Goal: Information Seeking & Learning: Understand process/instructions

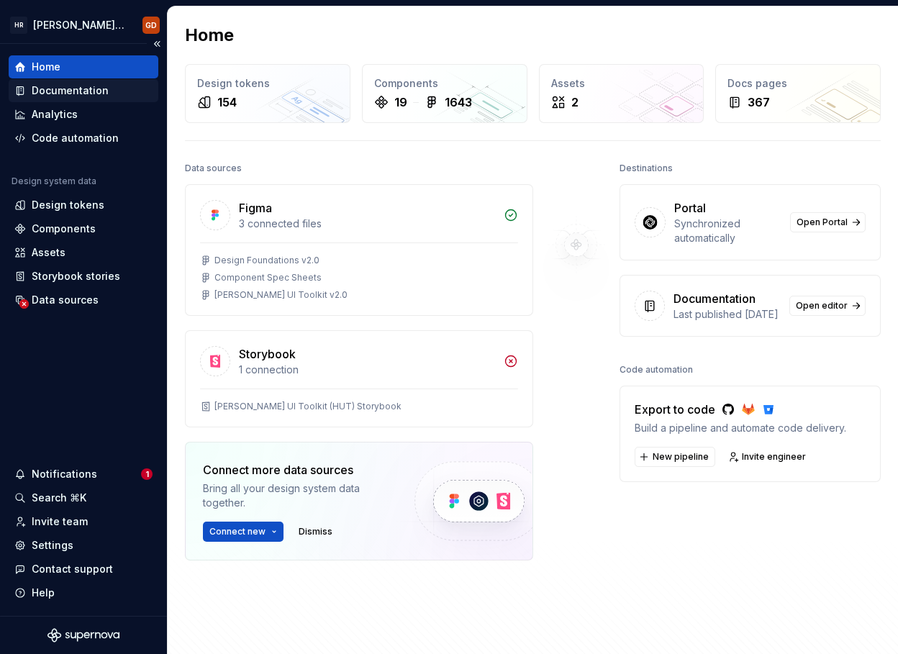
click at [96, 83] on div "Documentation" at bounding box center [70, 90] width 77 height 14
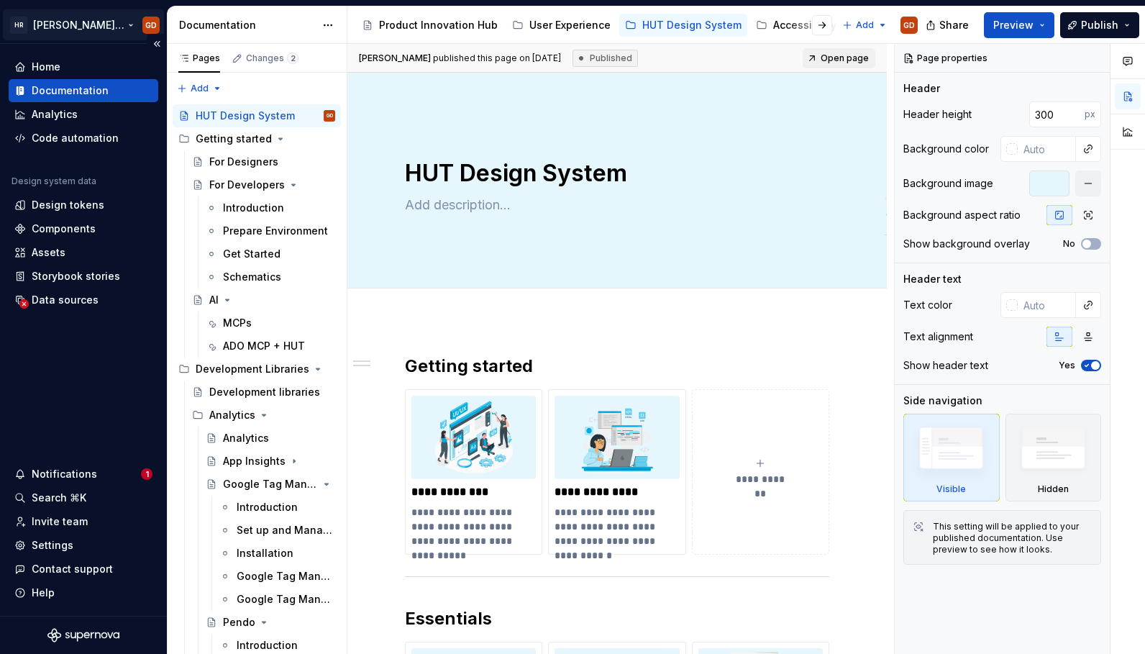
click at [86, 21] on html "[PERSON_NAME] UI Toolkit (HUT) GD Home Documentation Analytics Code automation …" at bounding box center [572, 327] width 1145 height 654
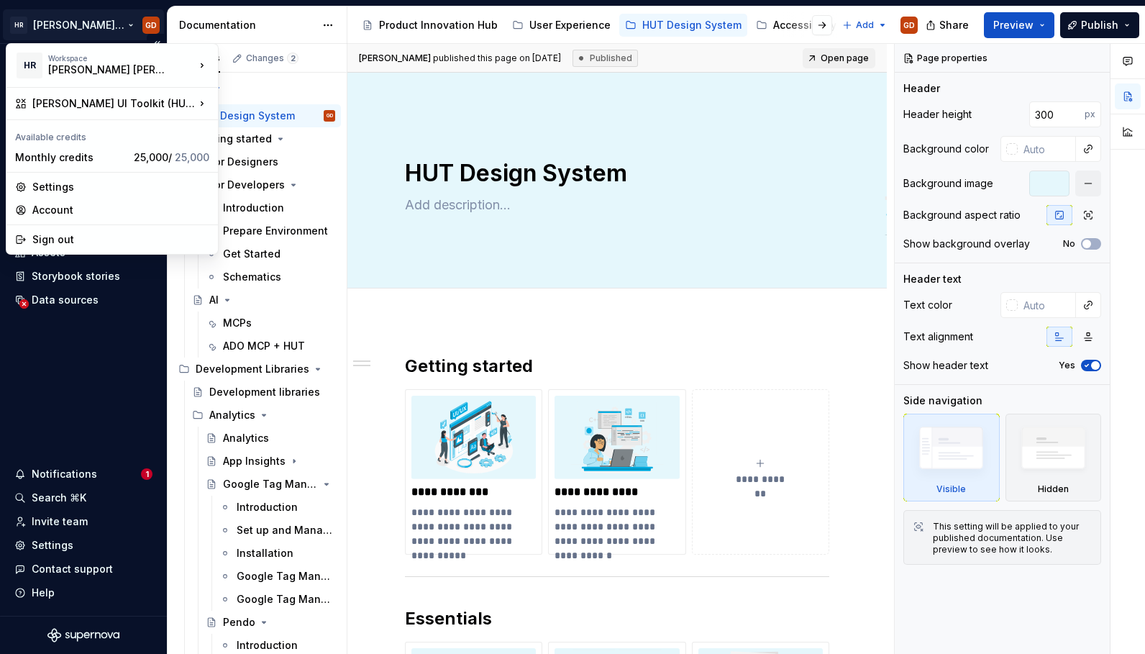
click at [86, 21] on html "[PERSON_NAME] UI Toolkit (HUT) GD Home Documentation Analytics Code automation …" at bounding box center [572, 327] width 1145 height 654
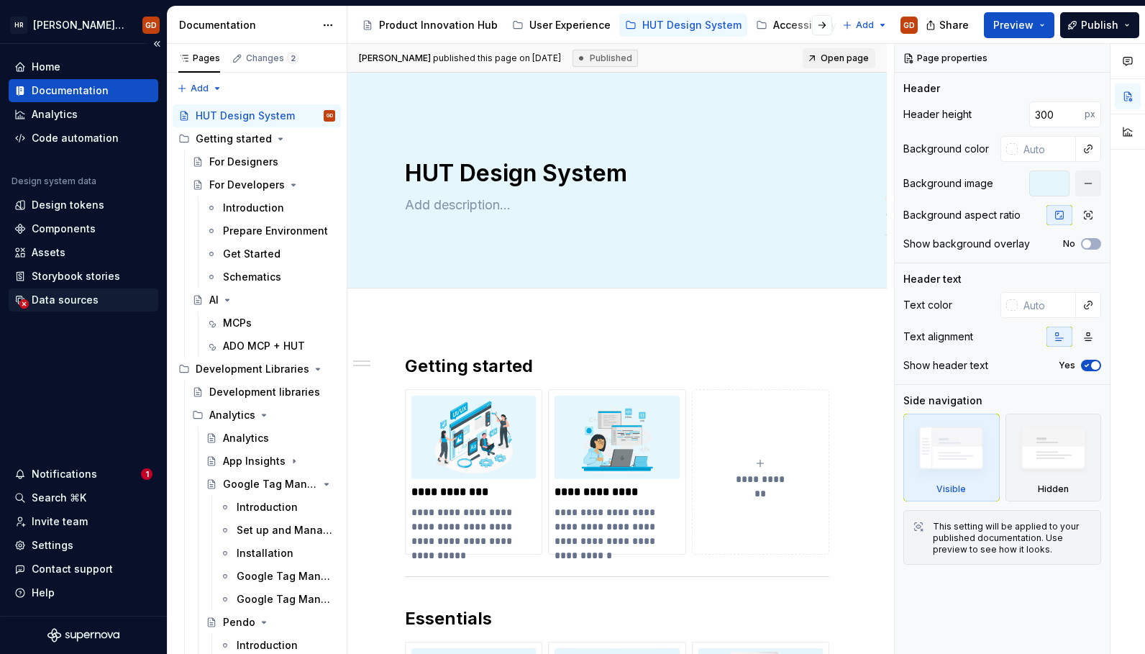
click at [76, 301] on div "Data sources" at bounding box center [65, 300] width 67 height 14
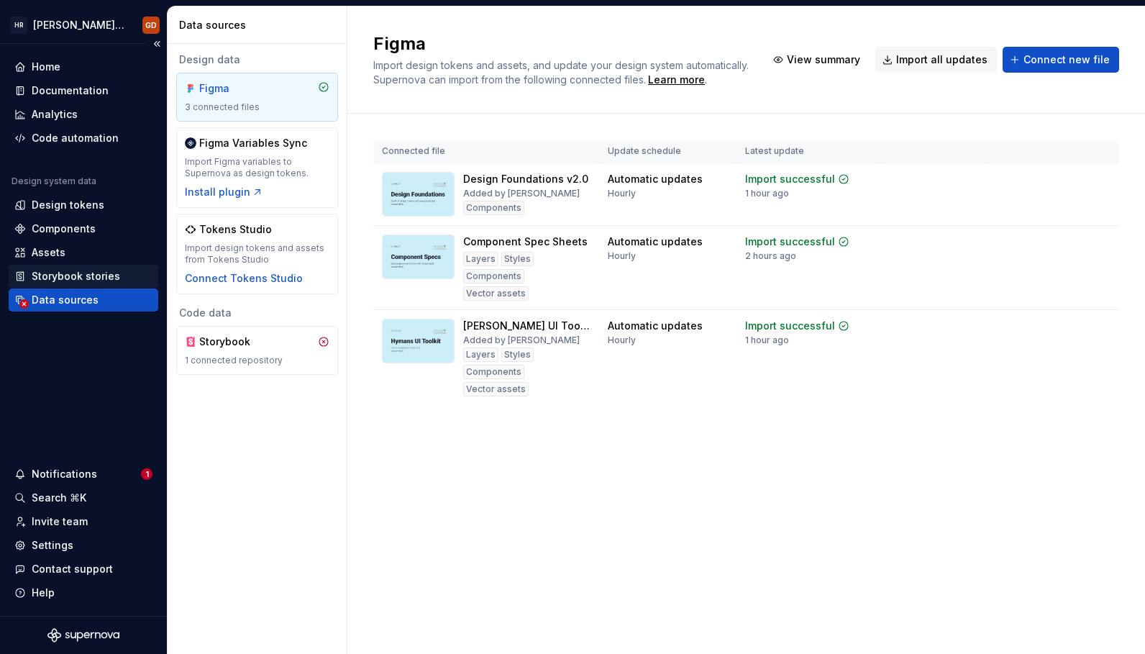
click at [78, 279] on div "Storybook stories" at bounding box center [76, 276] width 88 height 14
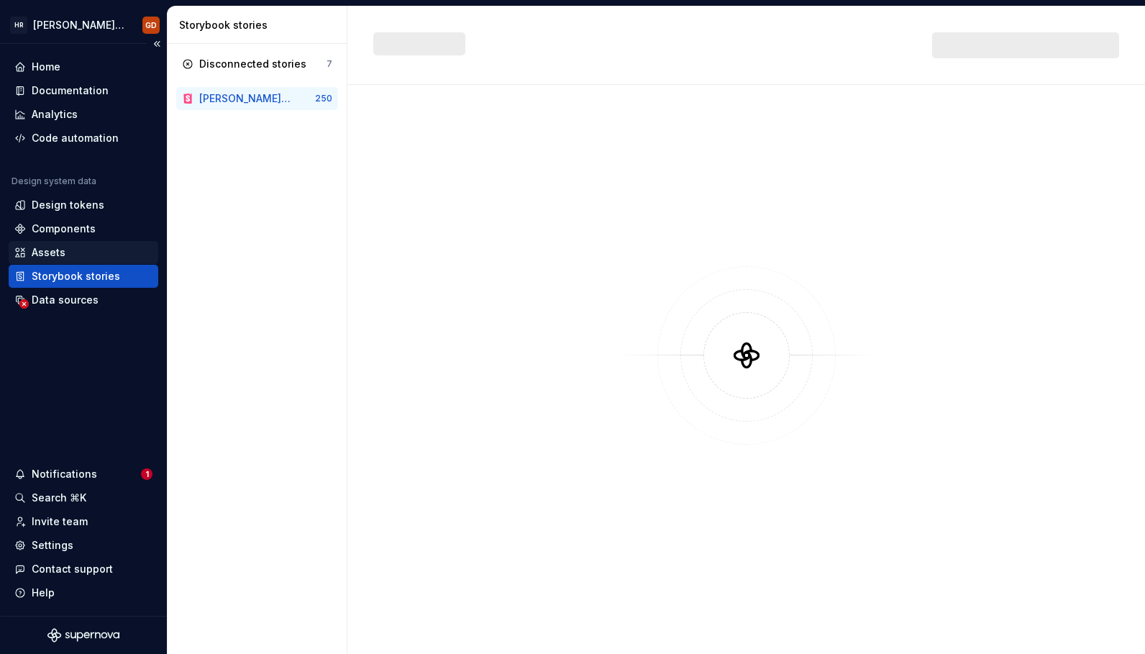
click at [65, 256] on div "Assets" at bounding box center [83, 252] width 138 height 14
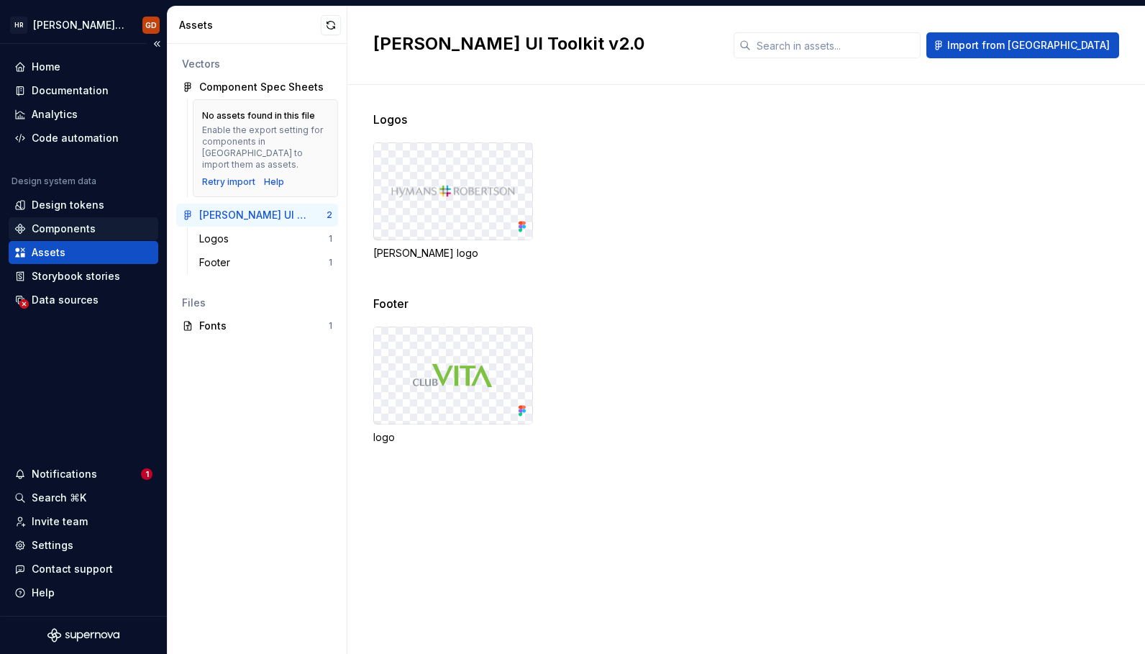
click at [78, 228] on div "Components" at bounding box center [64, 229] width 64 height 14
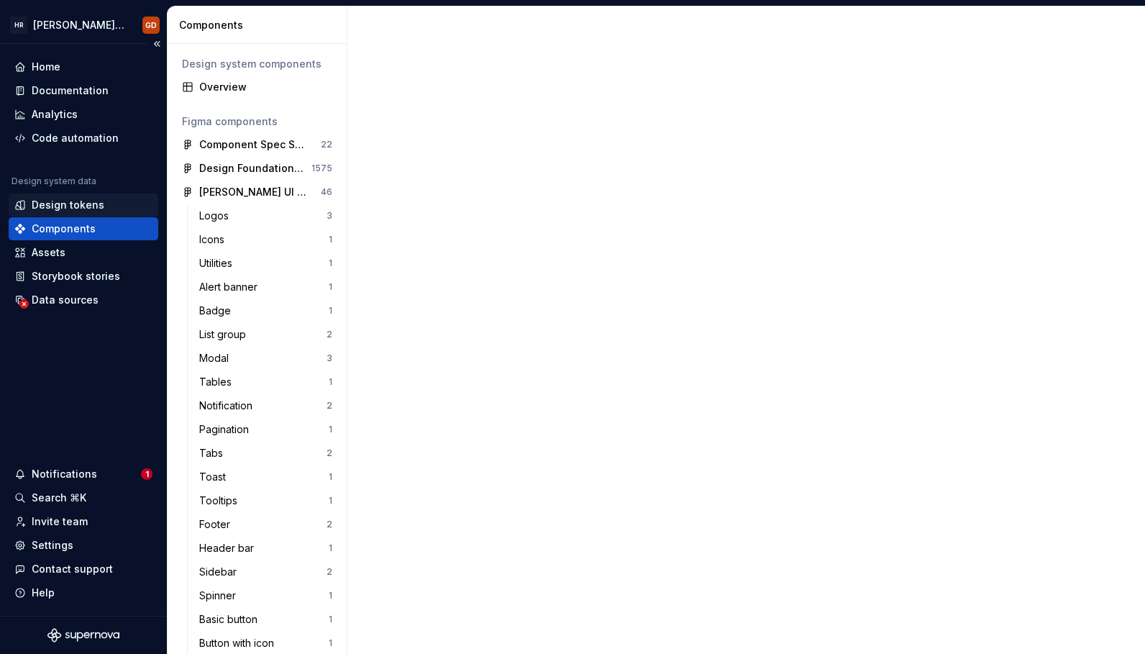
click at [88, 205] on div "Design tokens" at bounding box center [68, 205] width 73 height 14
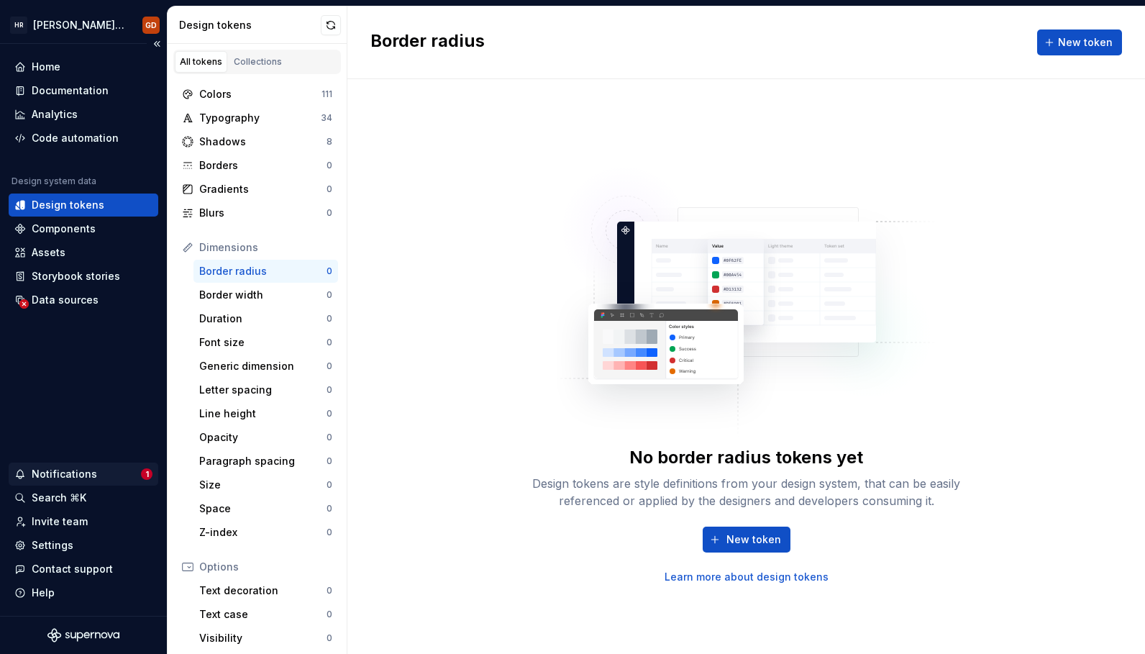
click at [71, 474] on div "Notifications" at bounding box center [64, 474] width 65 height 14
click at [444, 203] on html "[PERSON_NAME] UI Toolkit (HUT) GD Home Documentation Analytics Code automation …" at bounding box center [572, 327] width 1145 height 654
click at [444, 203] on div "No border radius tokens yet Design tokens are style definitions from your desig…" at bounding box center [747, 366] width 798 height 575
click at [81, 279] on div "Storybook stories" at bounding box center [76, 276] width 88 height 14
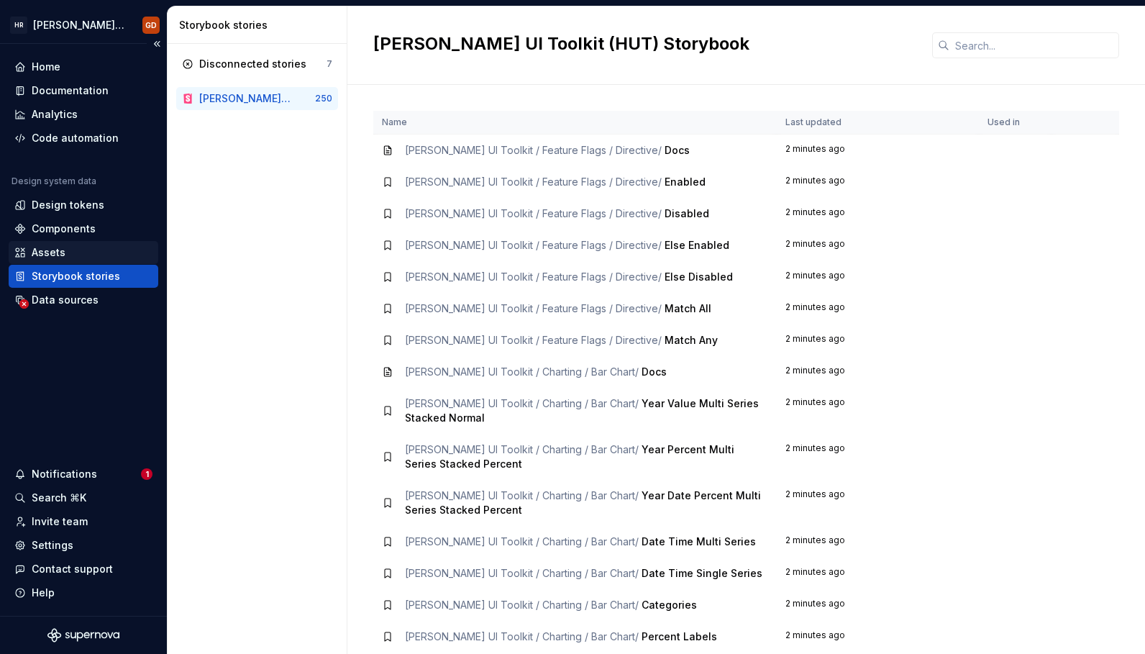
click at [73, 255] on div "Assets" at bounding box center [83, 252] width 138 height 14
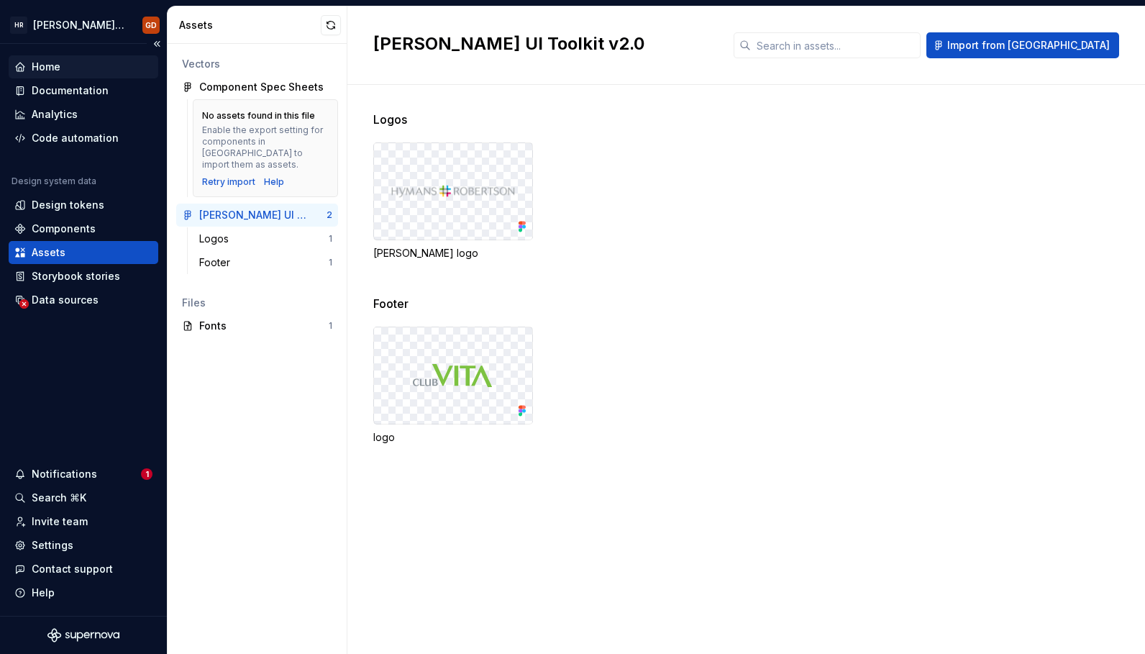
click at [62, 71] on div "Home" at bounding box center [83, 67] width 138 height 14
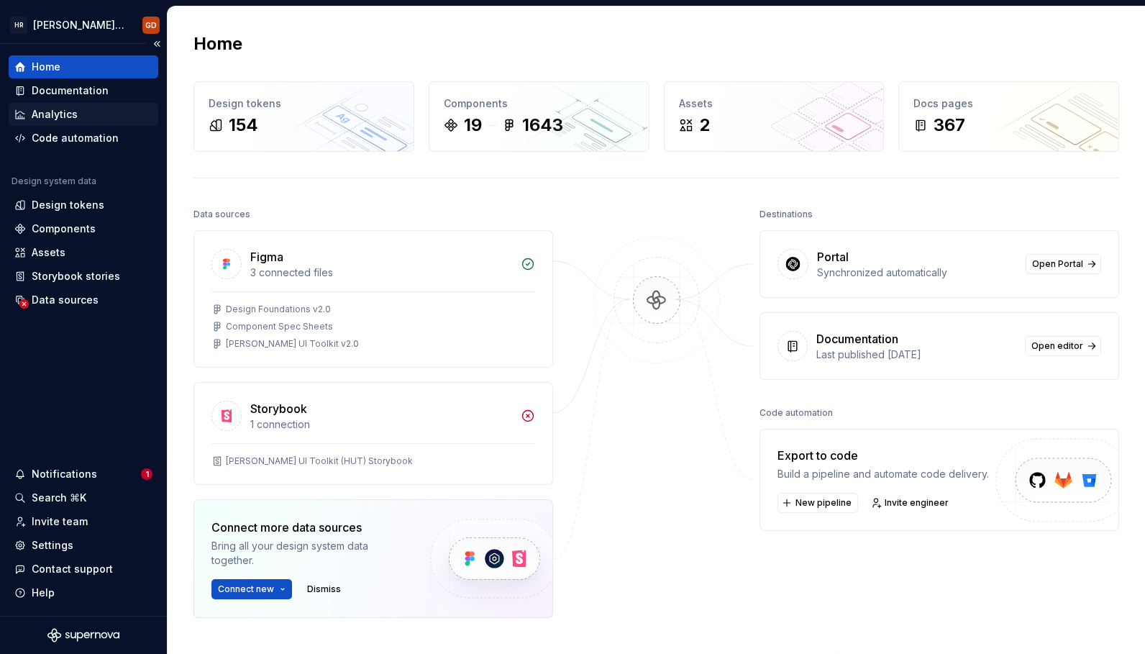
click at [64, 106] on div "Analytics" at bounding box center [84, 114] width 150 height 23
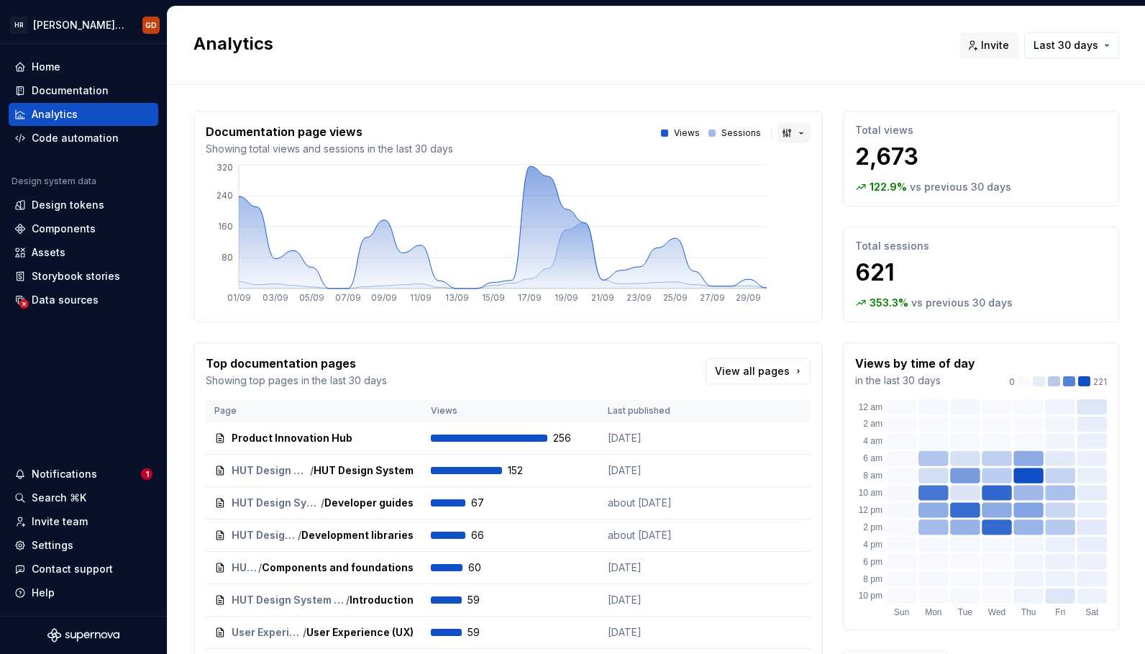
click at [778, 134] on button "button" at bounding box center [794, 133] width 33 height 20
click at [804, 54] on html "[PERSON_NAME] UI Toolkit (HUT) GD Home Documentation Analytics Code automation …" at bounding box center [572, 327] width 1145 height 654
click at [776, 376] on span "View all pages" at bounding box center [752, 371] width 75 height 14
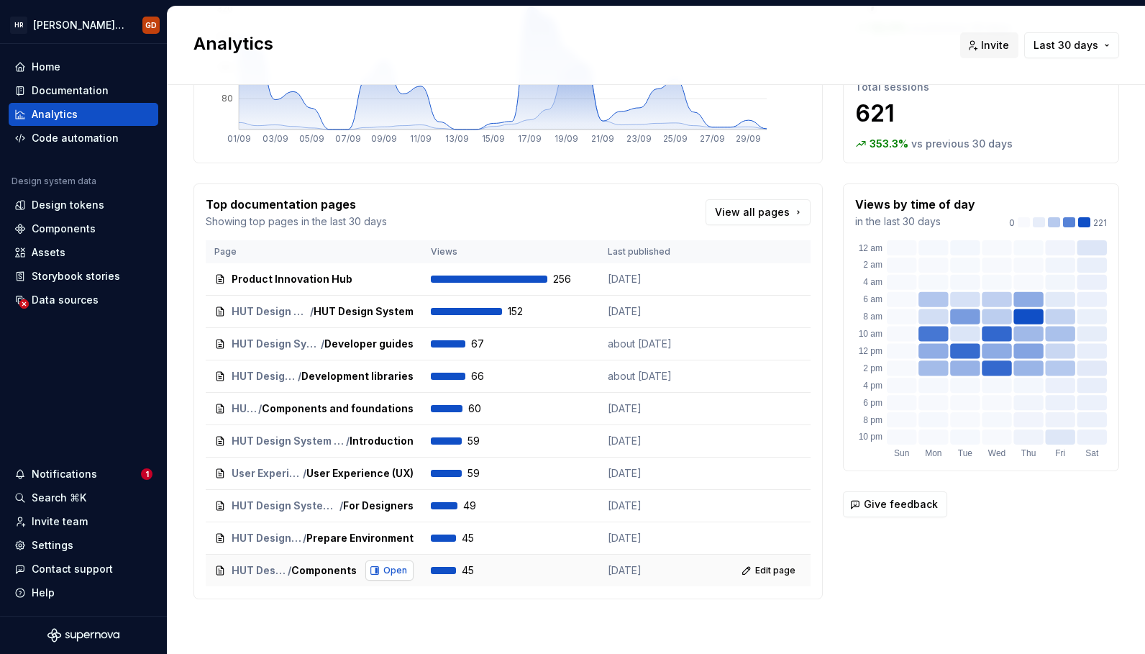
click at [391, 568] on span "Open" at bounding box center [395, 571] width 24 height 12
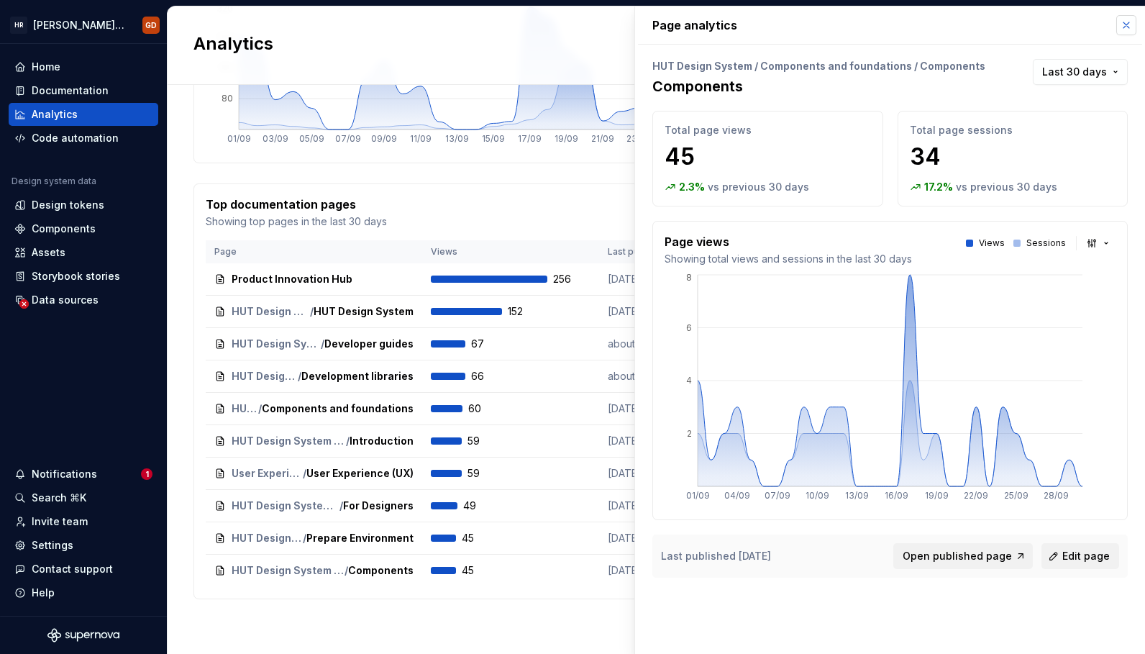
click at [897, 23] on button "button" at bounding box center [1127, 25] width 20 height 20
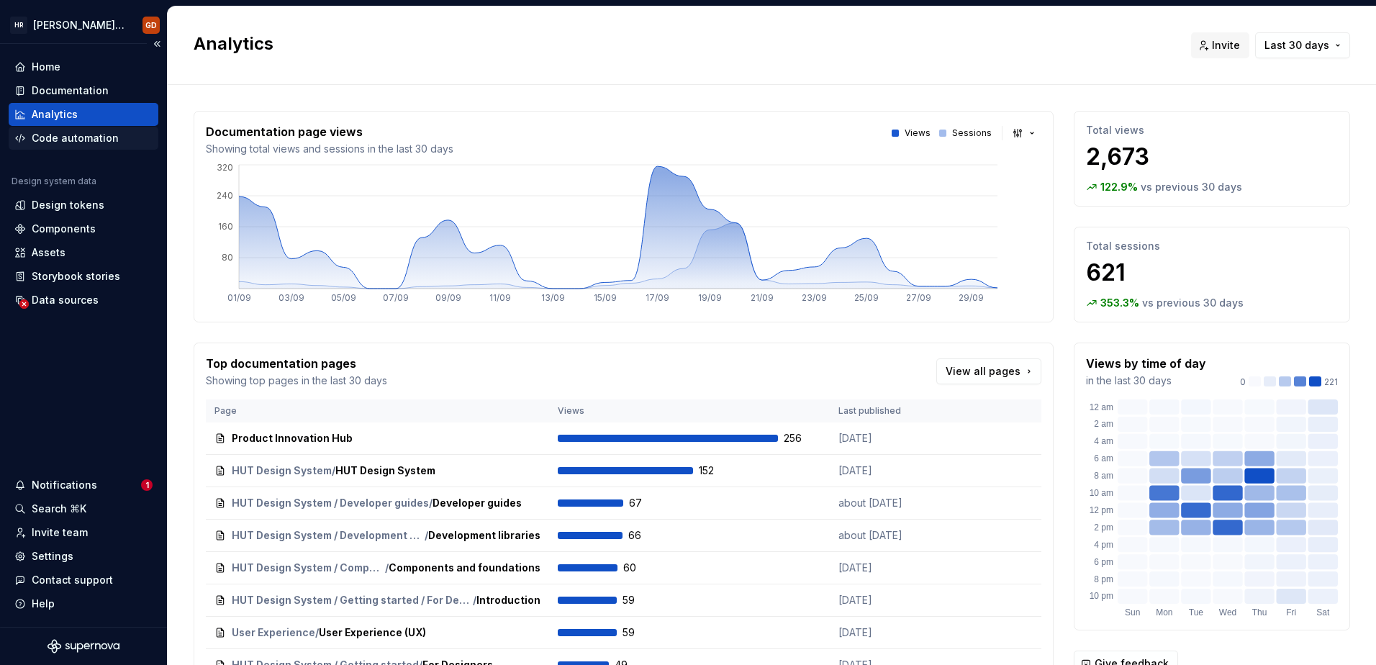
click at [94, 144] on div "Code automation" at bounding box center [75, 138] width 87 height 14
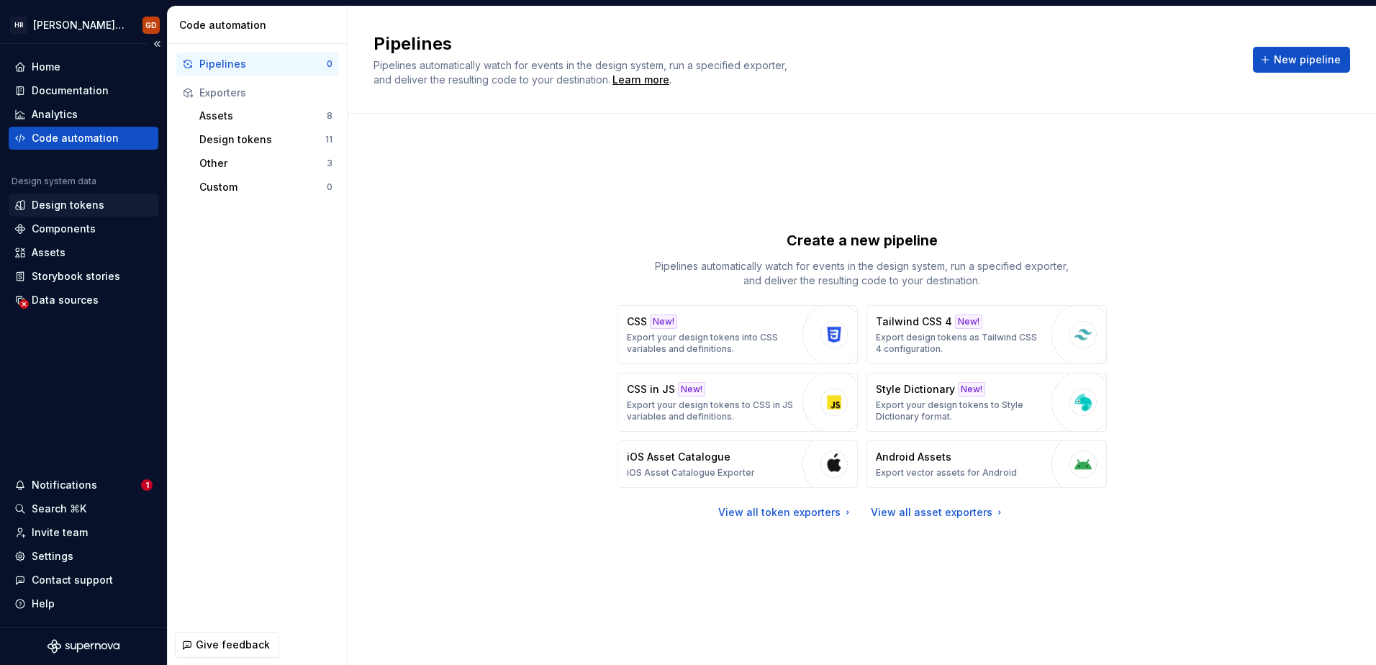
click at [80, 205] on div "Design tokens" at bounding box center [68, 205] width 73 height 14
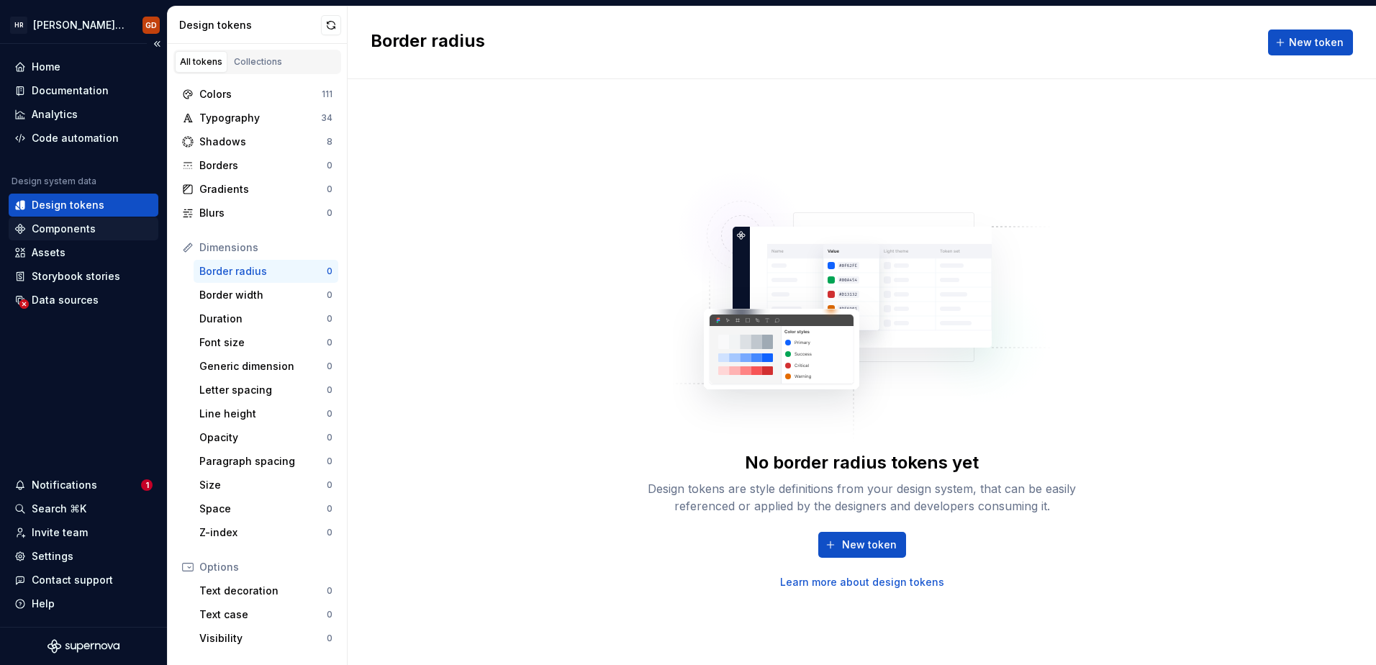
click at [86, 224] on div "Components" at bounding box center [64, 229] width 64 height 14
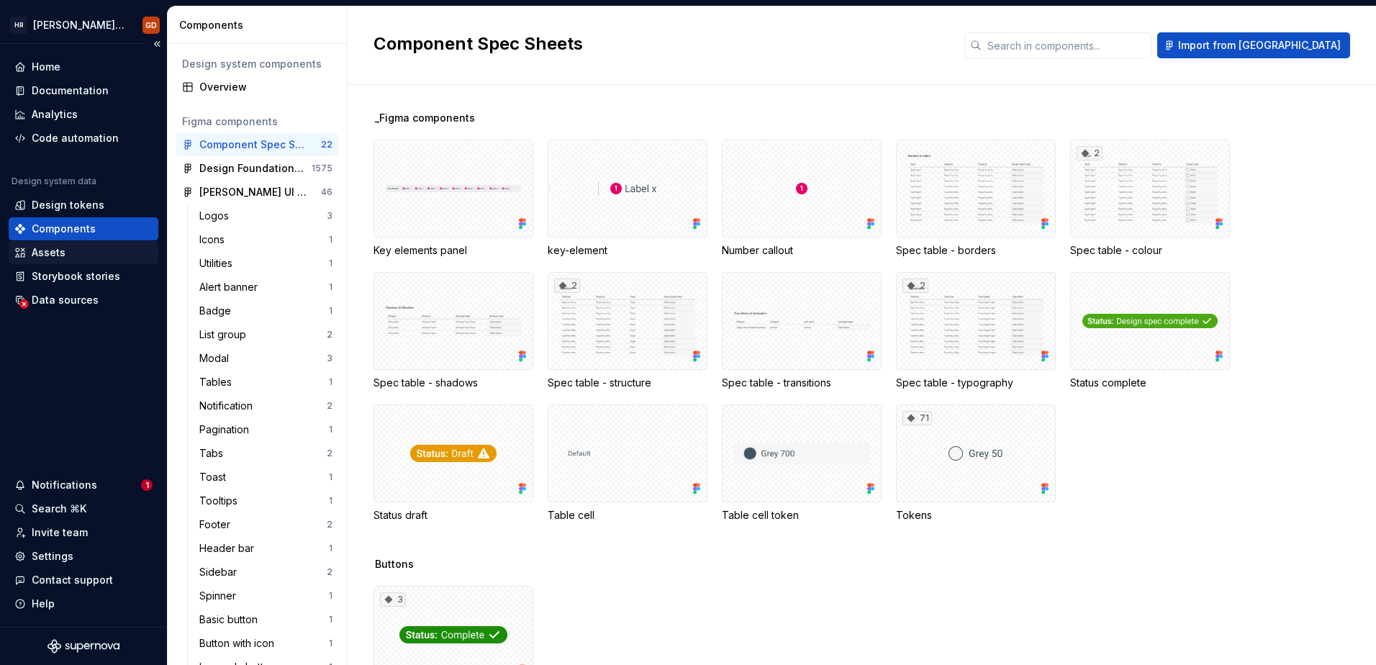
click at [58, 251] on div "Assets" at bounding box center [49, 252] width 34 height 14
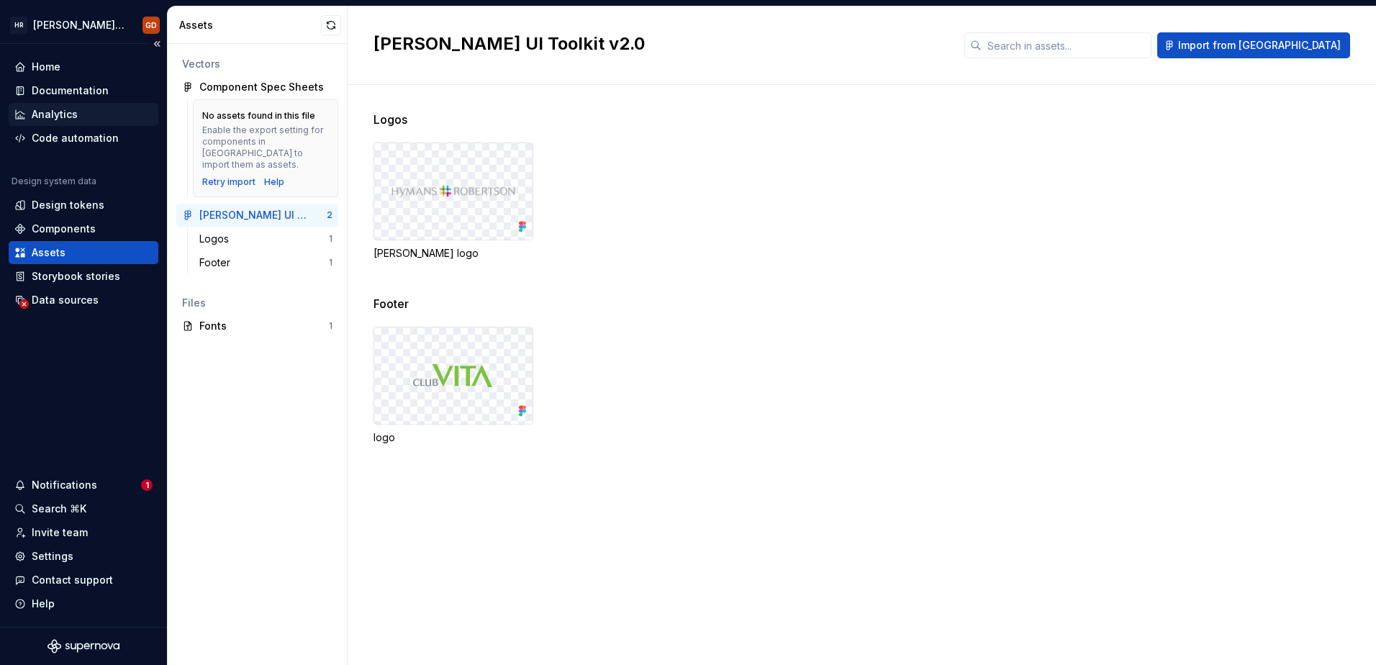
click at [54, 110] on div "Analytics" at bounding box center [55, 114] width 46 height 14
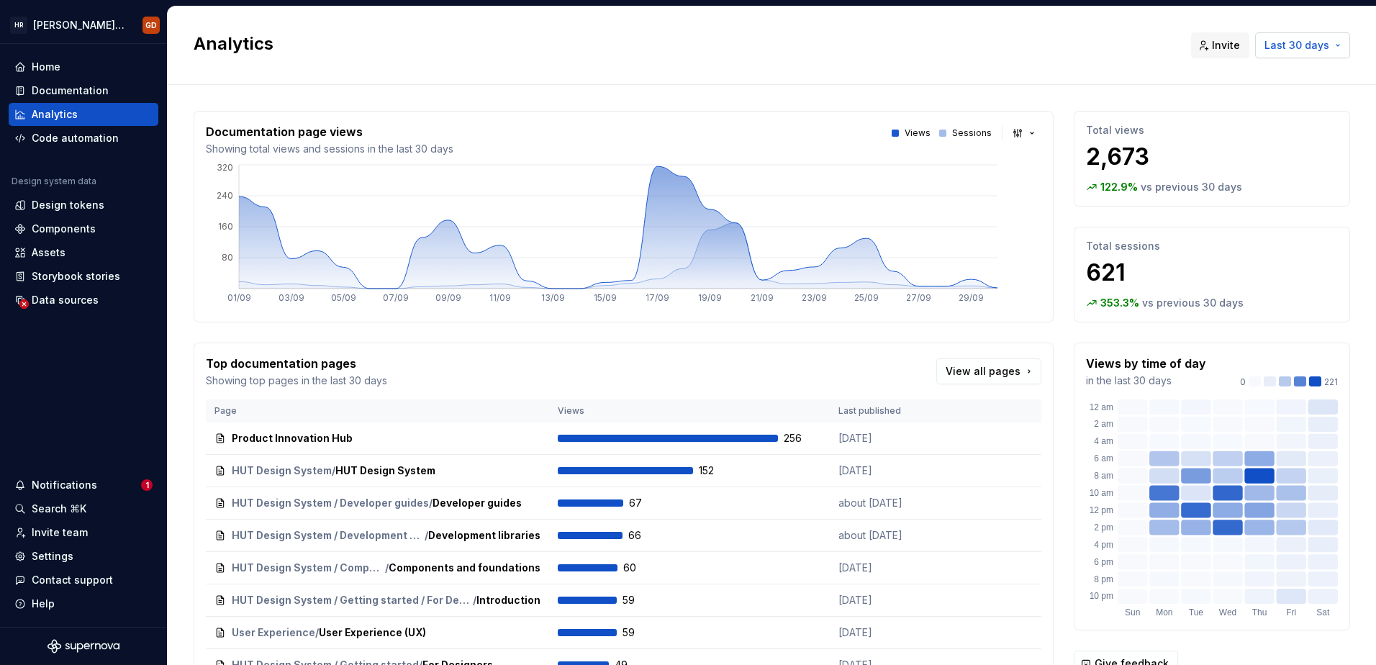
click at [897, 42] on span "Last 30 days" at bounding box center [1296, 45] width 65 height 14
click at [813, 37] on html "[PERSON_NAME] UI Toolkit (HUT) GD Home Documentation Analytics Code automation …" at bounding box center [688, 332] width 1376 height 665
click at [813, 43] on h2 "Analytics" at bounding box center [684, 43] width 980 height 23
click at [96, 88] on div "Documentation" at bounding box center [70, 90] width 77 height 14
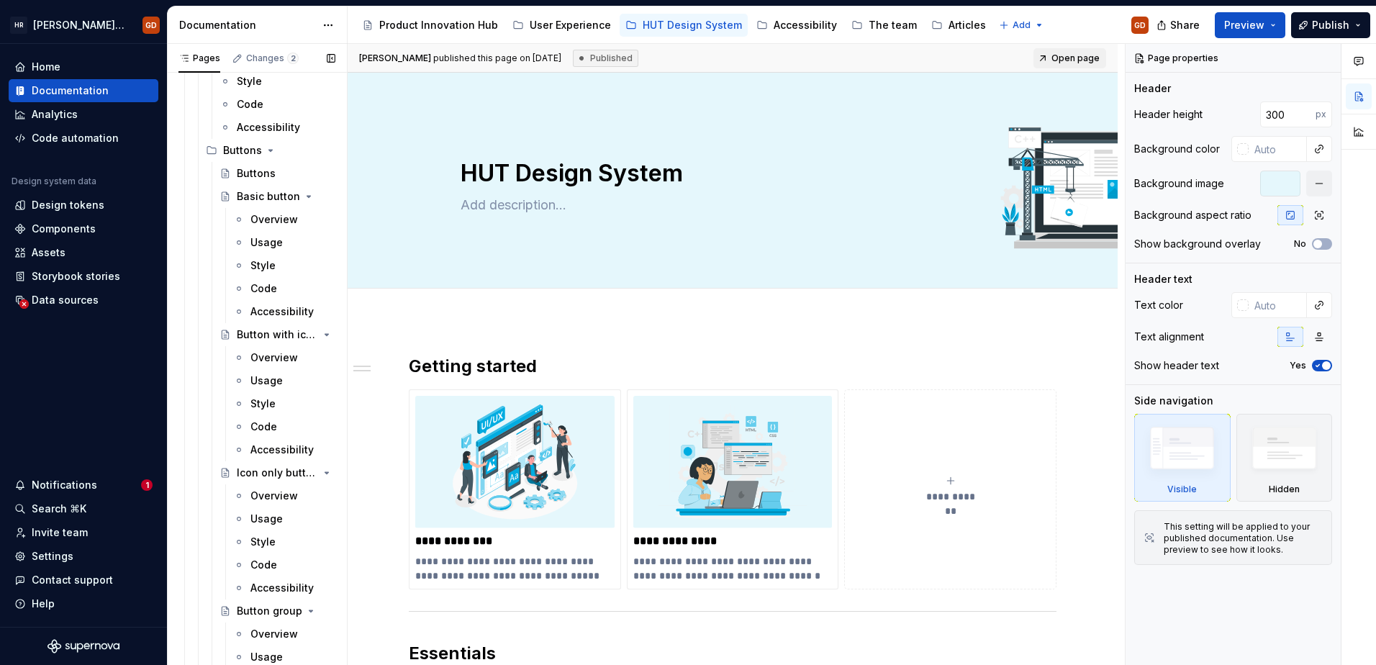
scroll to position [3310, 0]
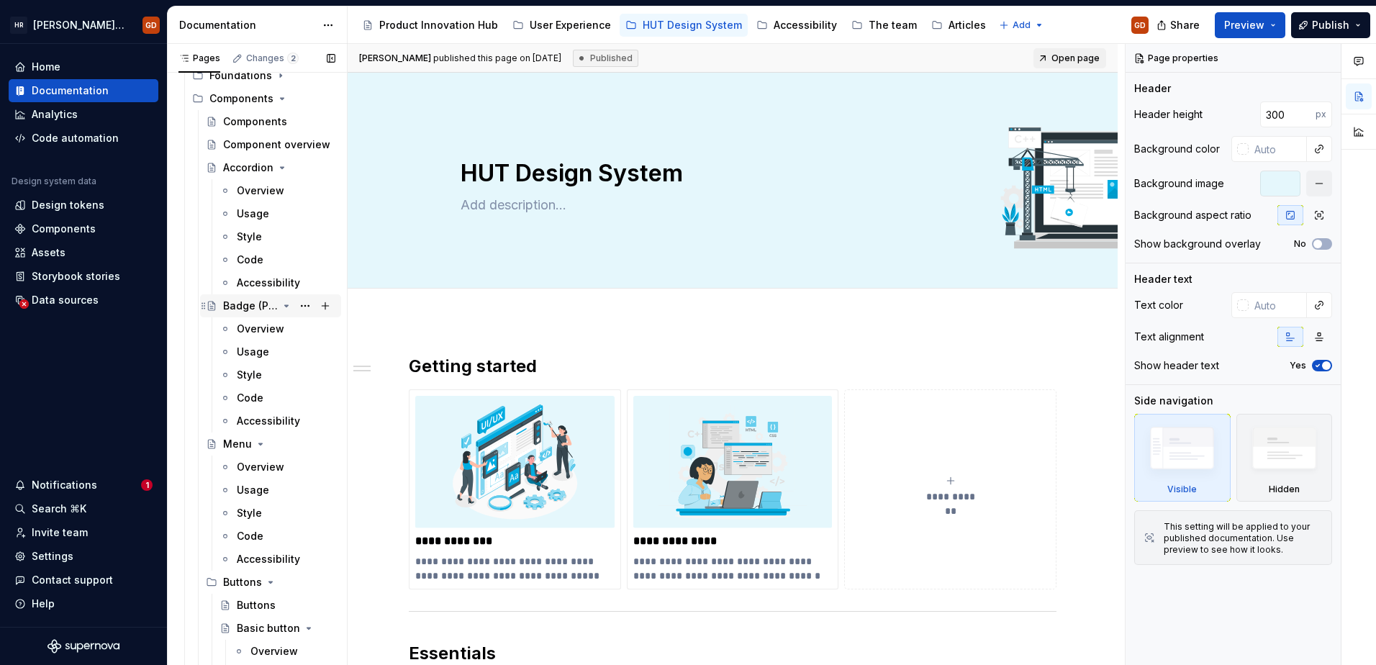
click at [285, 305] on icon "Page tree" at bounding box center [287, 305] width 4 height 1
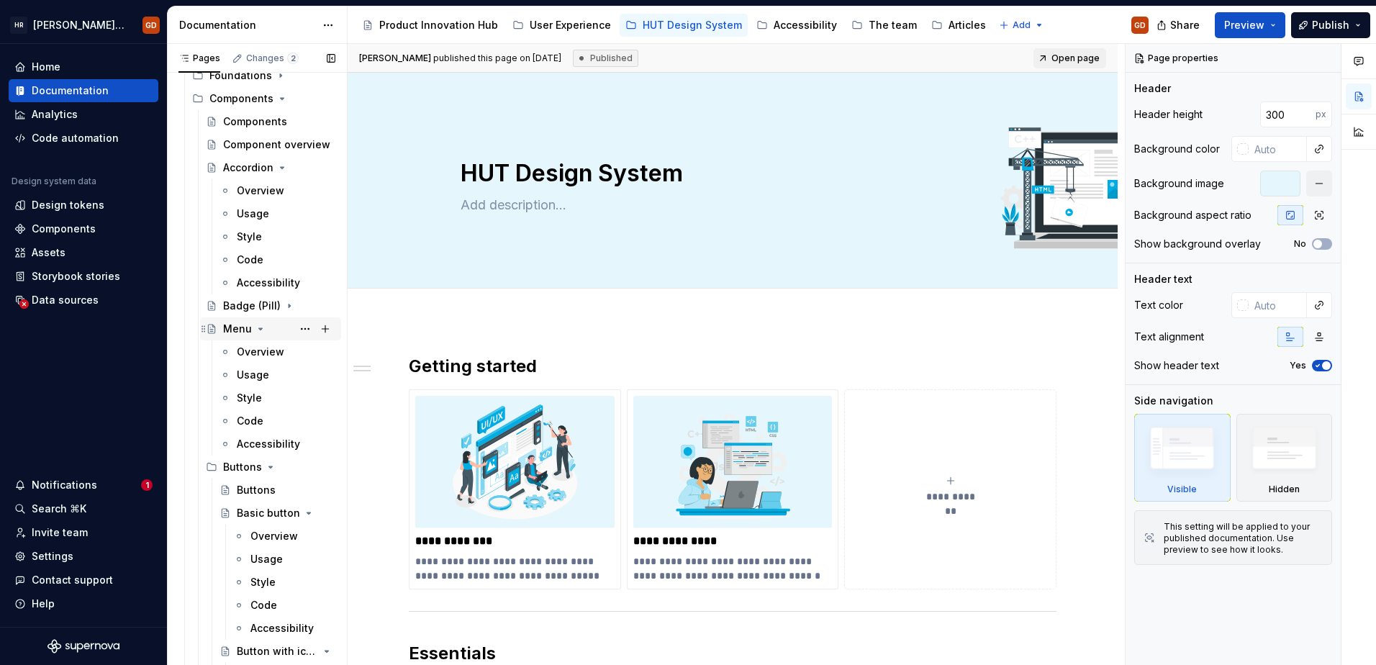
click at [256, 327] on icon "Page tree" at bounding box center [261, 329] width 12 height 12
click at [269, 351] on icon "Page tree" at bounding box center [271, 351] width 4 height 1
click at [276, 374] on icon "Page tree" at bounding box center [278, 374] width 4 height 1
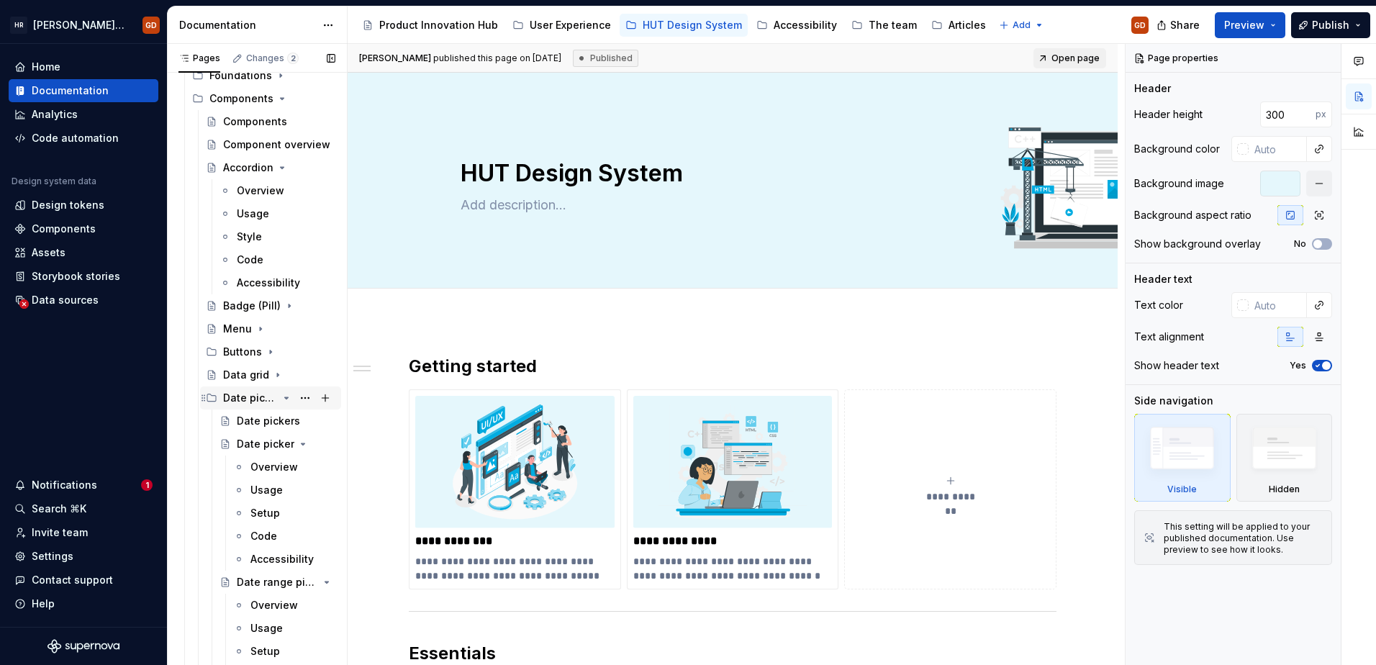
click at [285, 399] on icon "Page tree" at bounding box center [287, 397] width 4 height 1
click at [285, 422] on icon "Page tree" at bounding box center [287, 420] width 4 height 1
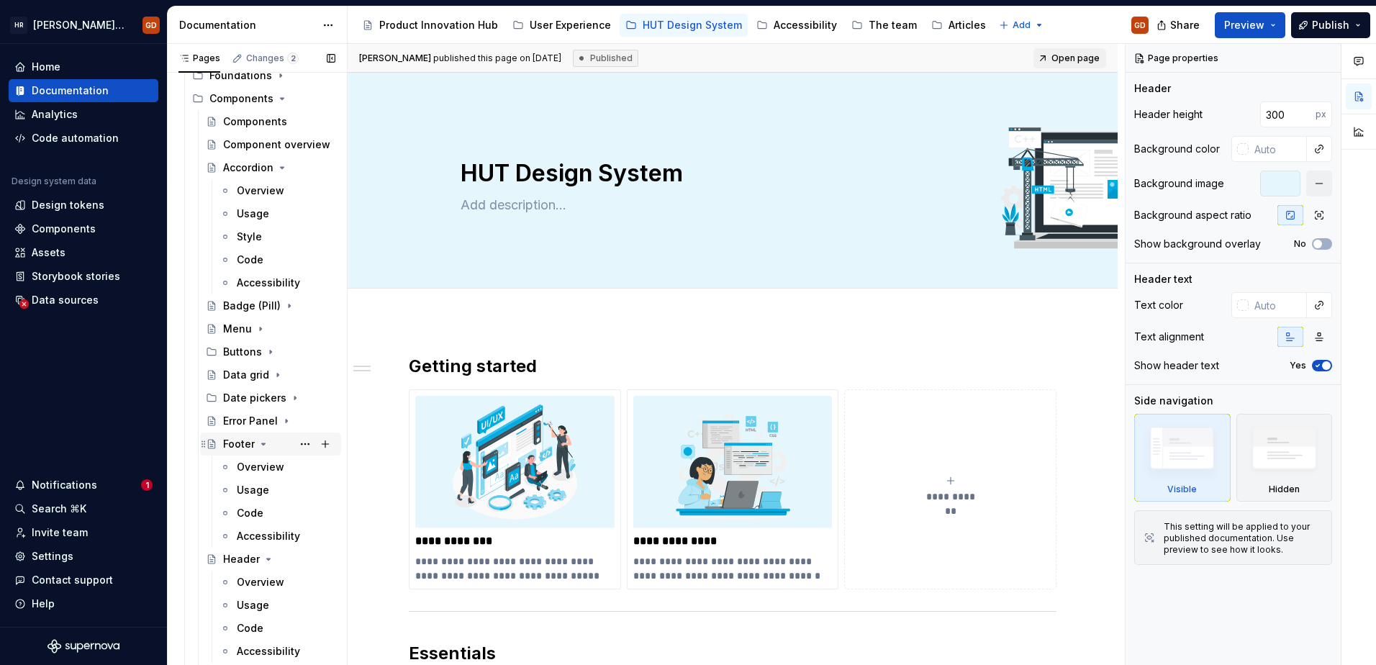
click at [262, 442] on icon "Page tree" at bounding box center [264, 444] width 12 height 12
click at [265, 465] on icon "Page tree" at bounding box center [269, 467] width 12 height 12
click at [259, 492] on icon "Page tree" at bounding box center [264, 490] width 12 height 12
click at [262, 495] on icon "Page tree" at bounding box center [264, 490] width 12 height 12
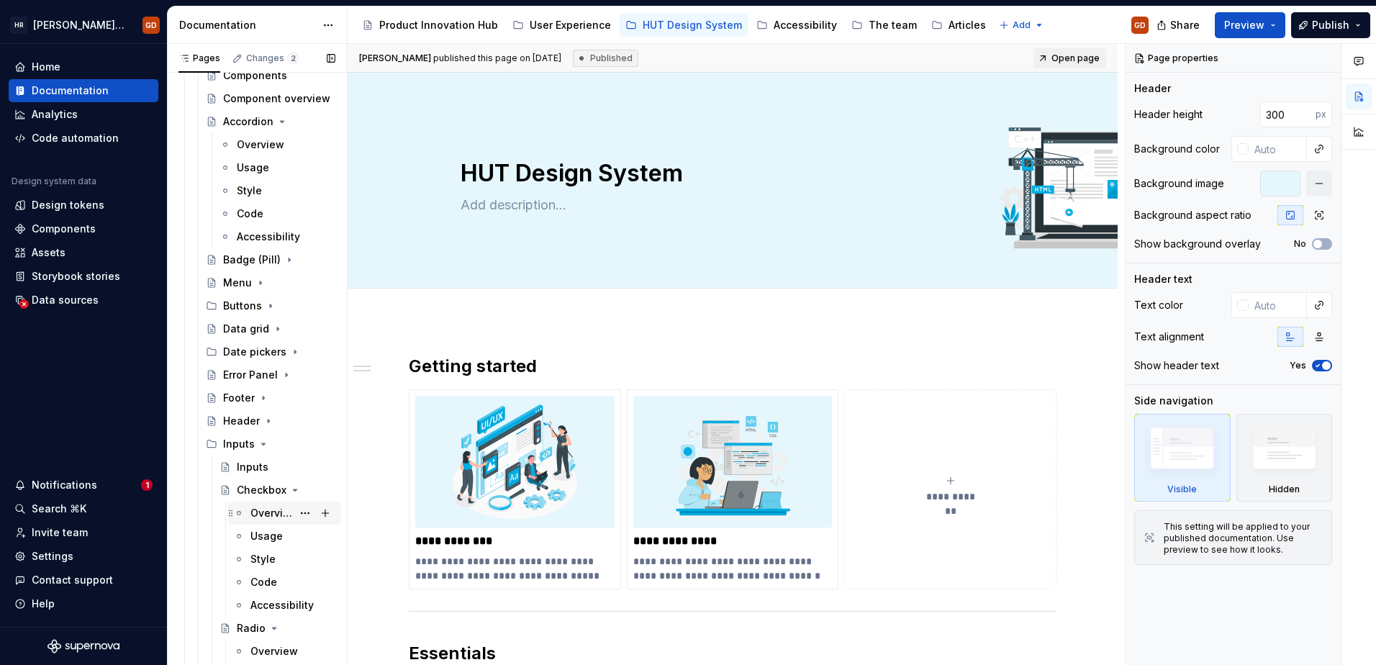
scroll to position [3382, 0]
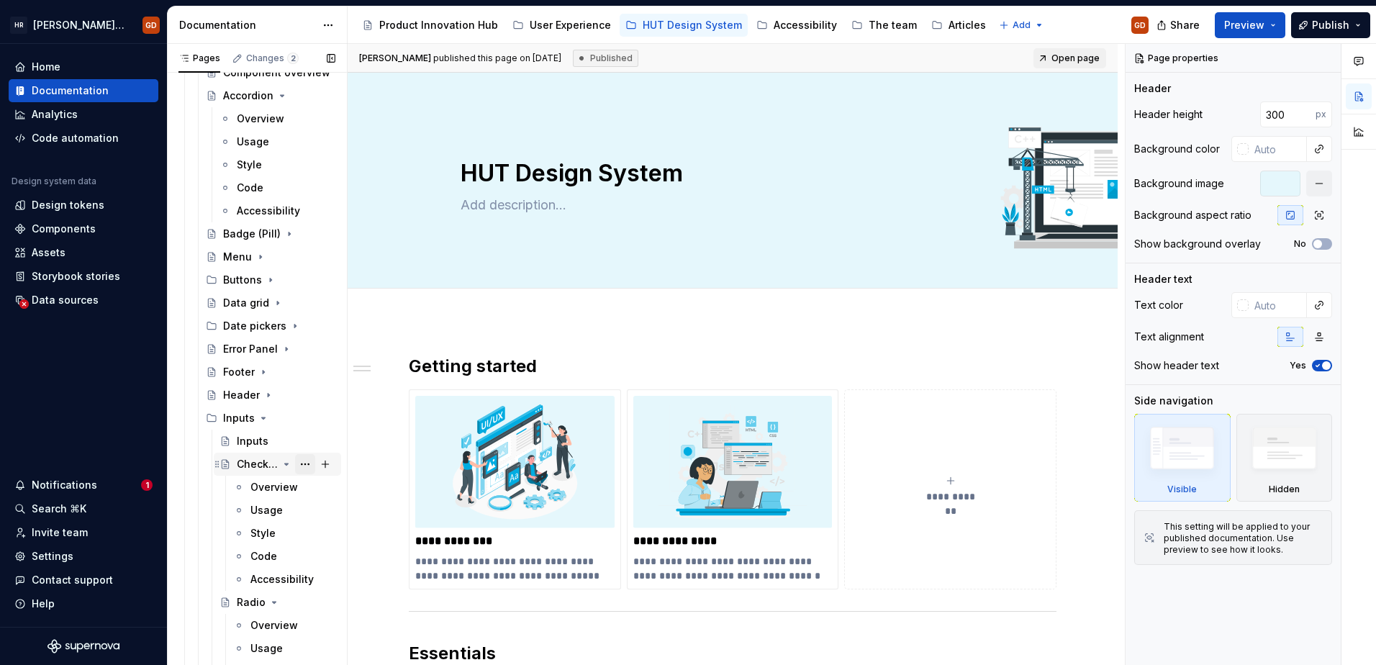
click at [295, 462] on button "Page tree" at bounding box center [305, 464] width 20 height 20
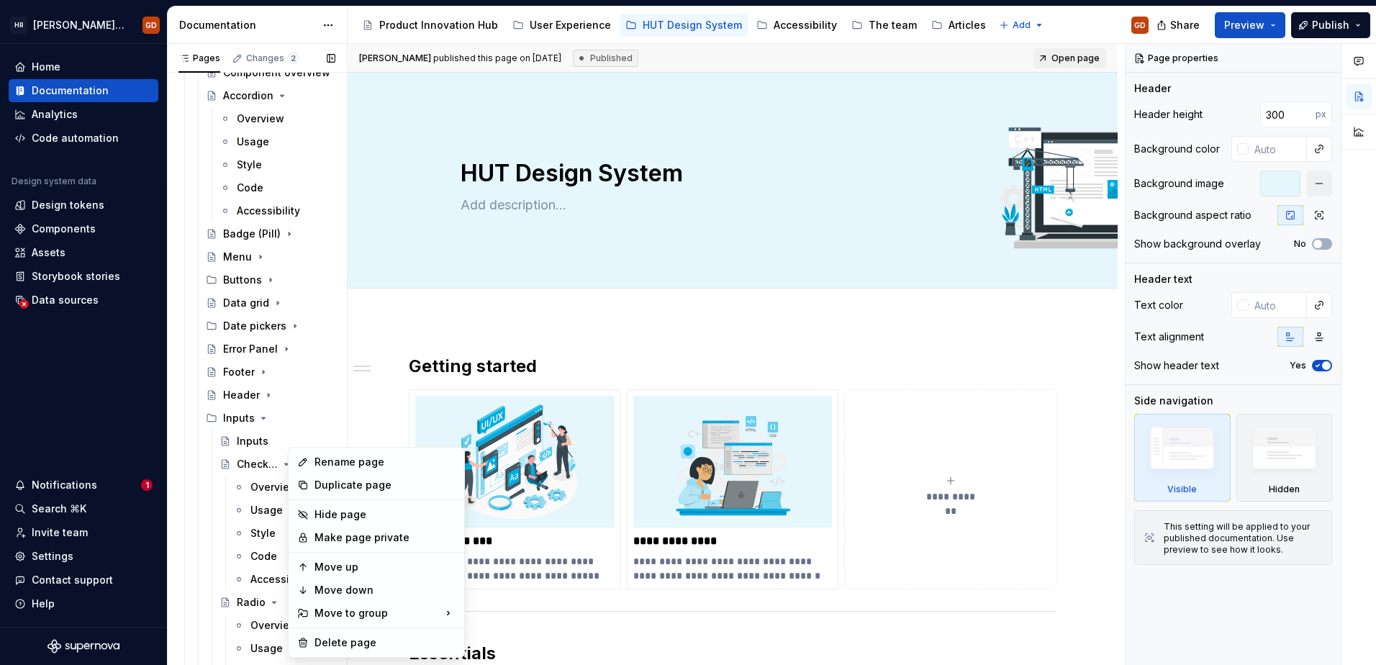
click at [274, 461] on div "Pages Changes 2 Add Accessibility guide for tree Page tree. Navigate the tree w…" at bounding box center [257, 357] width 180 height 627
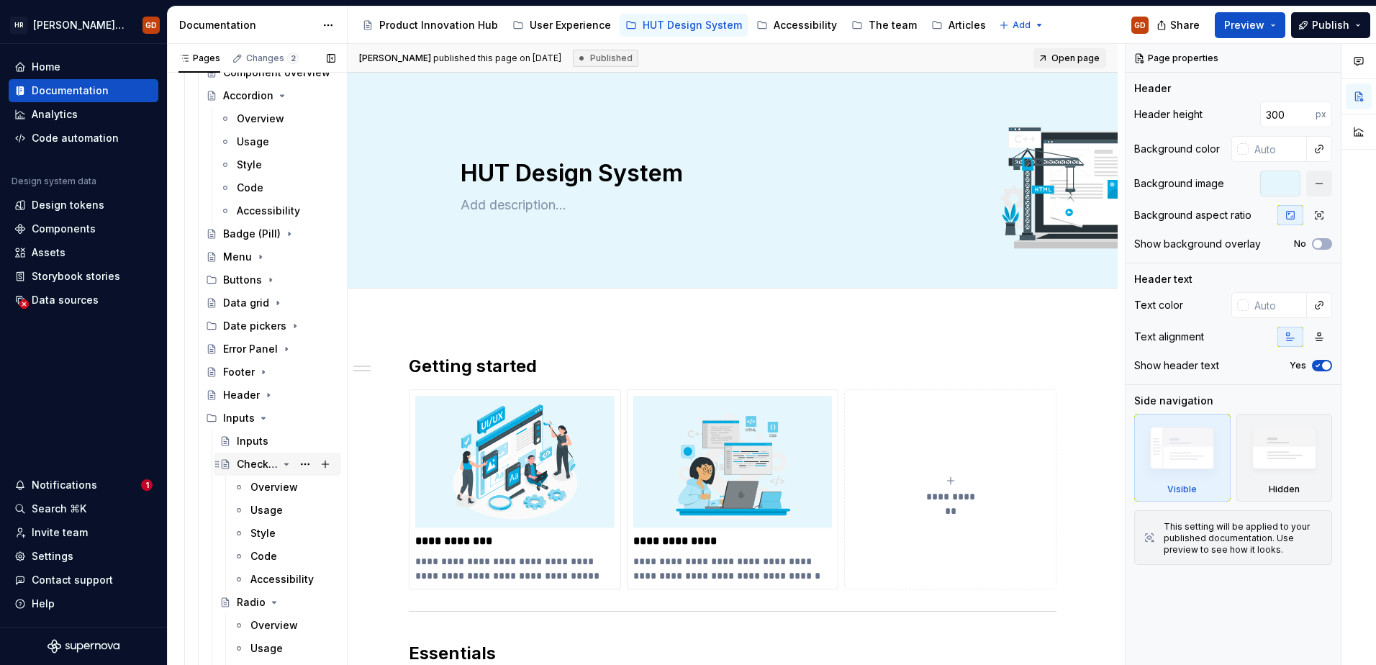
click at [281, 465] on icon "Page tree" at bounding box center [287, 464] width 12 height 12
drag, startPoint x: 272, startPoint y: 486, endPoint x: 271, endPoint y: 499, distance: 13.0
click at [273, 487] on icon "Page tree" at bounding box center [275, 486] width 4 height 1
click at [281, 510] on icon "Page tree" at bounding box center [287, 510] width 12 height 12
click at [241, 507] on div "Radio Outline Button" at bounding box center [257, 510] width 41 height 14
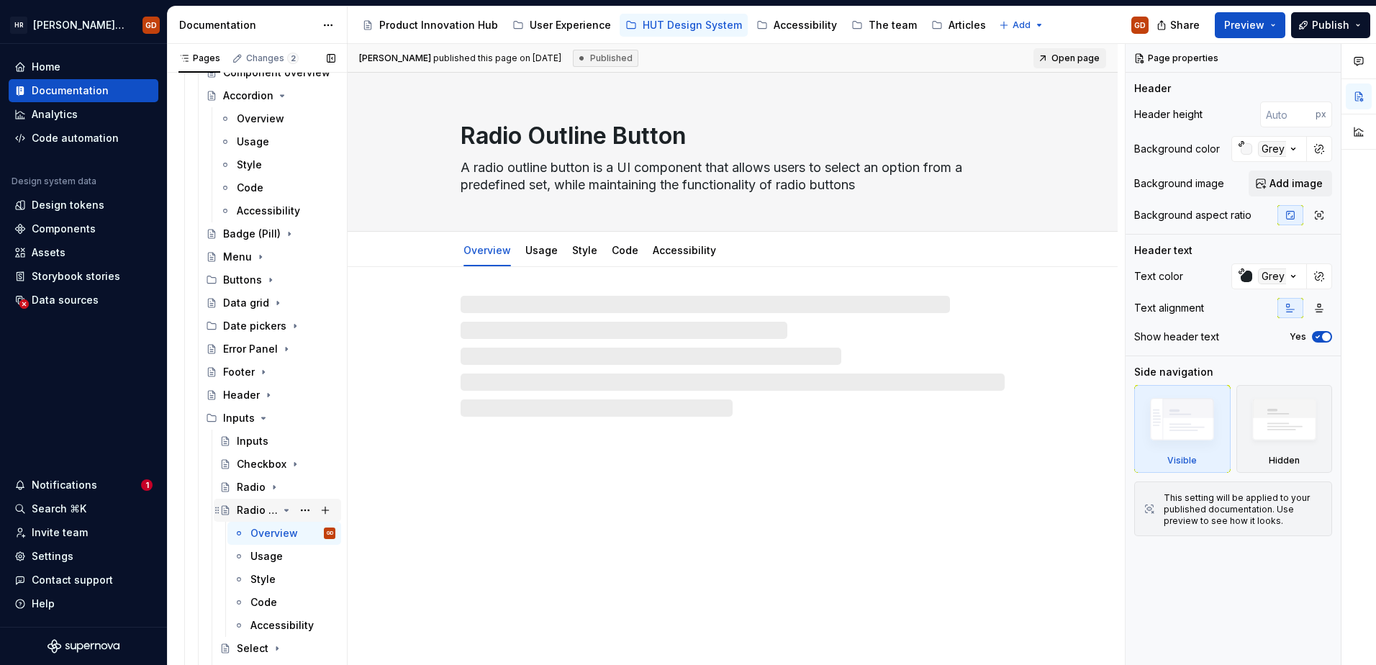
click at [245, 507] on div "Radio Outline Button" at bounding box center [257, 510] width 41 height 14
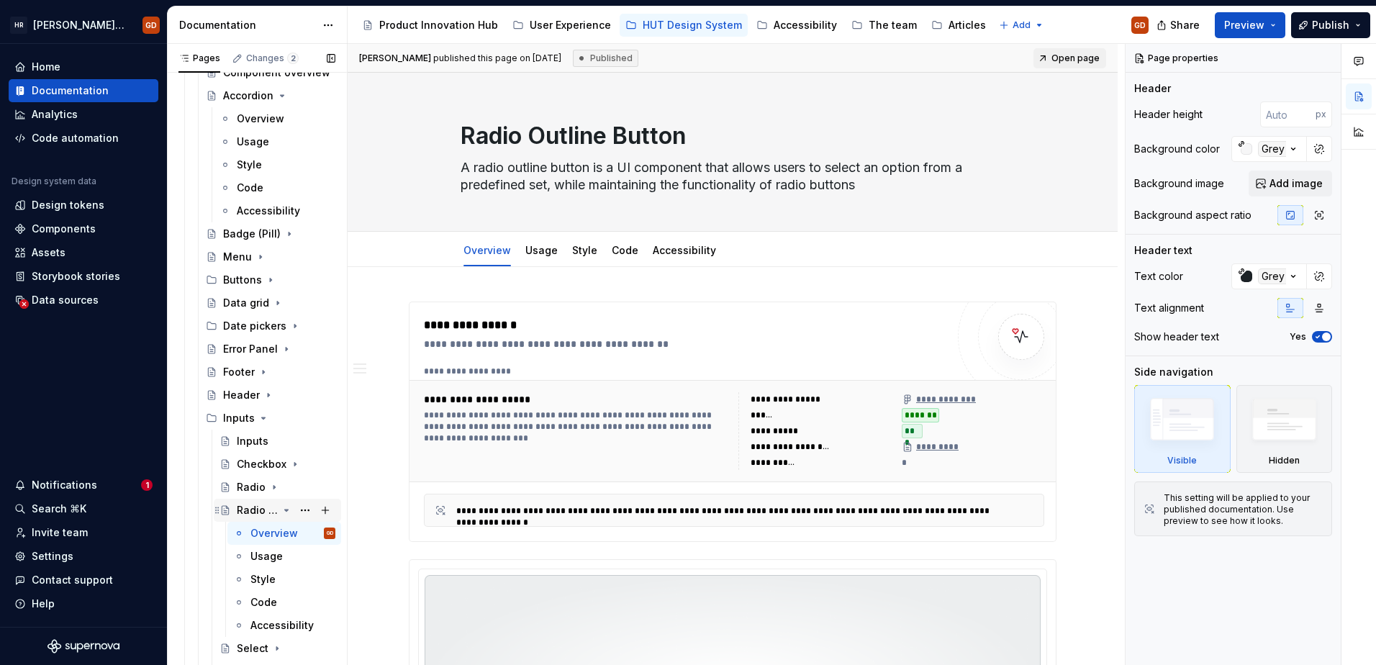
click at [281, 507] on icon "Page tree" at bounding box center [287, 510] width 12 height 12
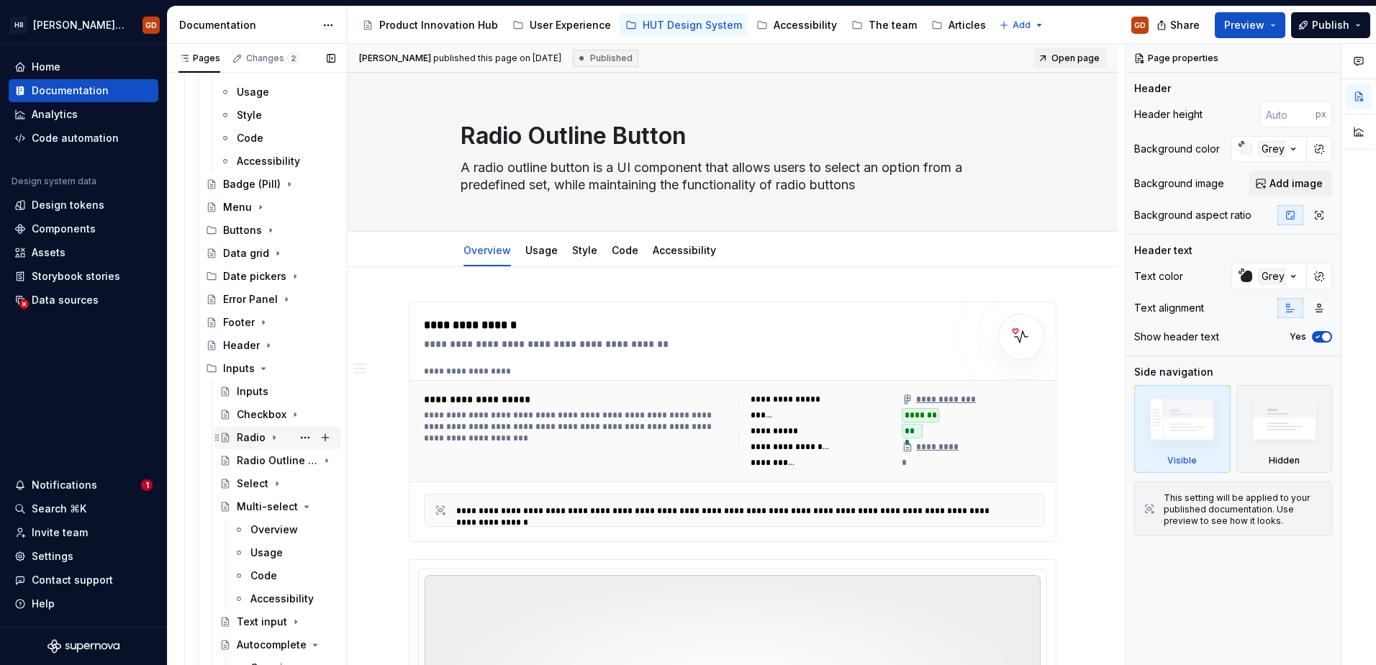
scroll to position [3454, 0]
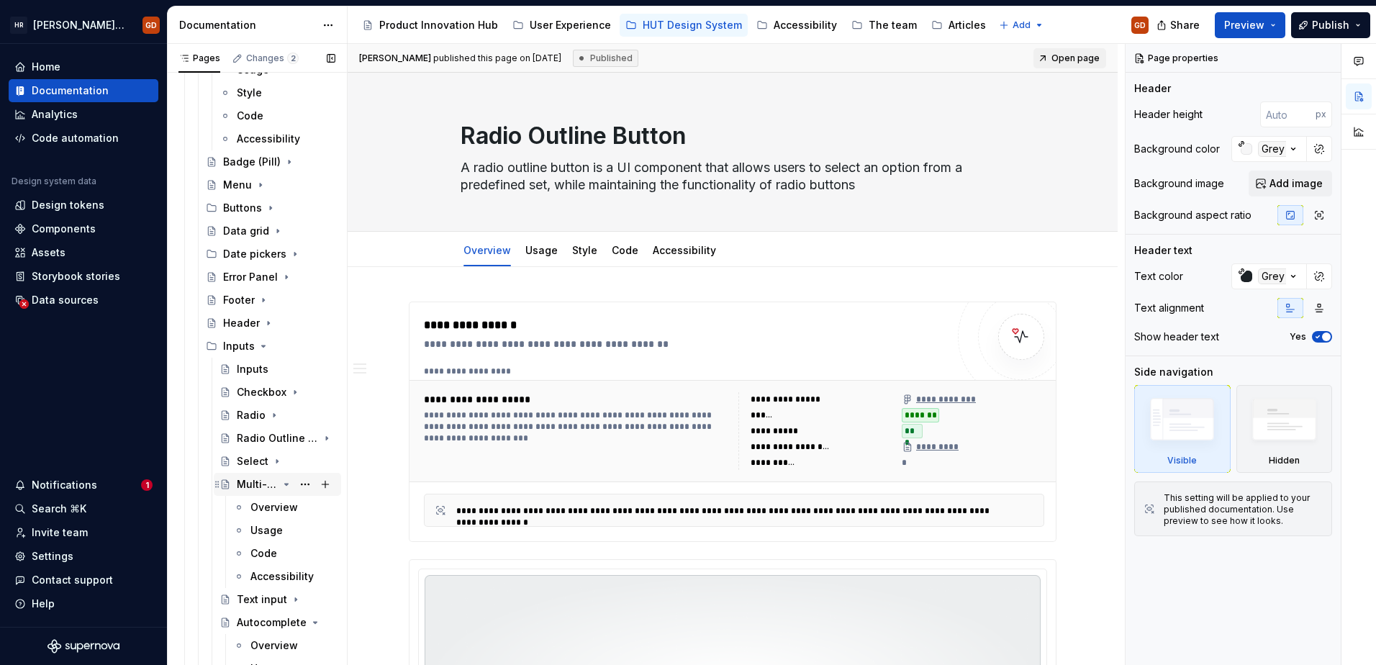
click at [281, 486] on icon "Page tree" at bounding box center [287, 484] width 12 height 12
click at [285, 530] on icon "Page tree" at bounding box center [287, 530] width 4 height 1
click at [276, 555] on icon "Page tree" at bounding box center [282, 554] width 12 height 12
click at [262, 577] on icon "Page tree" at bounding box center [264, 576] width 4 height 1
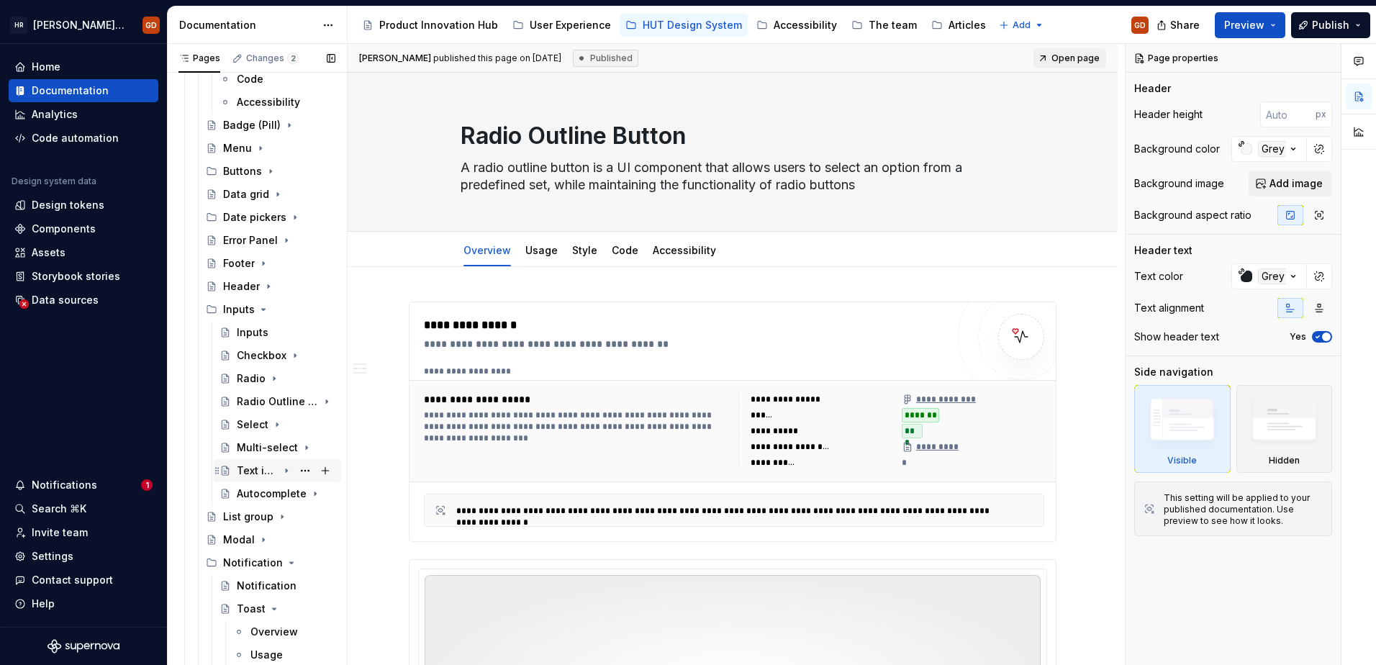
scroll to position [3525, 0]
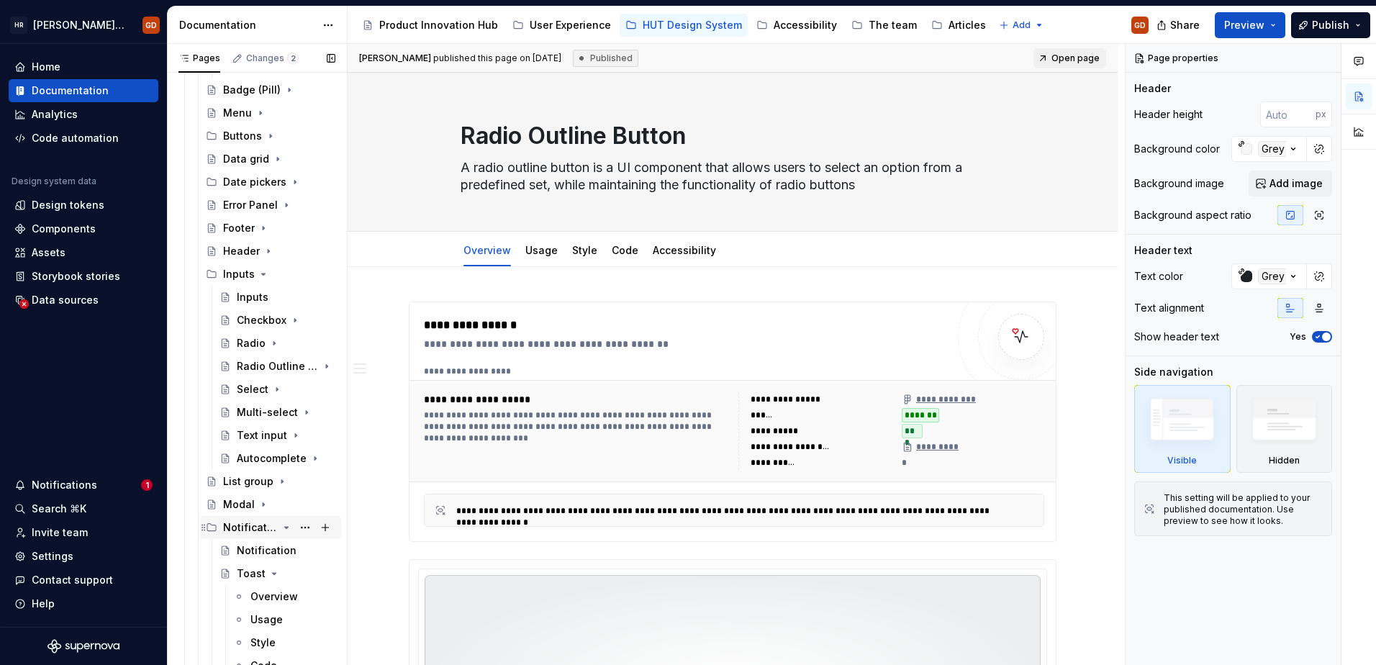
click at [281, 527] on icon "Page tree" at bounding box center [287, 528] width 12 height 12
click at [281, 553] on icon "Page tree" at bounding box center [287, 551] width 12 height 12
click at [265, 574] on icon "Page tree" at bounding box center [271, 574] width 12 height 12
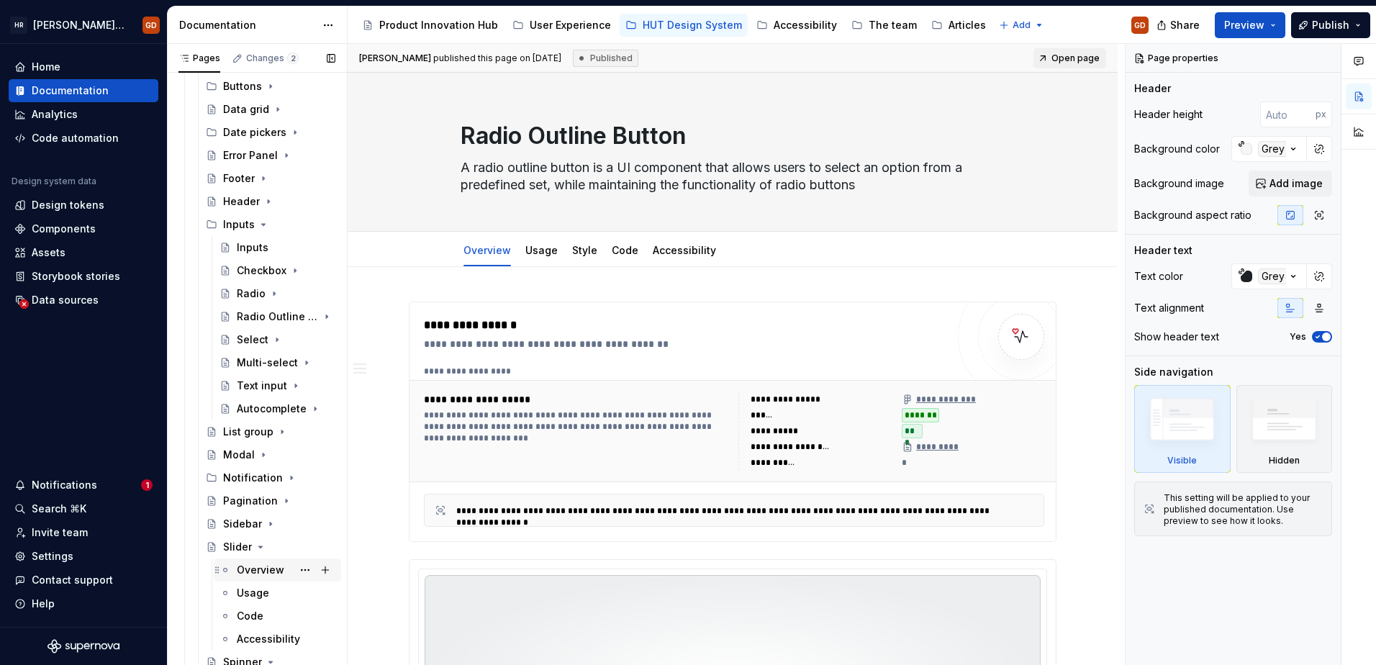
scroll to position [3597, 0]
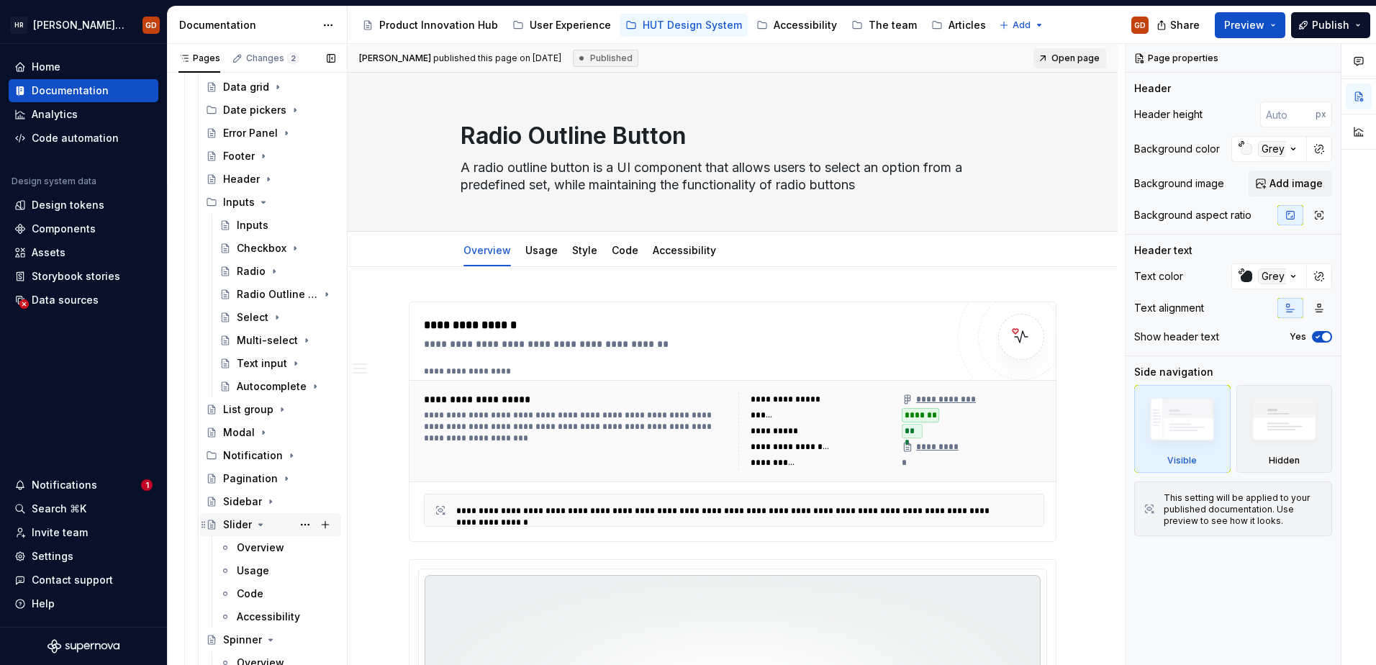
click at [260, 530] on icon "Page tree" at bounding box center [261, 525] width 12 height 12
drag, startPoint x: 265, startPoint y: 548, endPoint x: 265, endPoint y: 558, distance: 10.1
click at [265, 549] on icon "Page tree" at bounding box center [271, 548] width 12 height 12
click at [259, 572] on icon "Page tree" at bounding box center [261, 571] width 12 height 12
click at [255, 594] on icon "Page tree" at bounding box center [257, 593] width 4 height 1
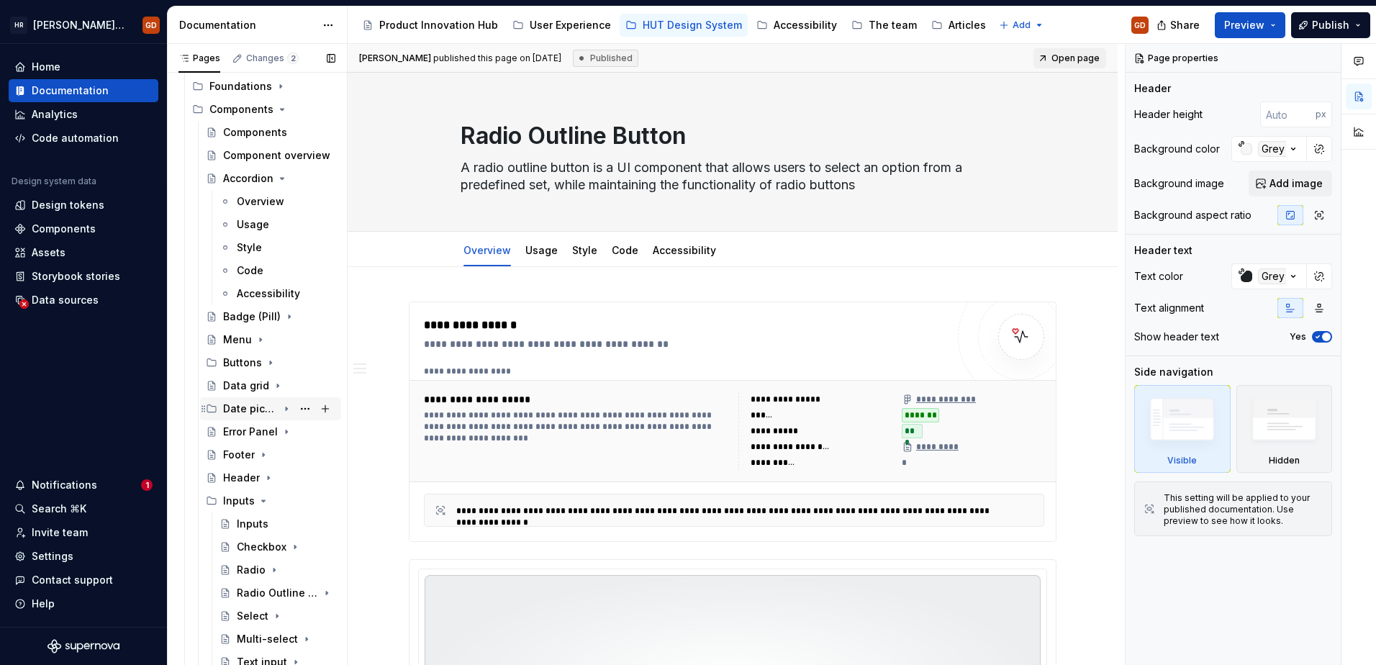
scroll to position [3341, 0]
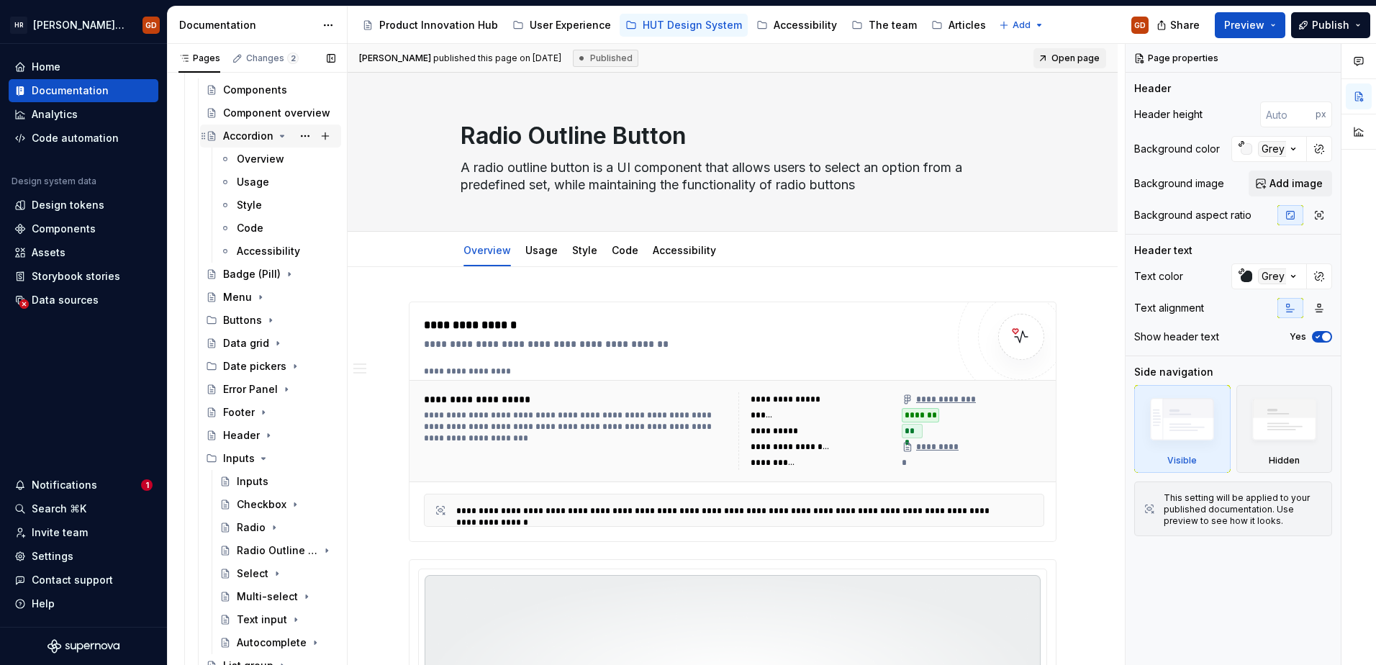
click at [281, 137] on icon "Page tree" at bounding box center [283, 135] width 4 height 1
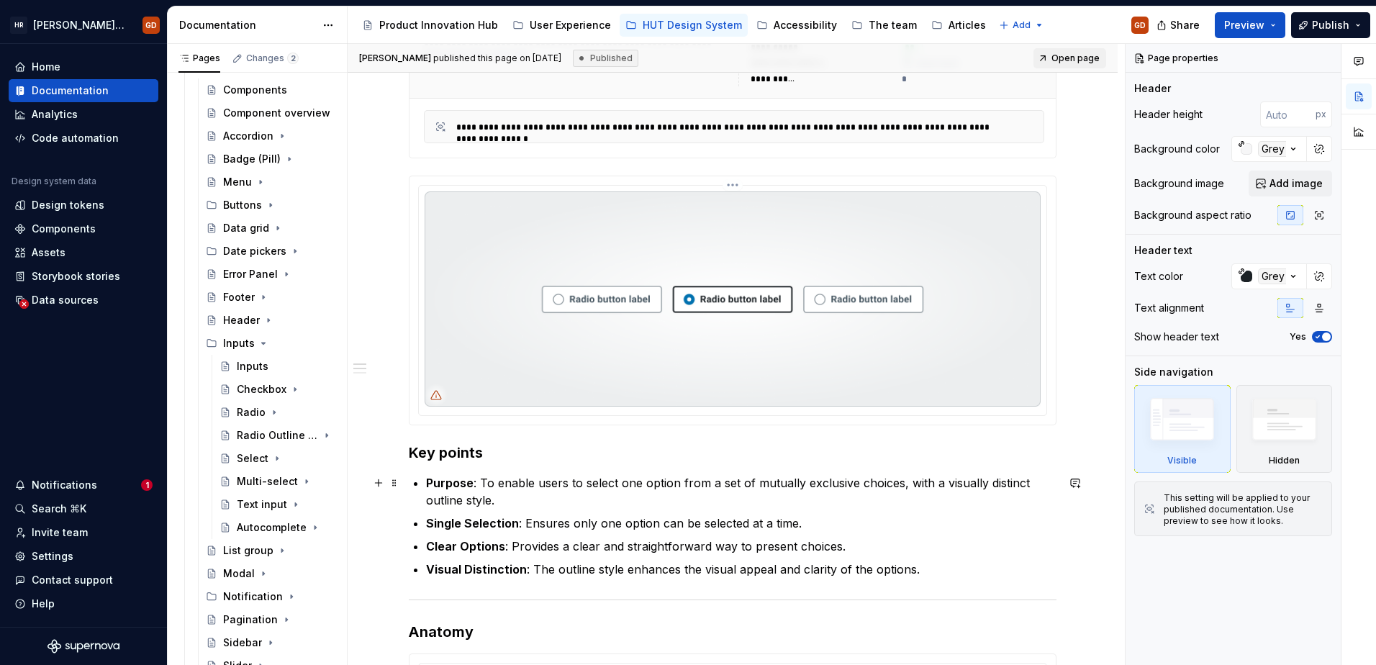
scroll to position [360, 0]
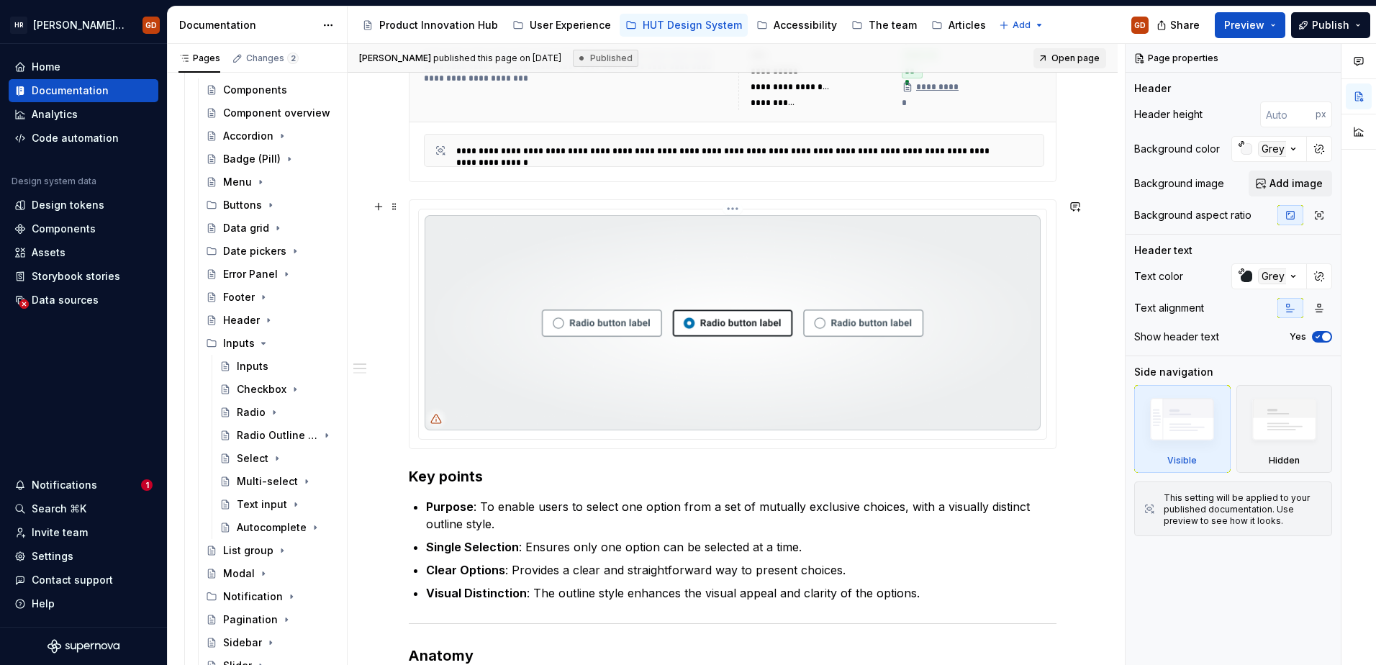
click at [450, 413] on img at bounding box center [732, 322] width 616 height 215
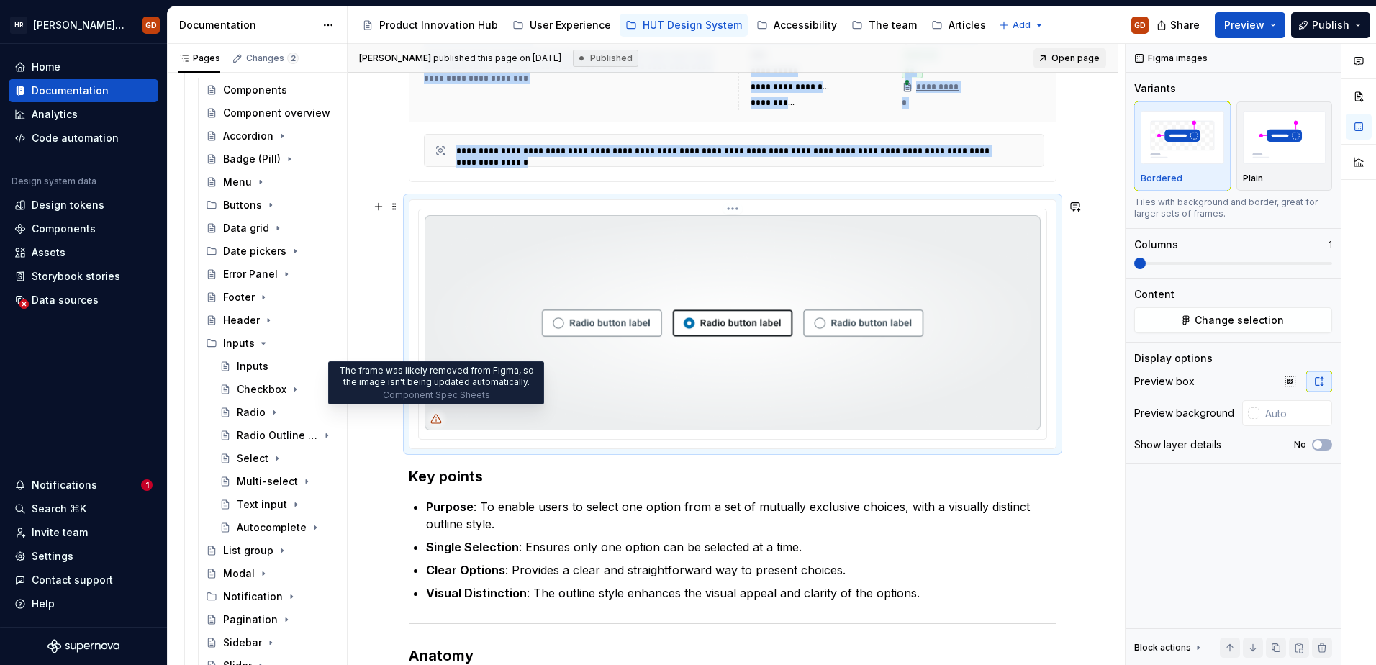
click at [434, 419] on icon at bounding box center [436, 419] width 12 height 12
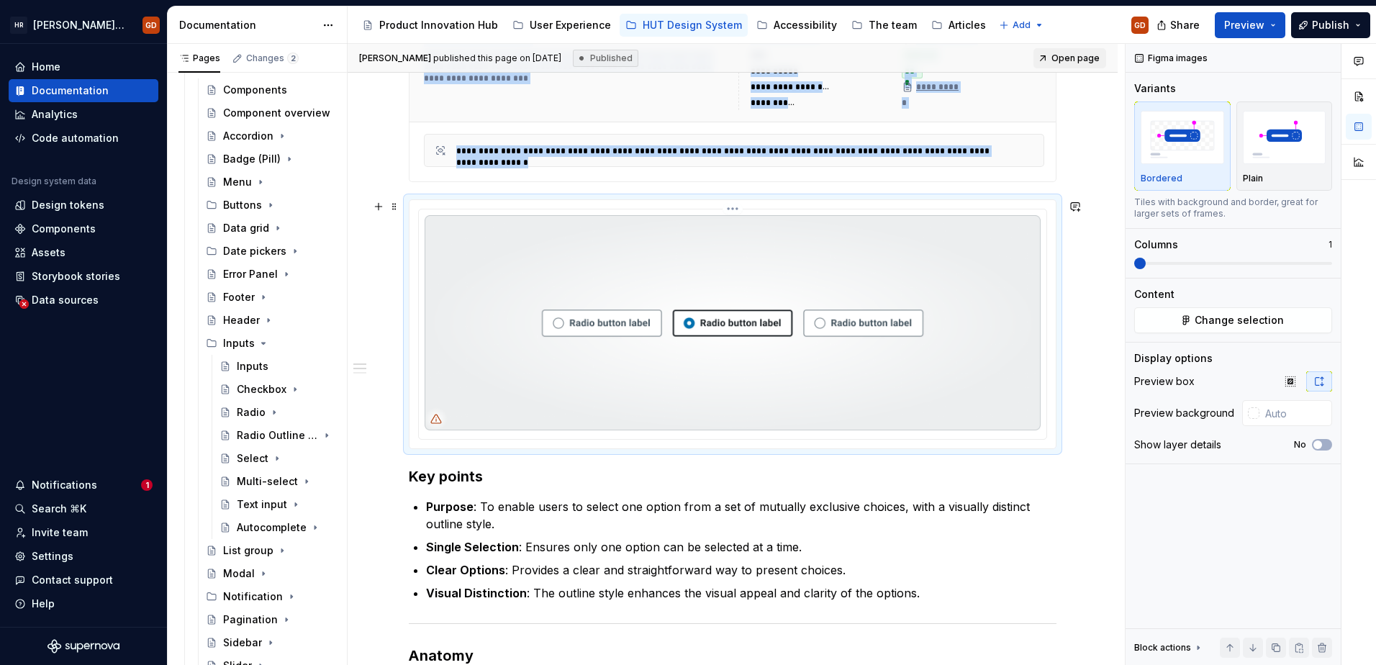
click at [466, 411] on img at bounding box center [732, 322] width 616 height 215
click at [891, 345] on img at bounding box center [732, 322] width 616 height 215
click at [897, 324] on button "Change selection" at bounding box center [1233, 320] width 198 height 26
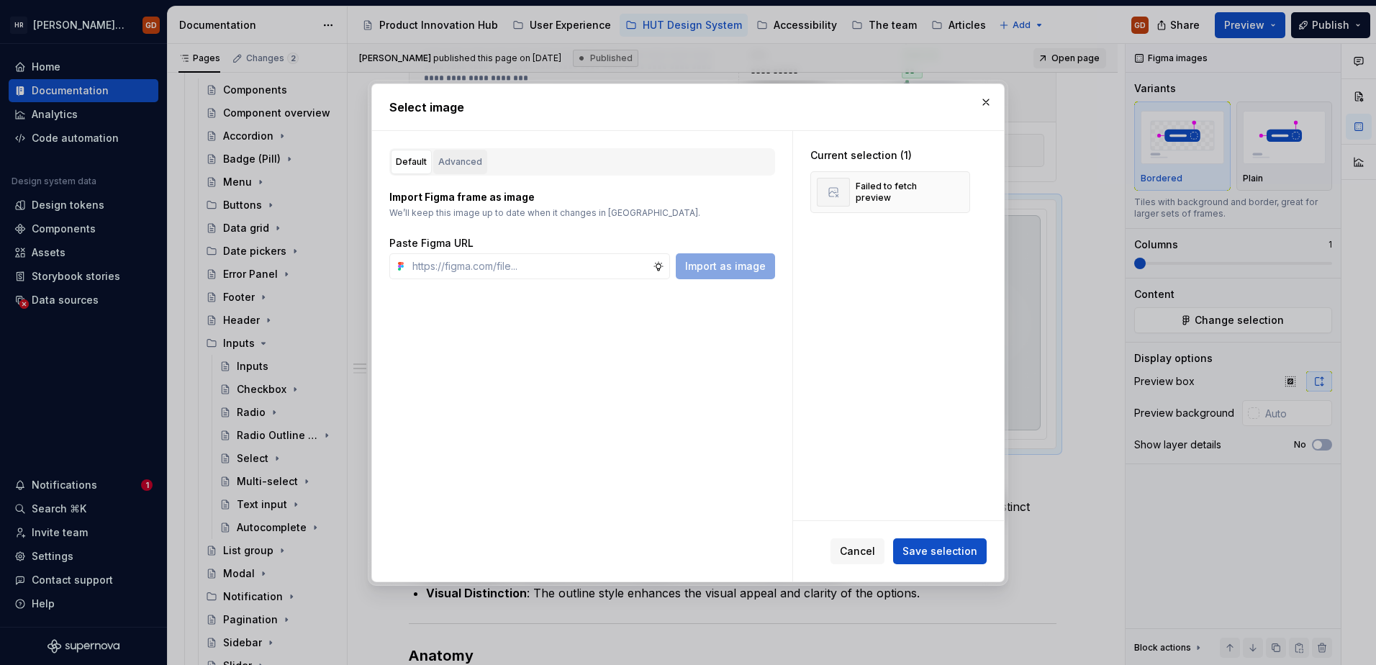
click at [464, 159] on div "Advanced" at bounding box center [460, 162] width 44 height 14
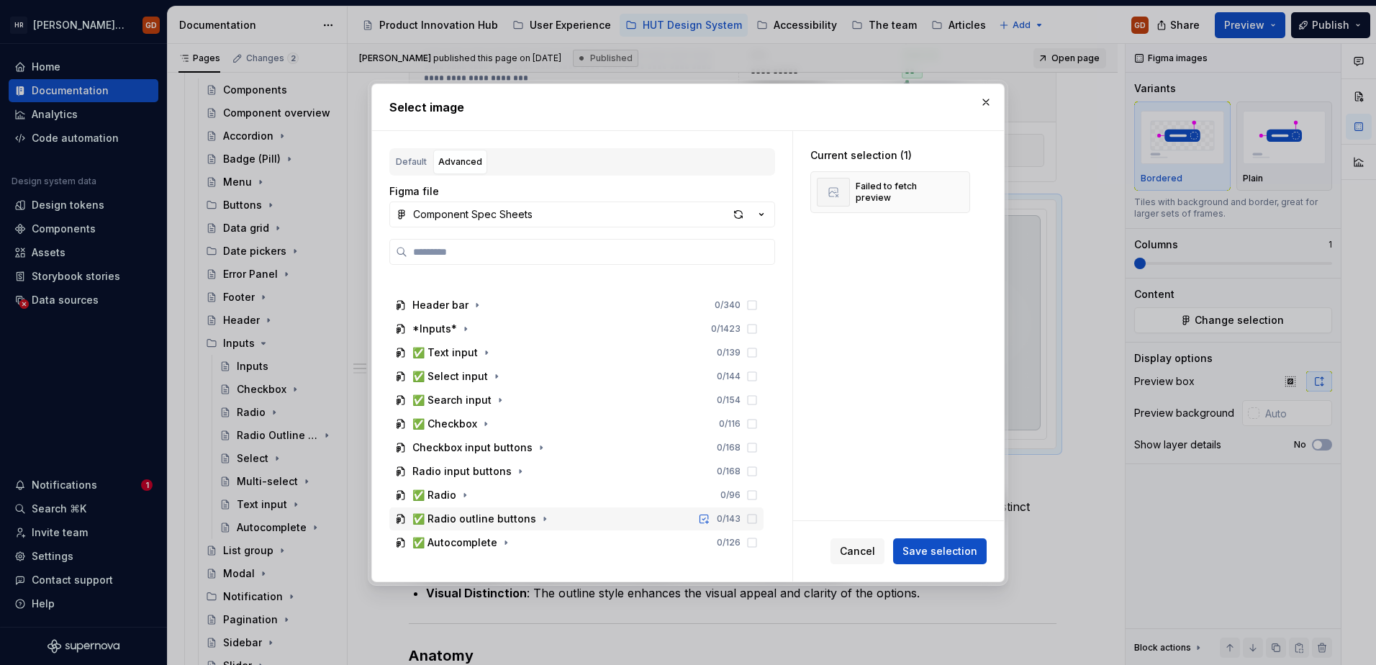
scroll to position [504, 0]
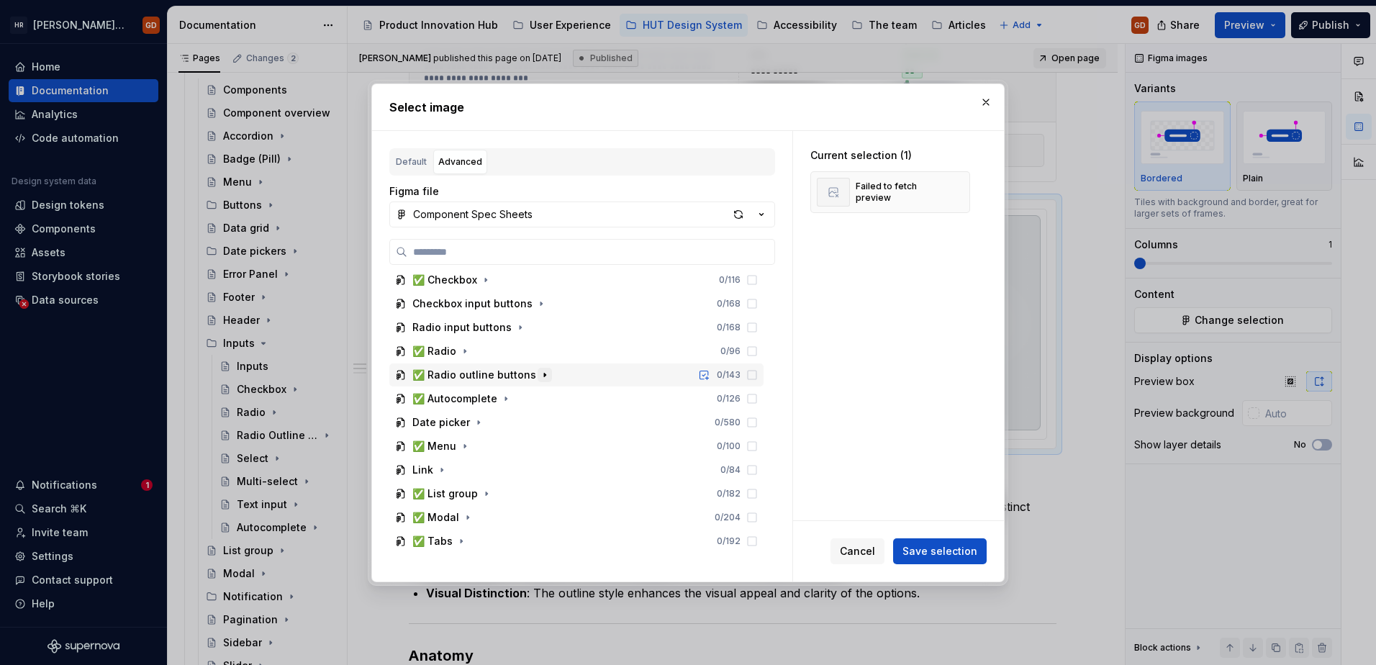
click at [539, 373] on icon "button" at bounding box center [545, 375] width 12 height 12
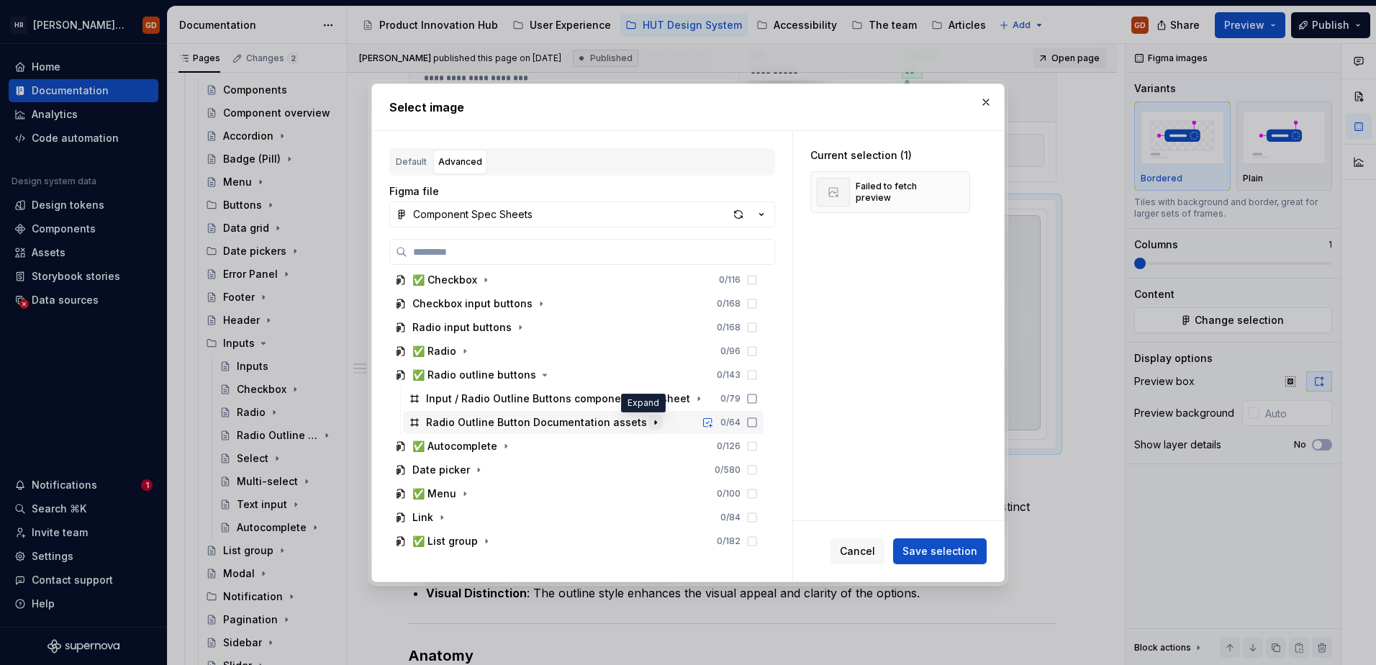
click at [650, 422] on icon "button" at bounding box center [656, 423] width 12 height 12
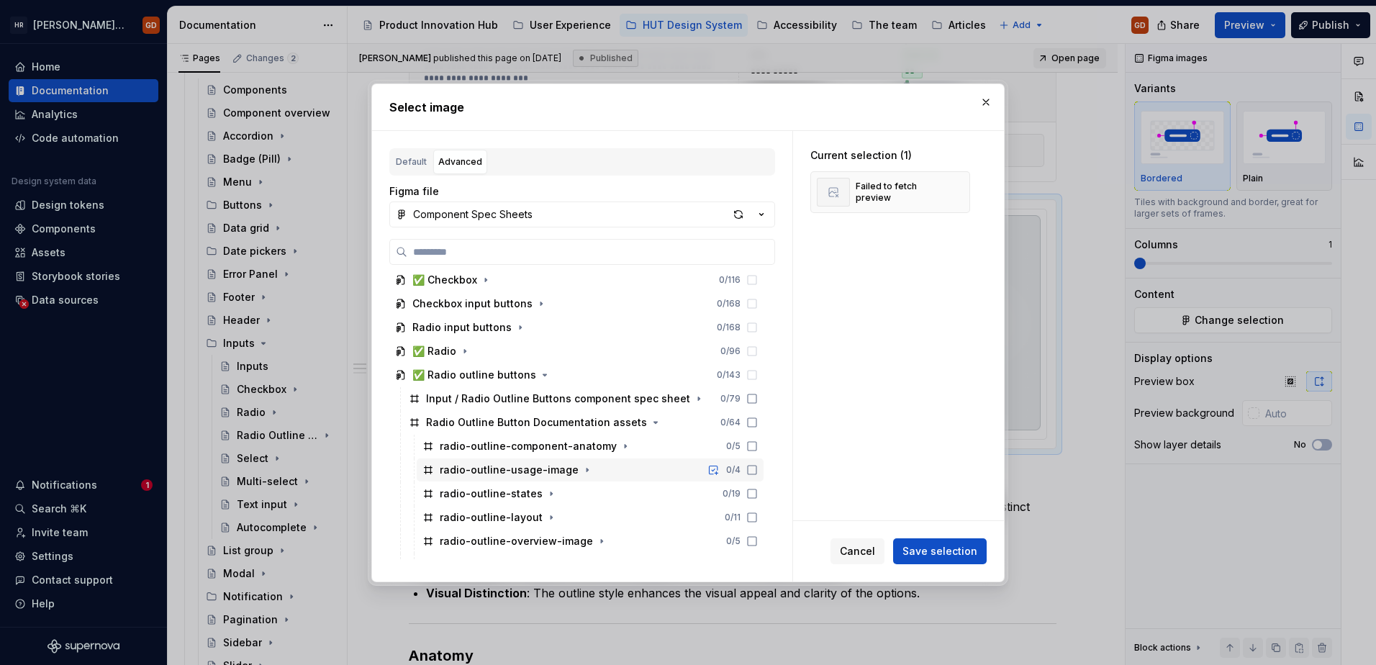
scroll to position [576, 0]
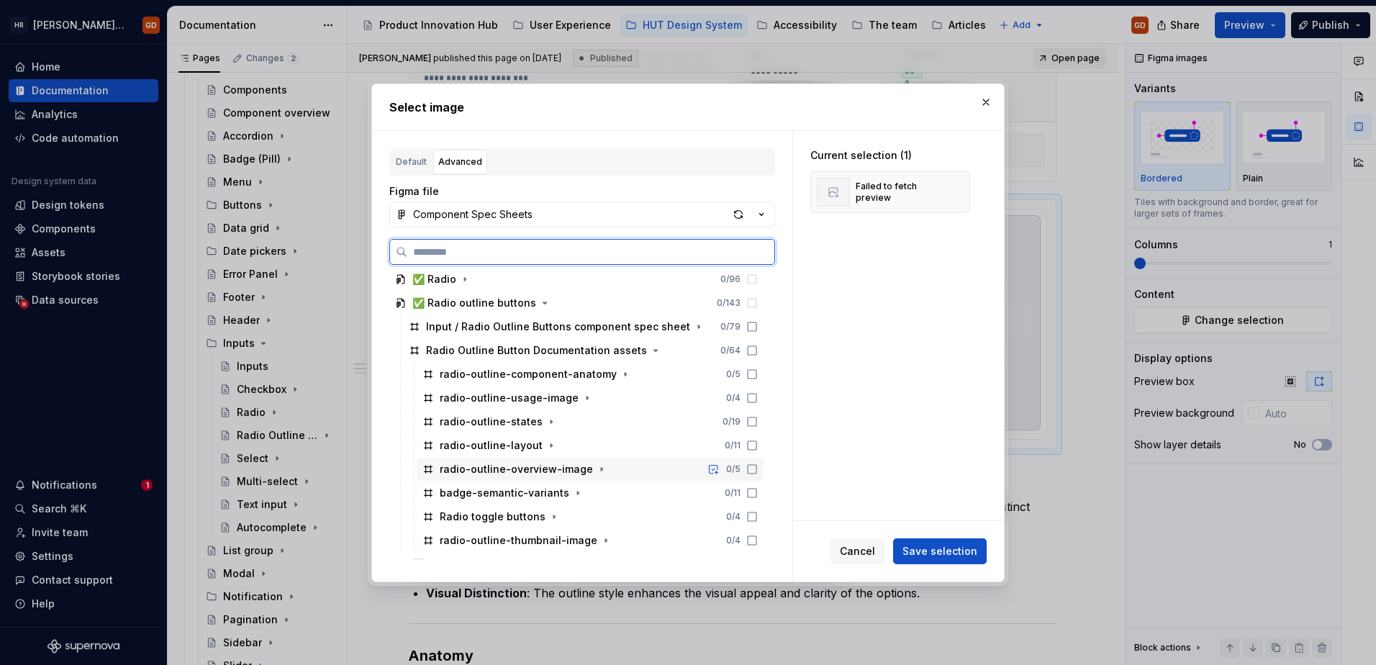
click at [751, 469] on icon at bounding box center [752, 469] width 12 height 12
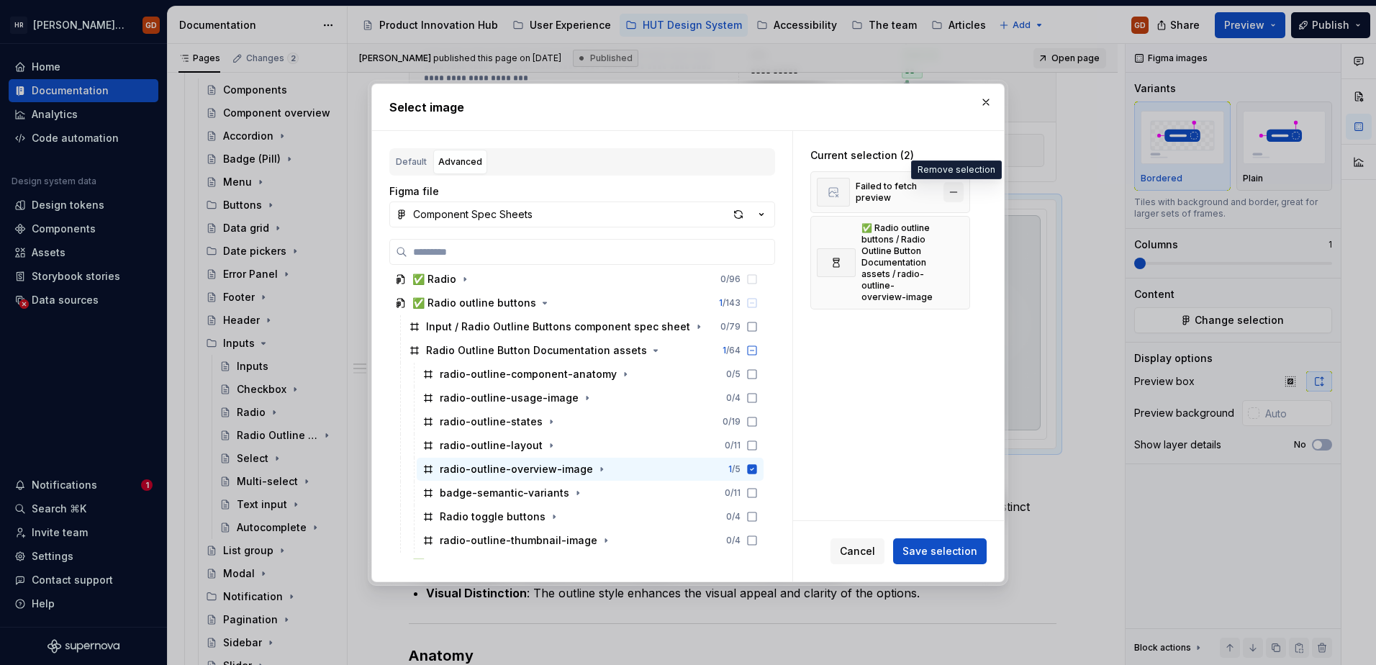
click at [897, 190] on button "button" at bounding box center [953, 192] width 20 height 20
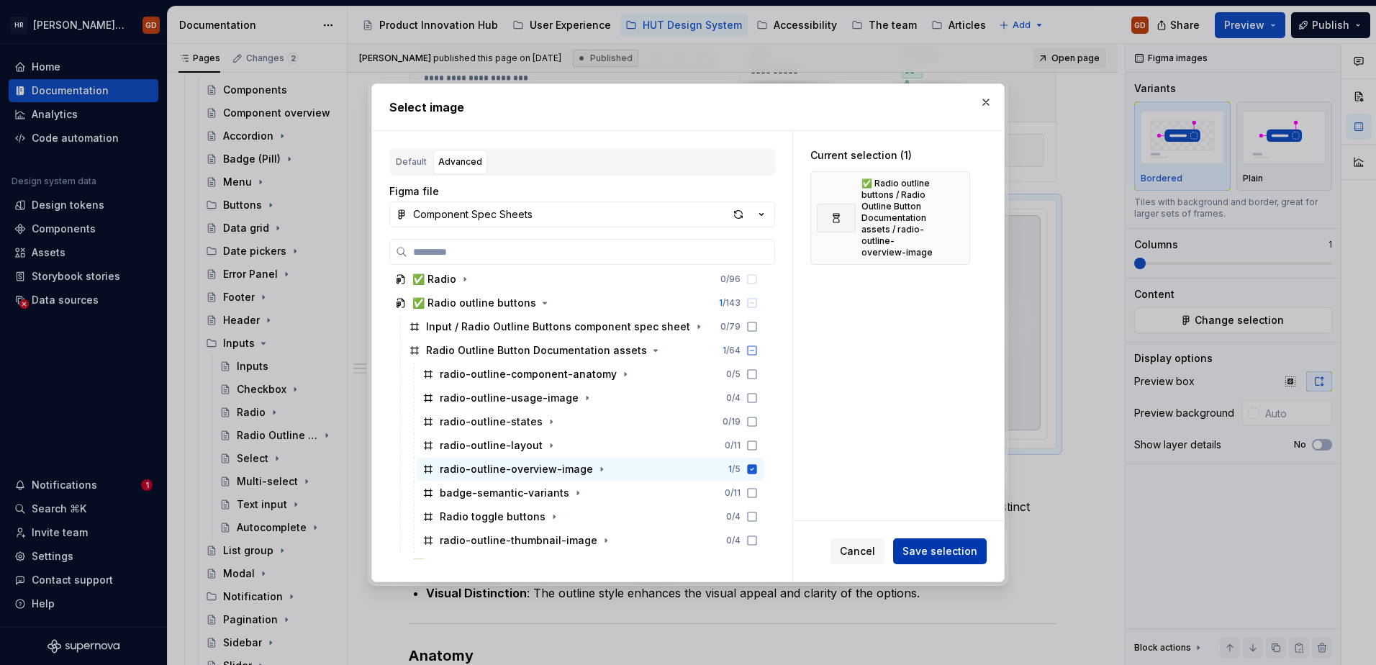
click at [897, 546] on span "Save selection" at bounding box center [939, 551] width 75 height 14
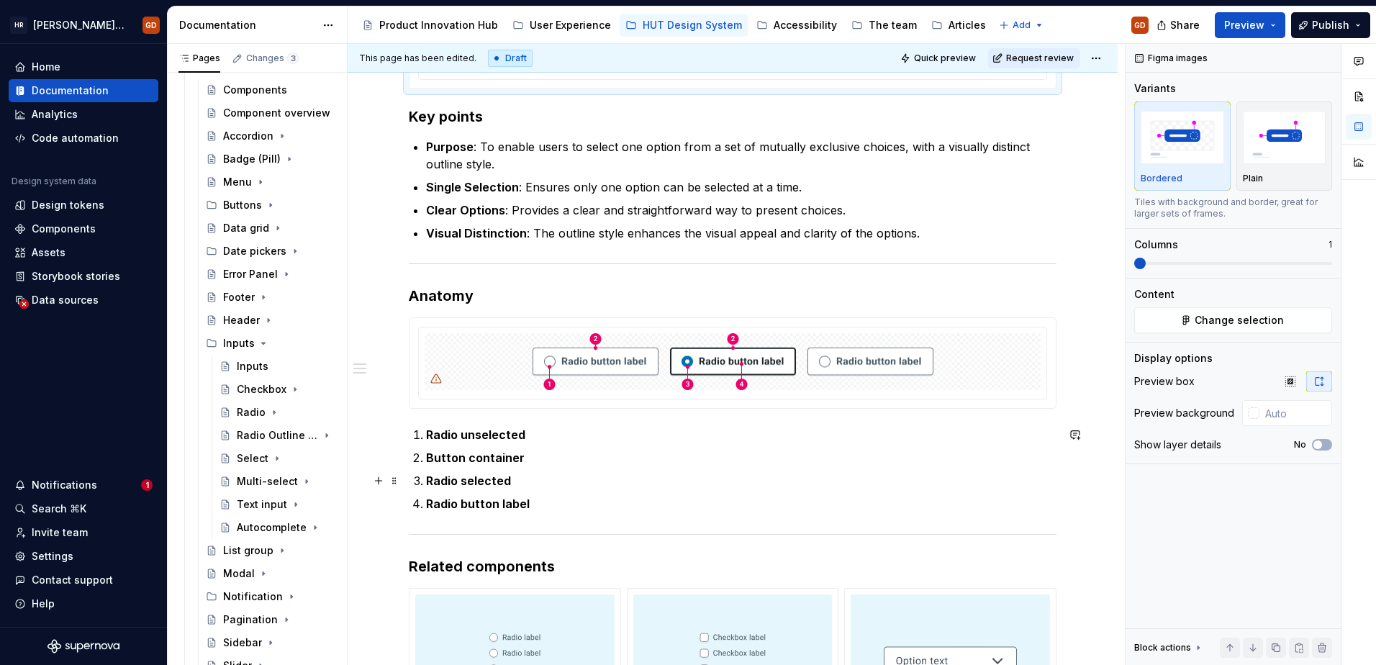
scroll to position [791, 0]
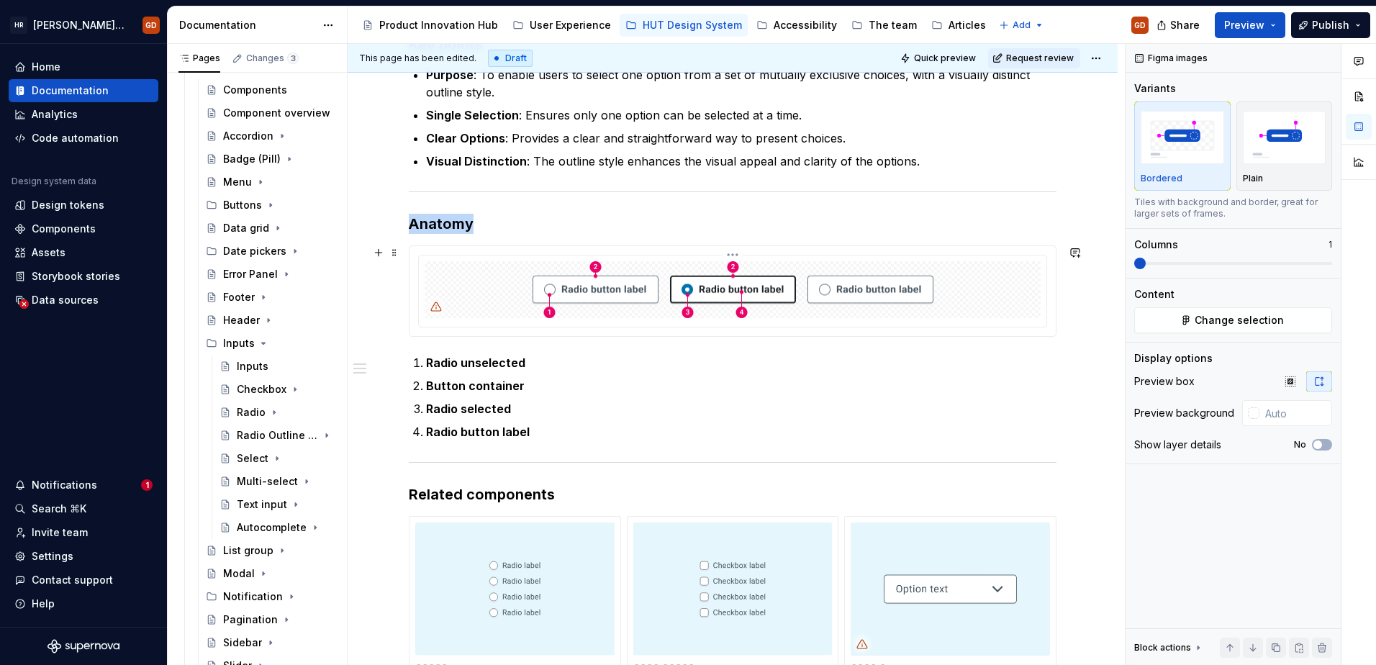
click at [814, 298] on img at bounding box center [732, 290] width 401 height 58
click at [897, 321] on span "Change selection" at bounding box center [1238, 320] width 89 height 14
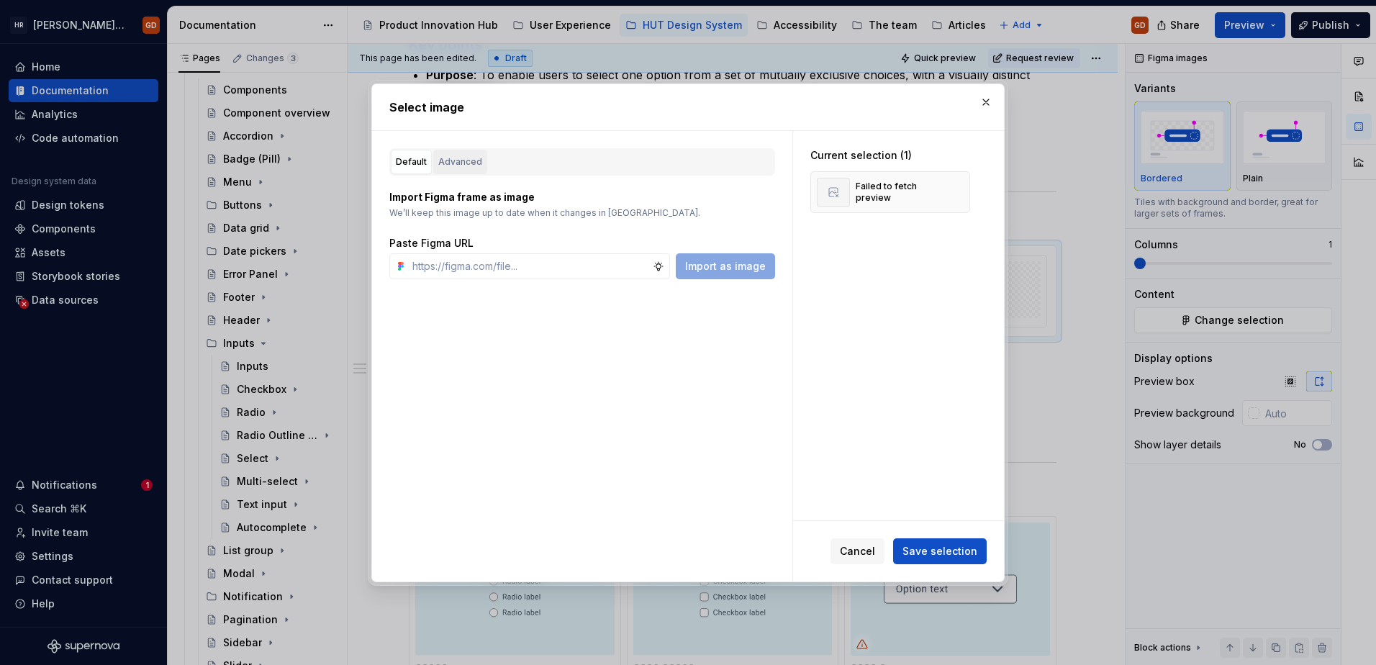
click at [453, 161] on div "Advanced" at bounding box center [460, 162] width 44 height 14
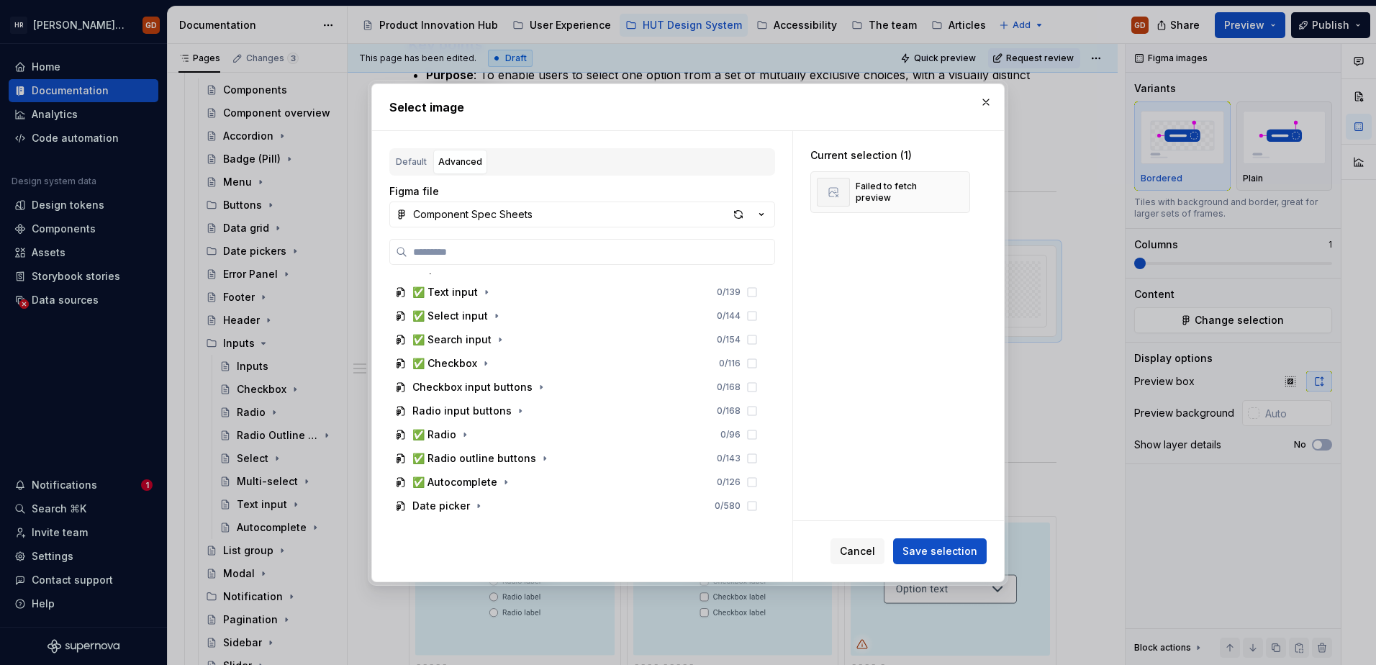
scroll to position [432, 0]
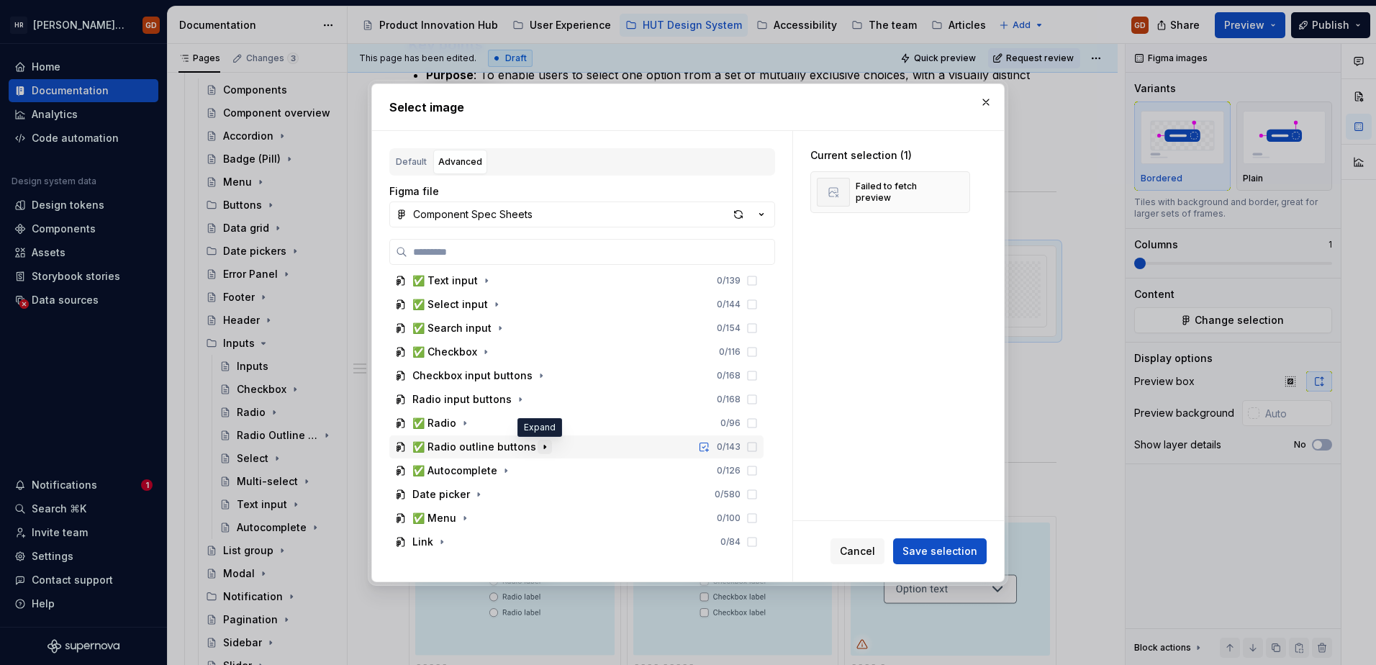
click at [539, 446] on icon "button" at bounding box center [545, 447] width 12 height 12
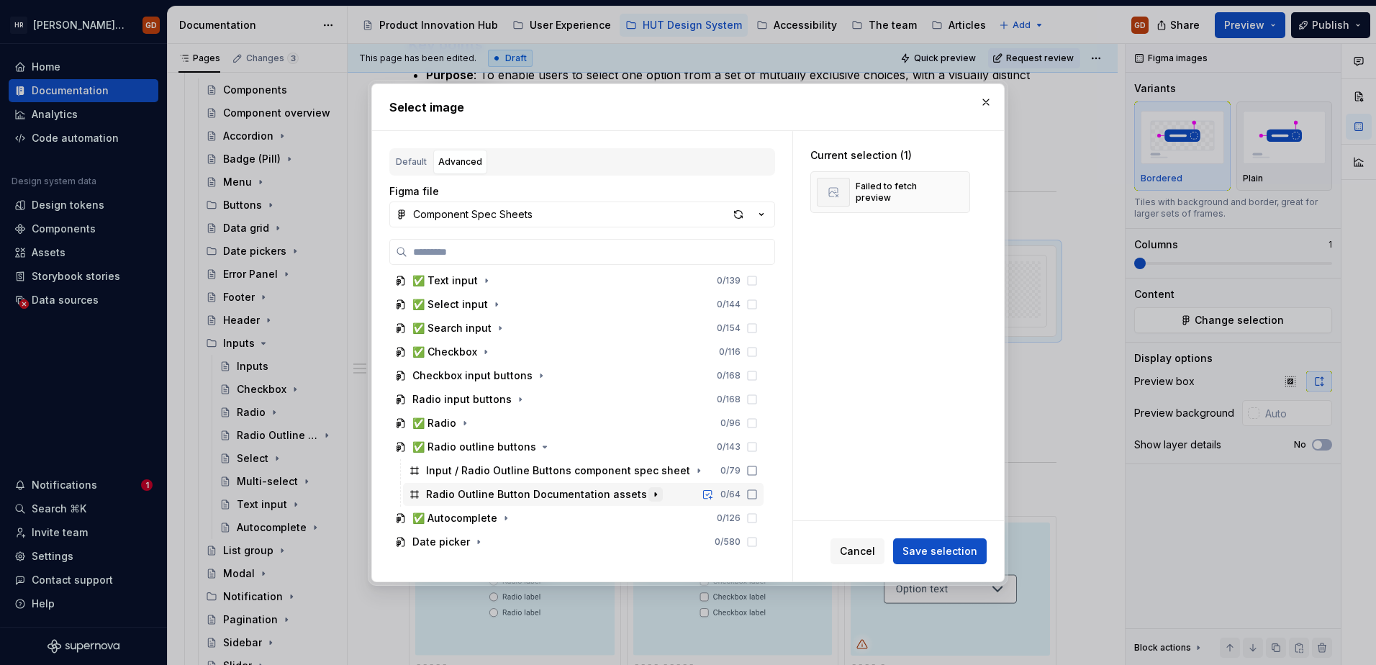
click at [650, 496] on icon "button" at bounding box center [656, 495] width 12 height 12
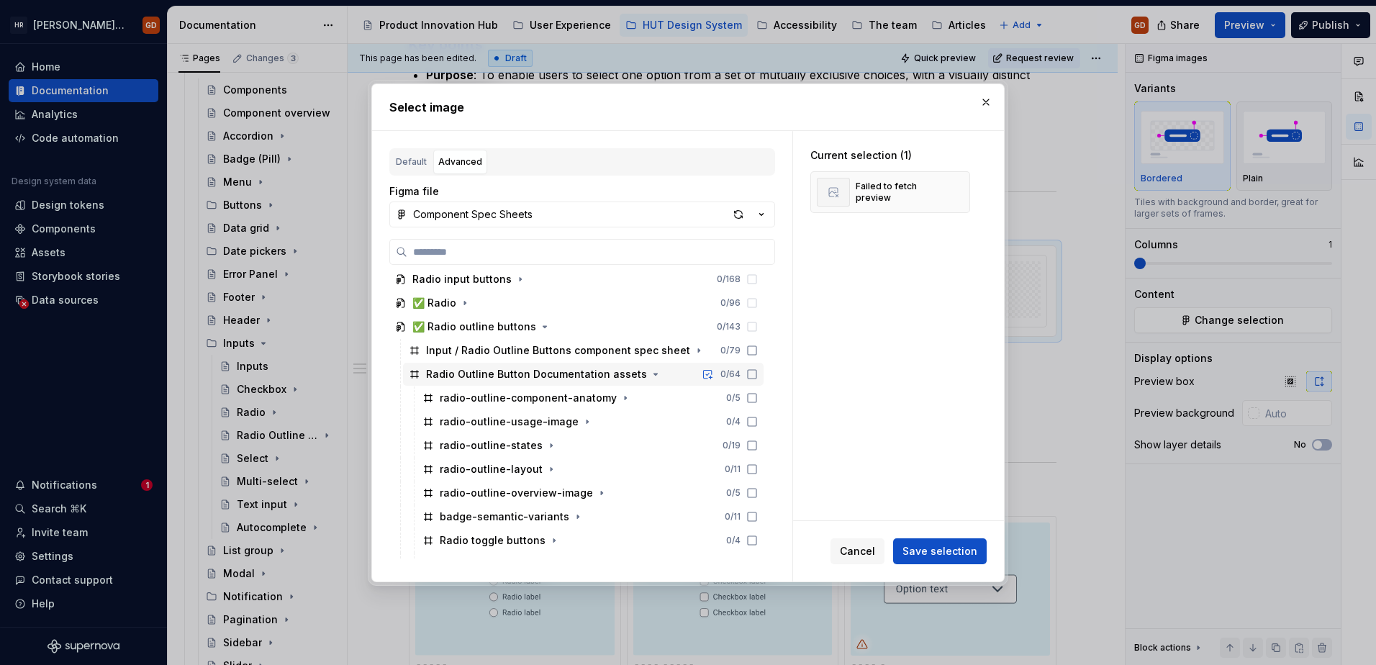
scroll to position [576, 0]
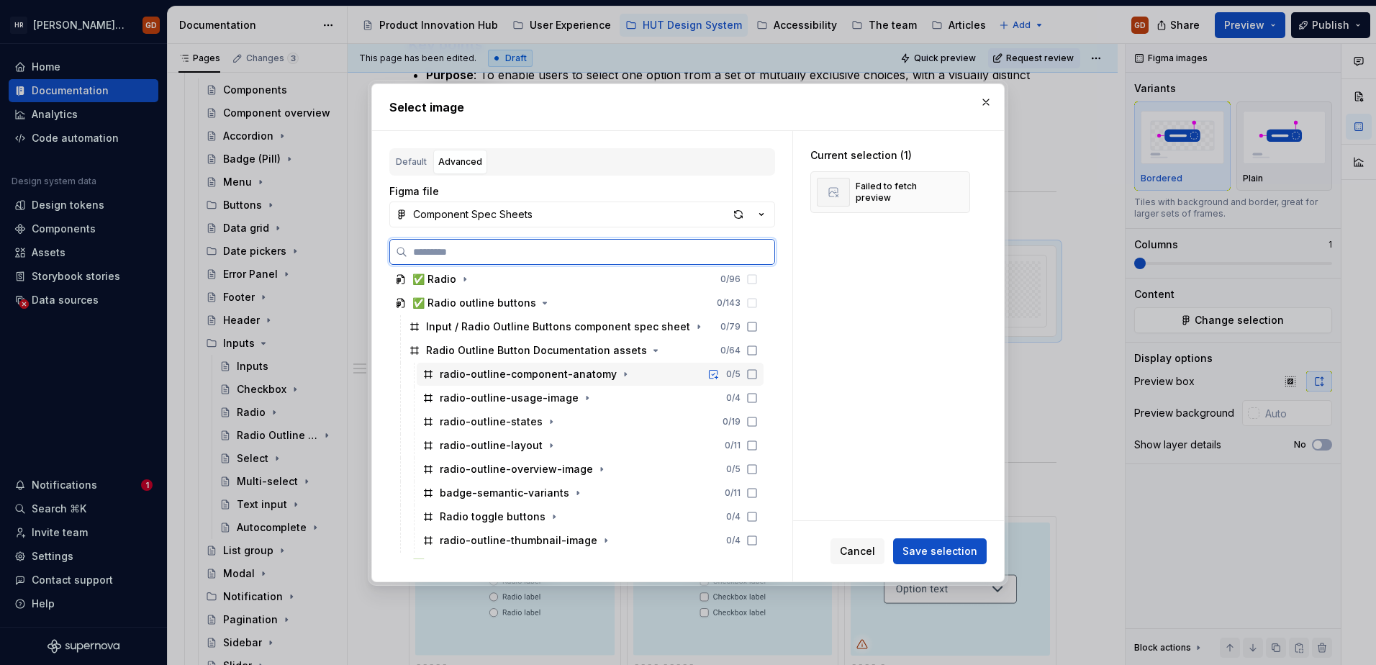
drag, startPoint x: 752, startPoint y: 369, endPoint x: 789, endPoint y: 344, distance: 44.5
click at [752, 370] on icon at bounding box center [752, 374] width 9 height 9
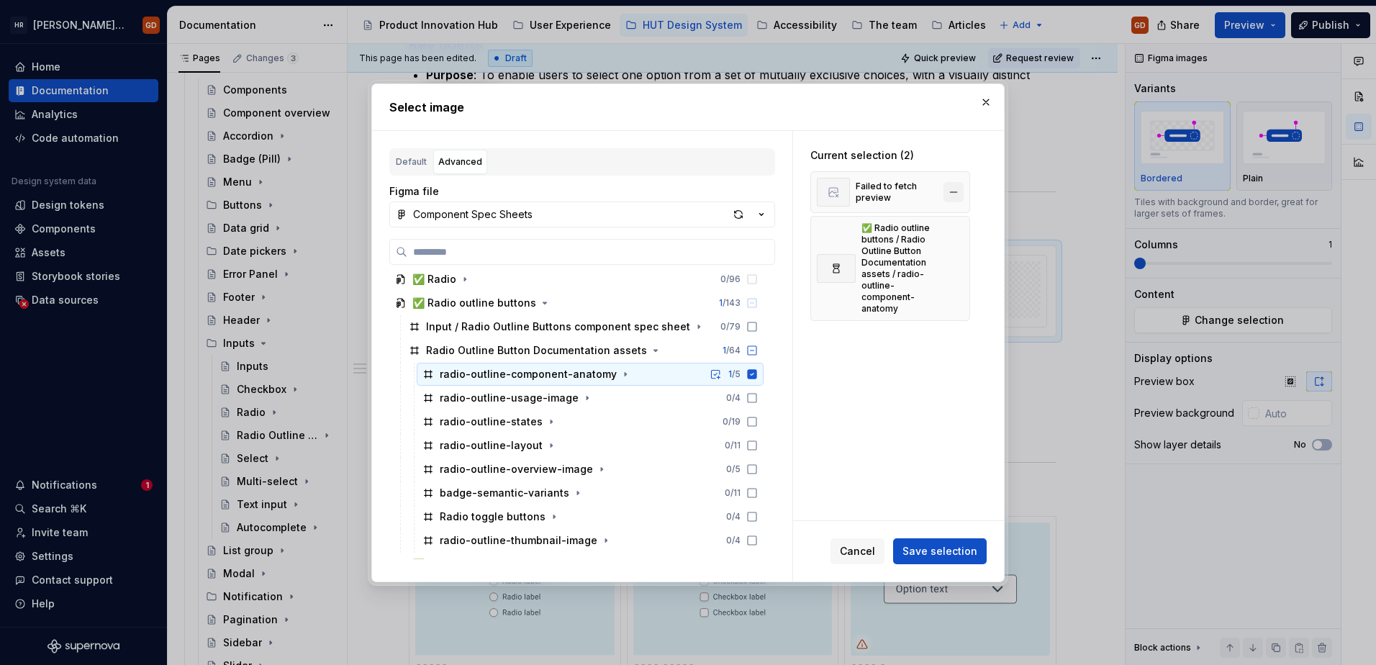
click at [897, 191] on button "button" at bounding box center [953, 192] width 20 height 20
click at [897, 554] on span "Save selection" at bounding box center [939, 551] width 75 height 14
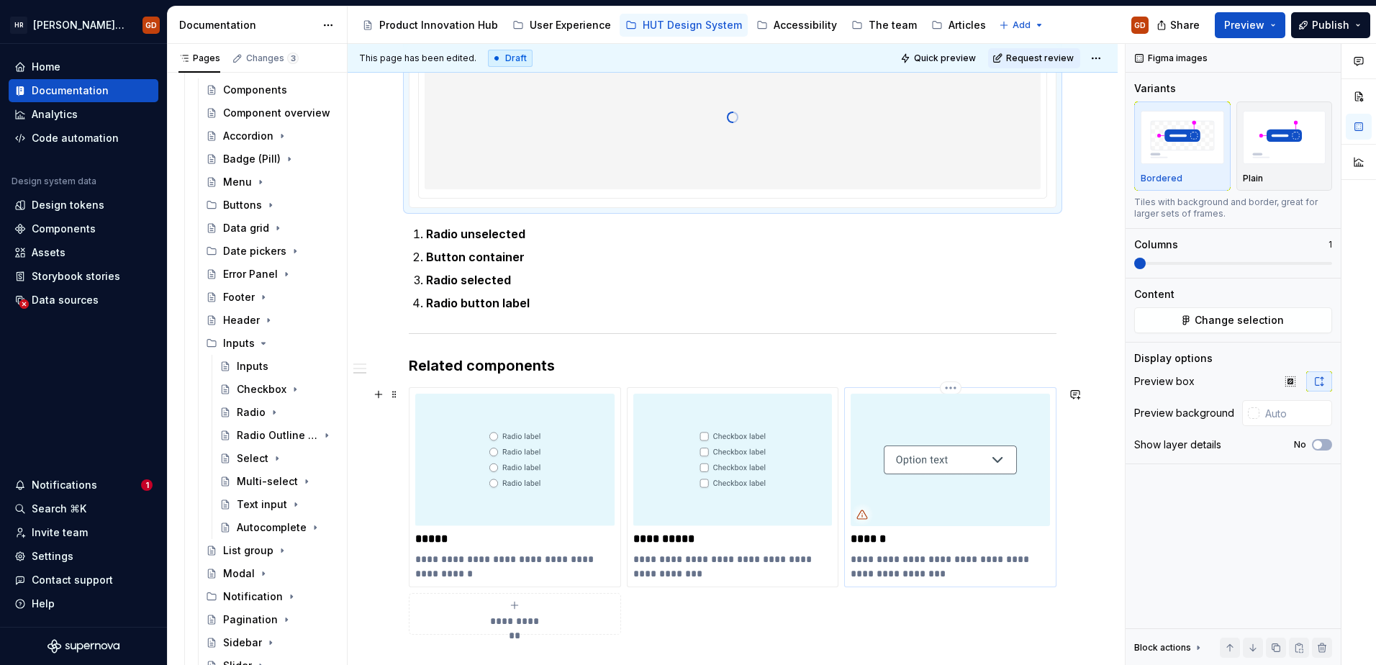
scroll to position [1079, 0]
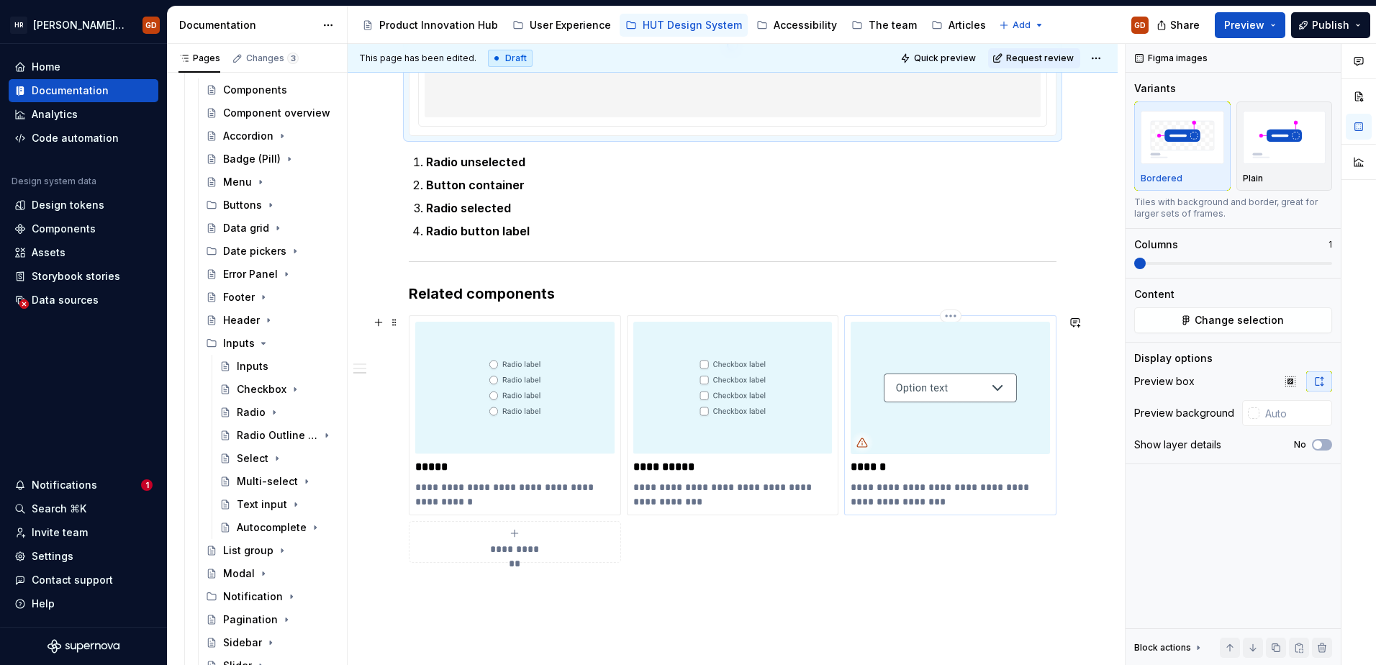
click at [897, 447] on img at bounding box center [949, 388] width 199 height 132
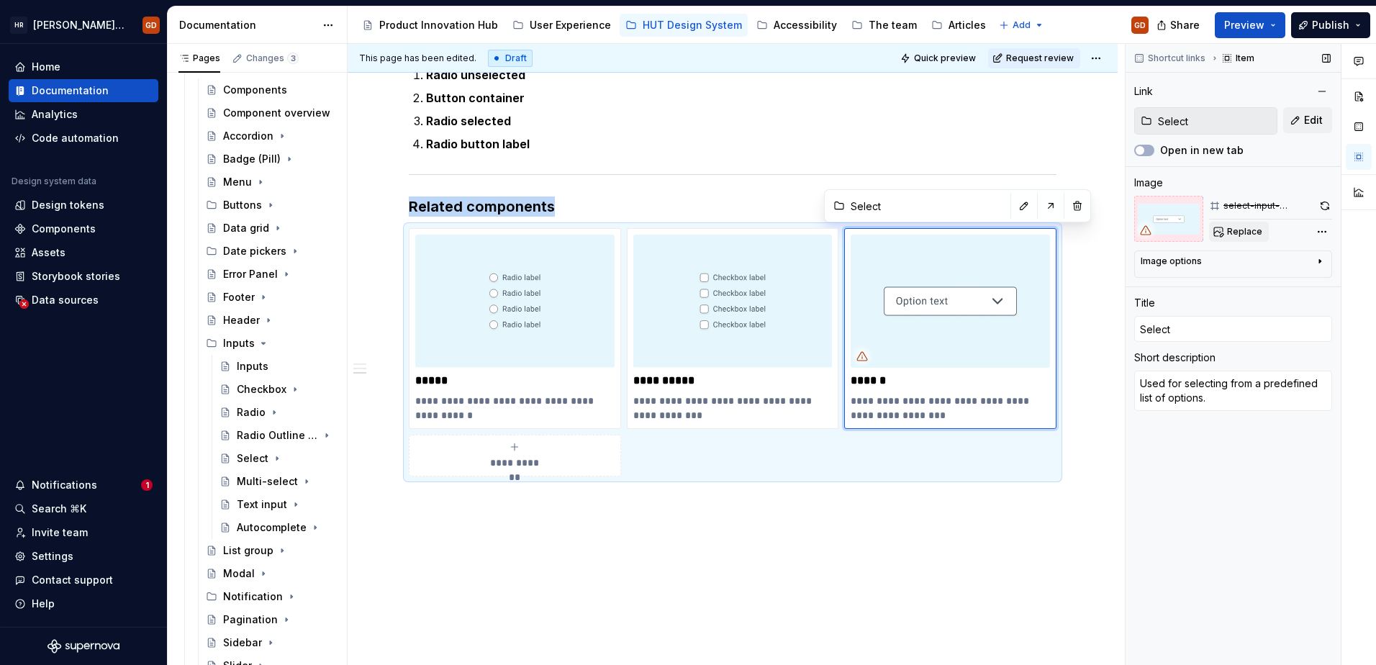
click at [897, 230] on span "Replace" at bounding box center [1244, 232] width 35 height 12
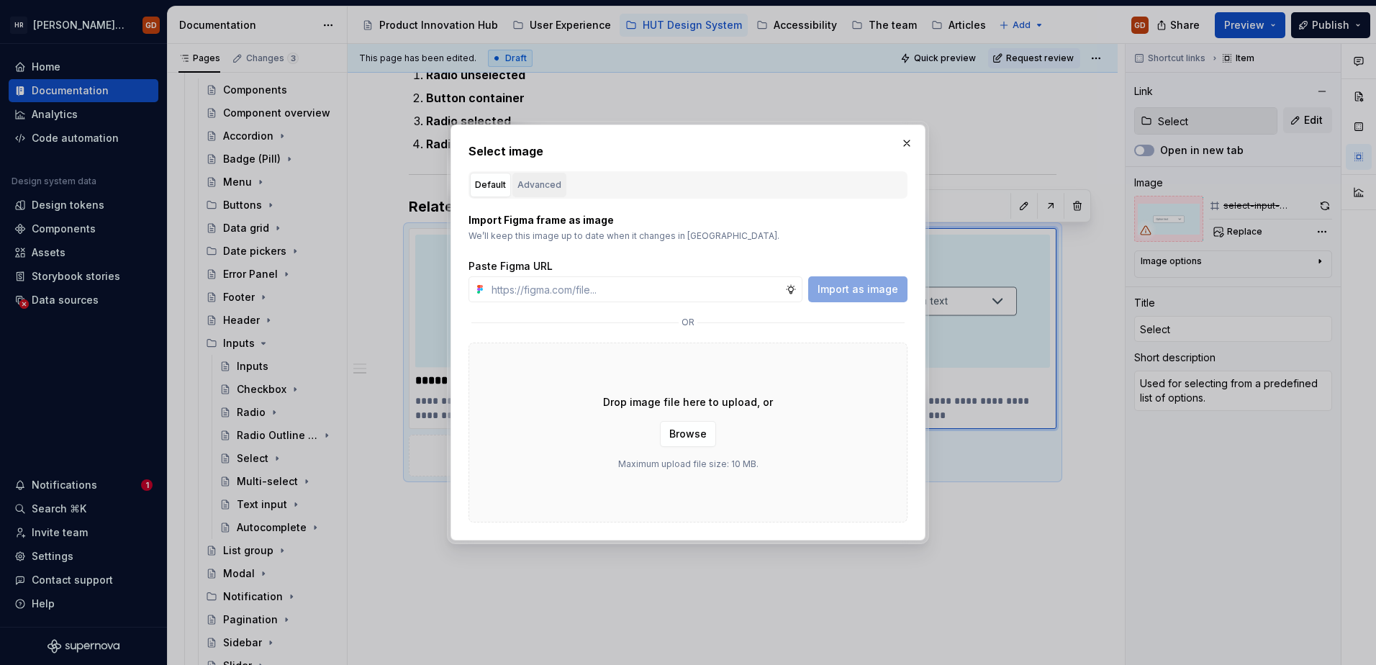
click at [528, 188] on div "Advanced" at bounding box center [539, 185] width 44 height 14
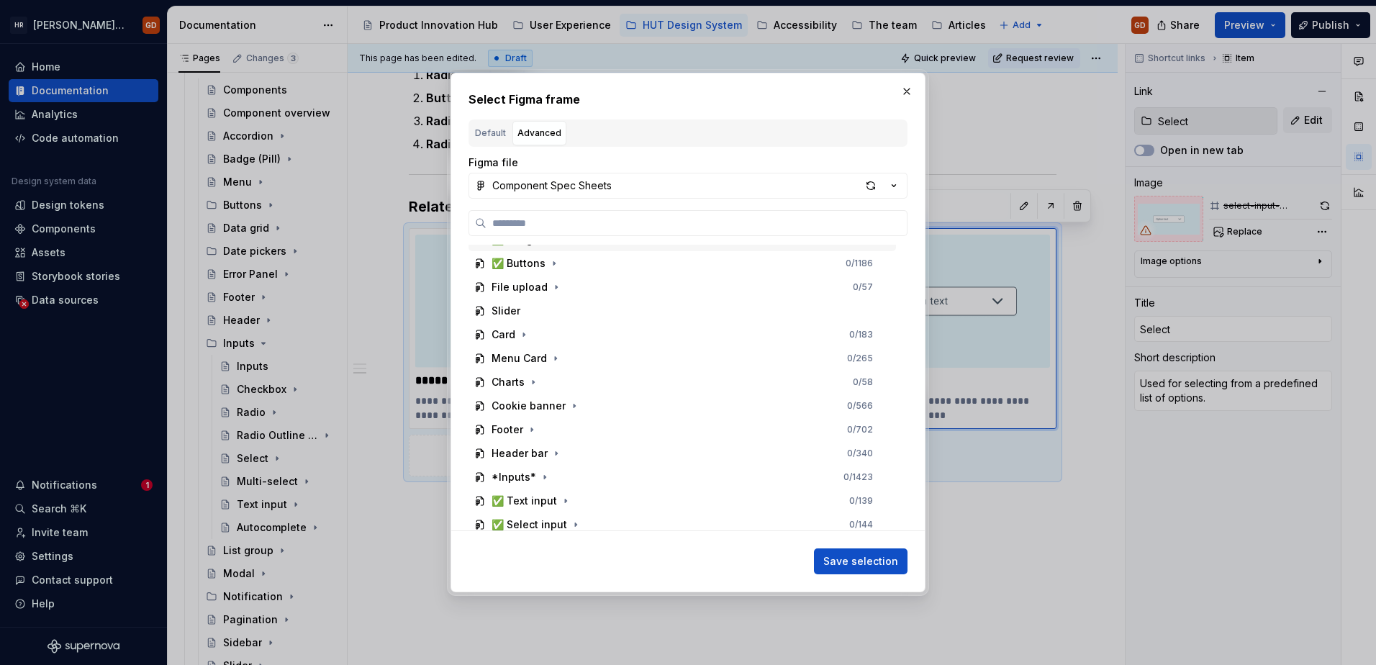
scroll to position [216, 0]
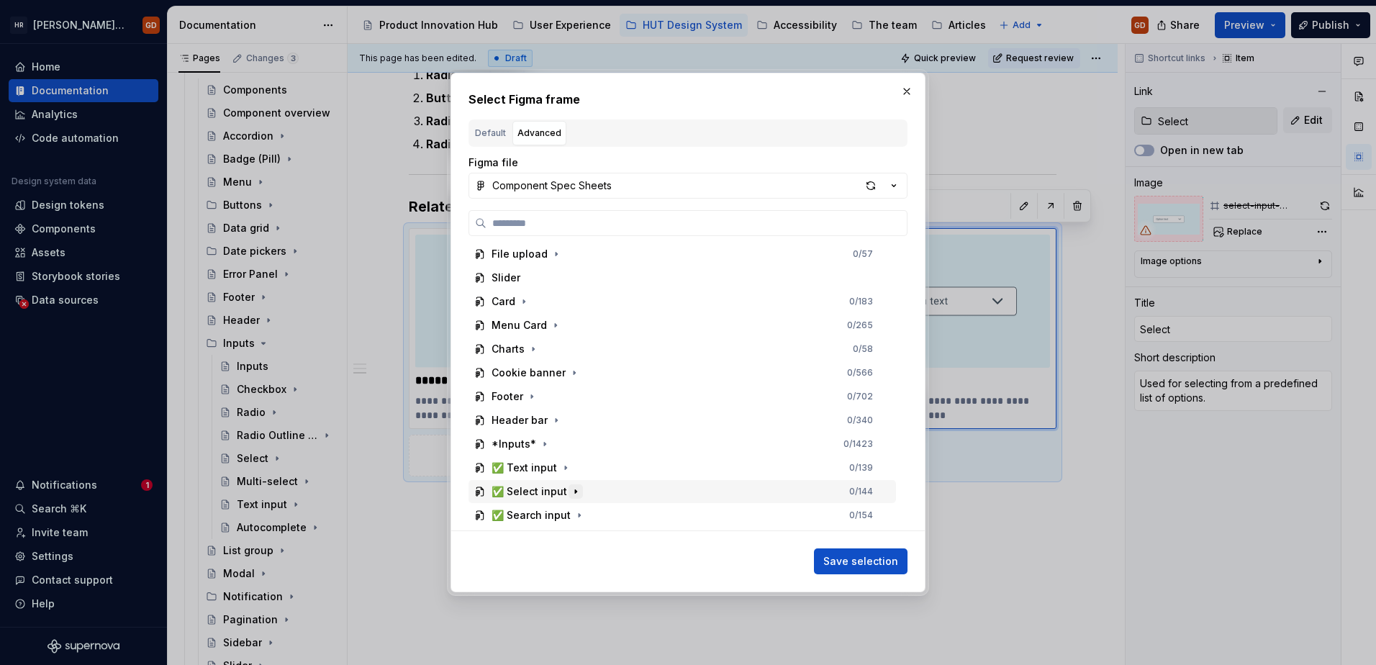
click at [570, 491] on icon "button" at bounding box center [576, 492] width 12 height 12
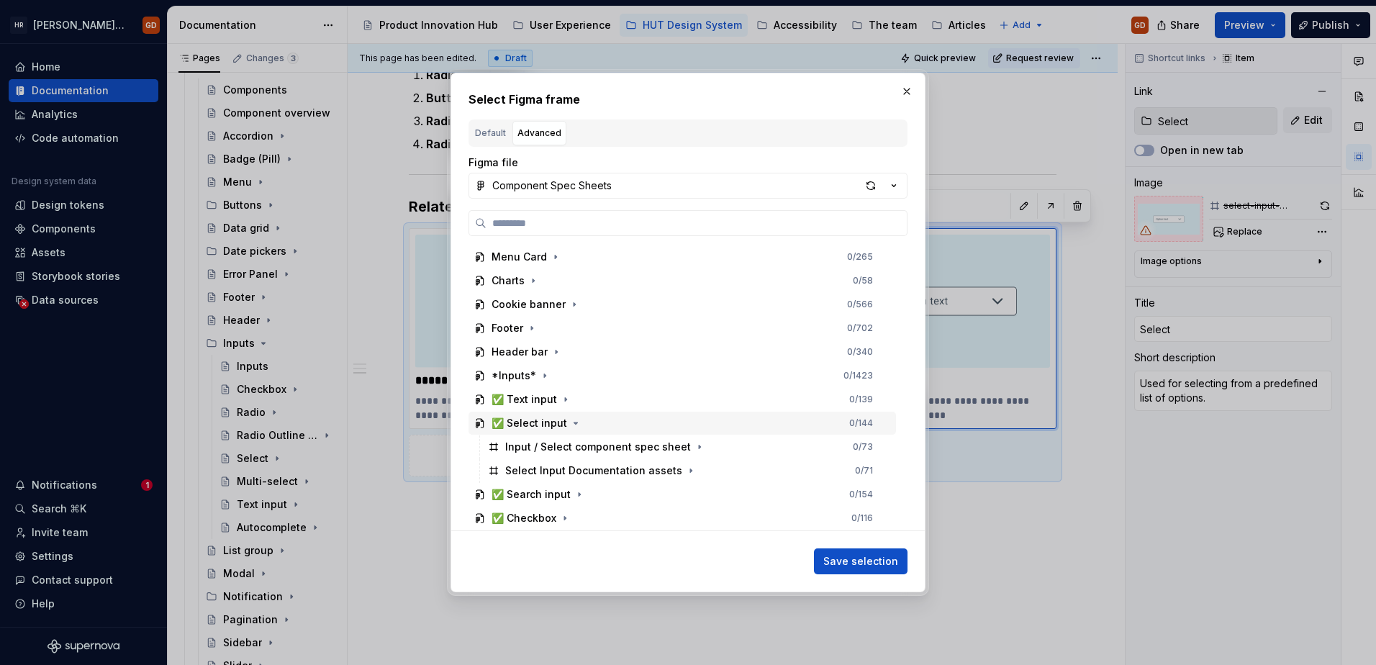
scroll to position [360, 0]
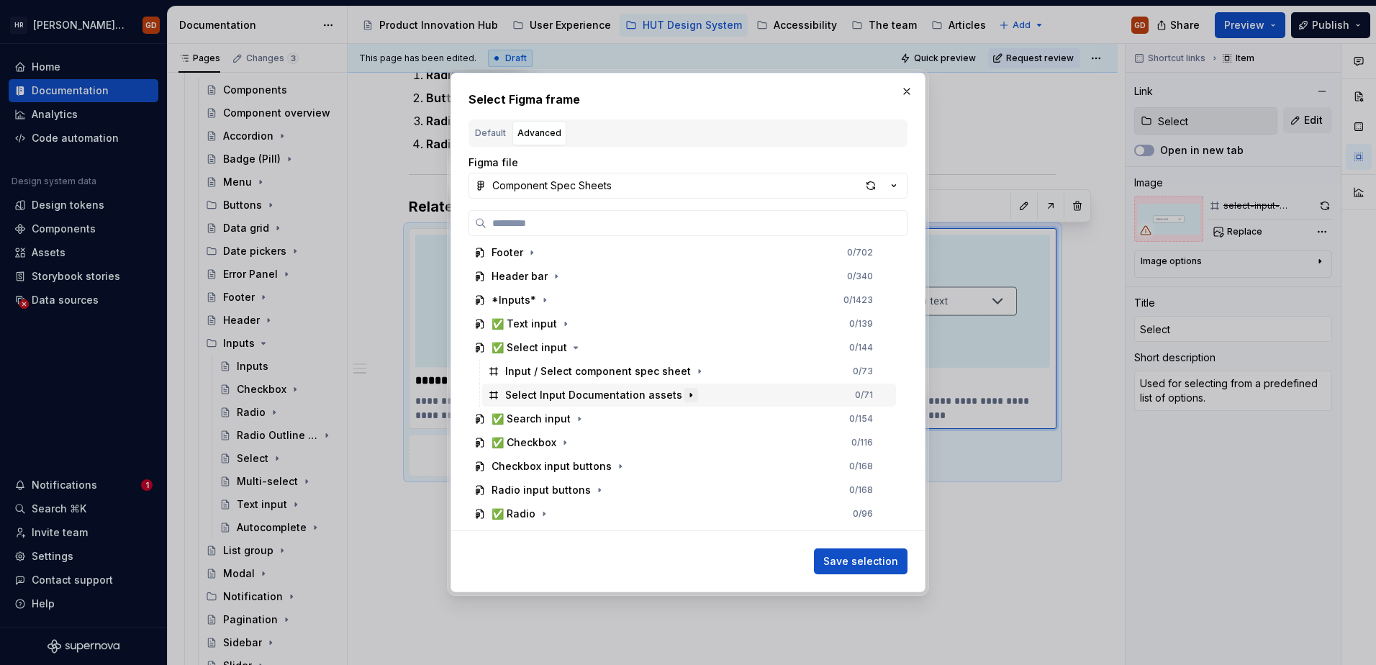
click at [690, 394] on icon "button" at bounding box center [690, 395] width 1 height 4
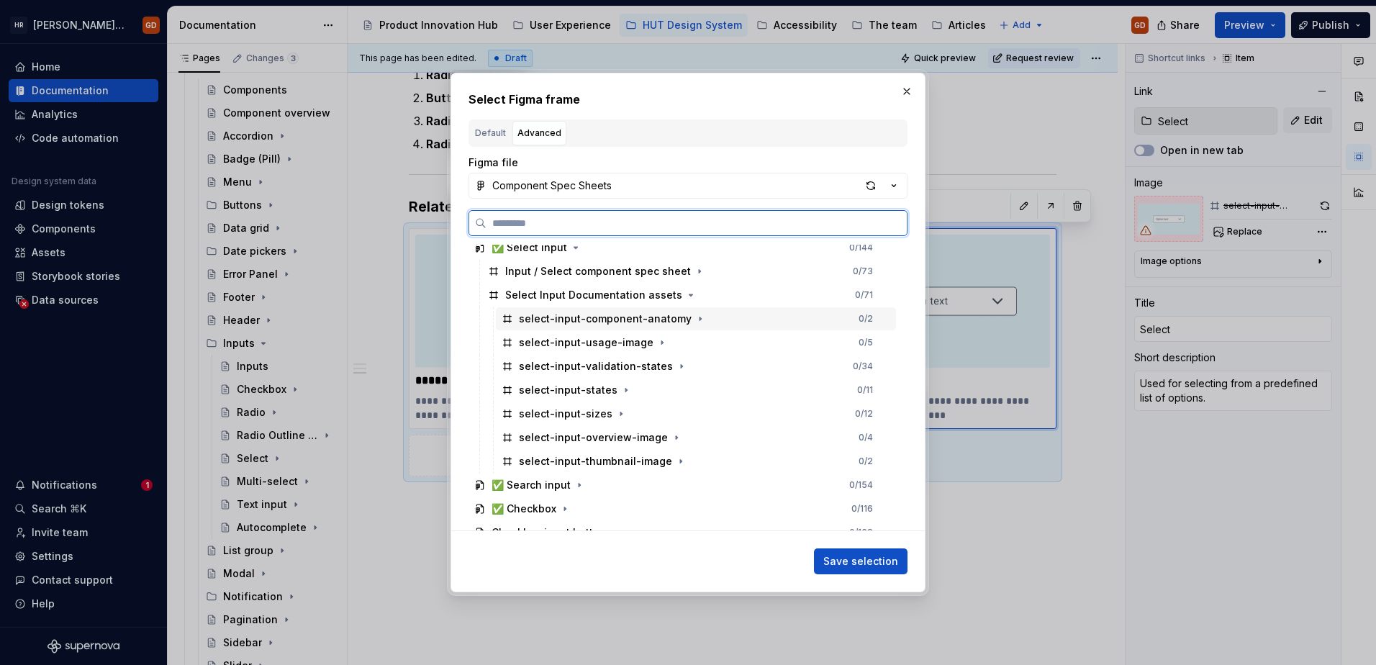
scroll to position [504, 0]
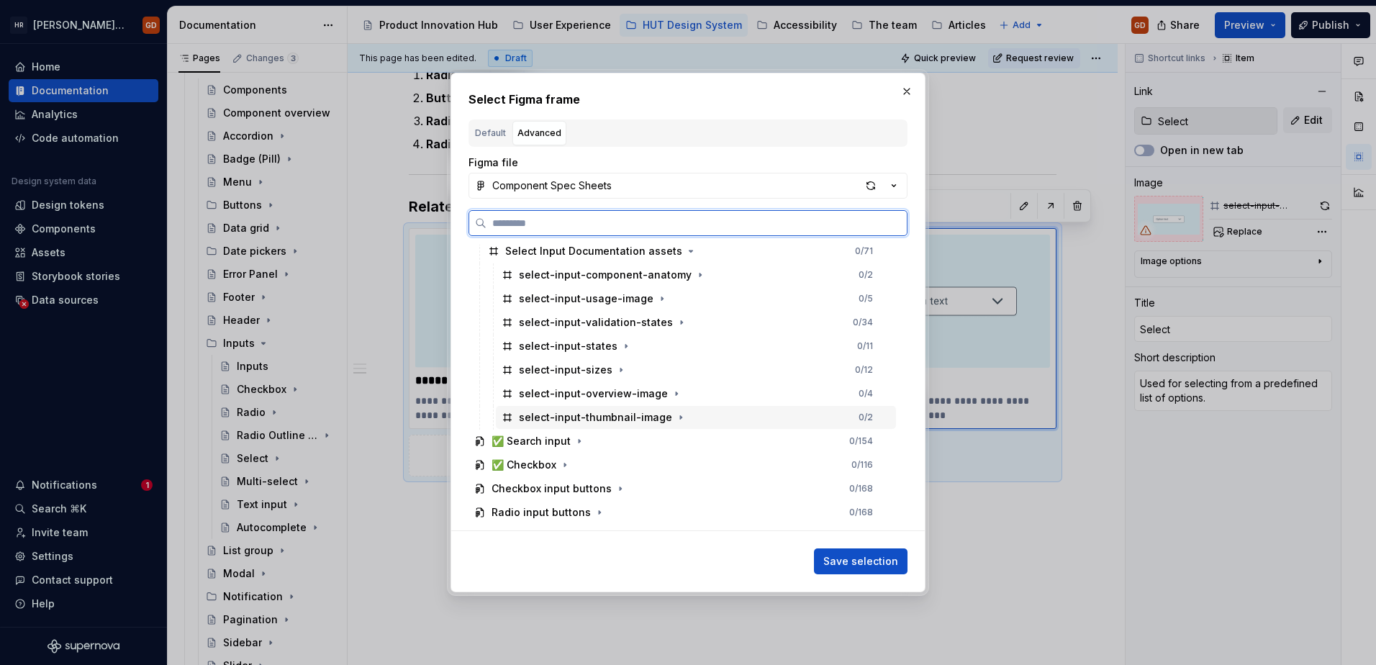
click at [825, 416] on div "select-input-thumbnail-image 0 / 2" at bounding box center [696, 417] width 400 height 23
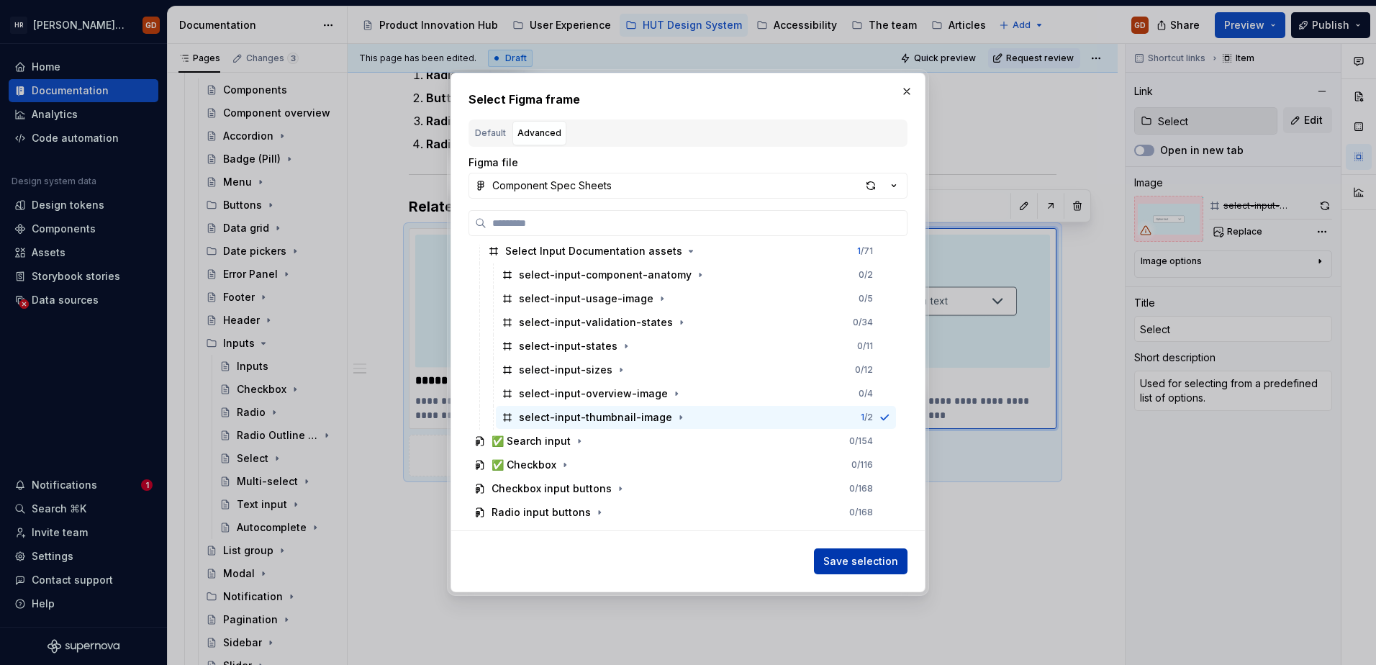
click at [890, 559] on span "Save selection" at bounding box center [860, 561] width 75 height 14
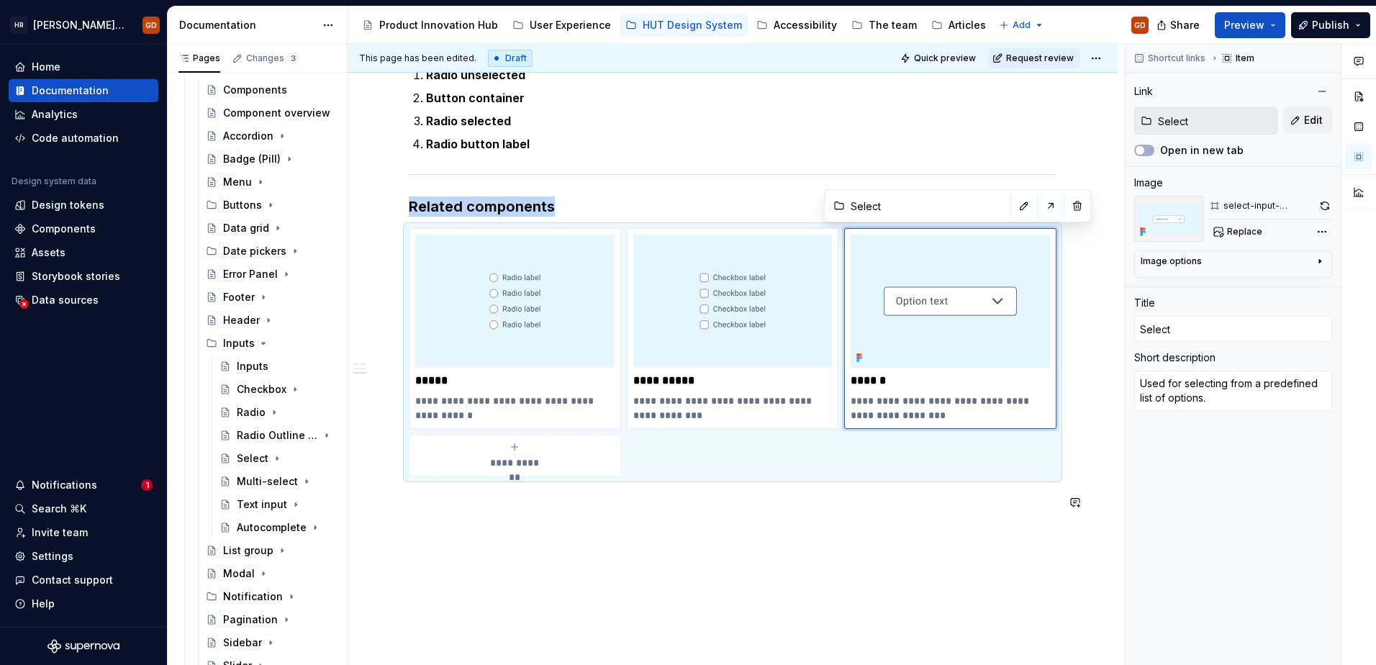
click at [897, 229] on div "Comments Open comments No comments yet Select ‘Comment’ from the block context …" at bounding box center [1250, 355] width 250 height 622
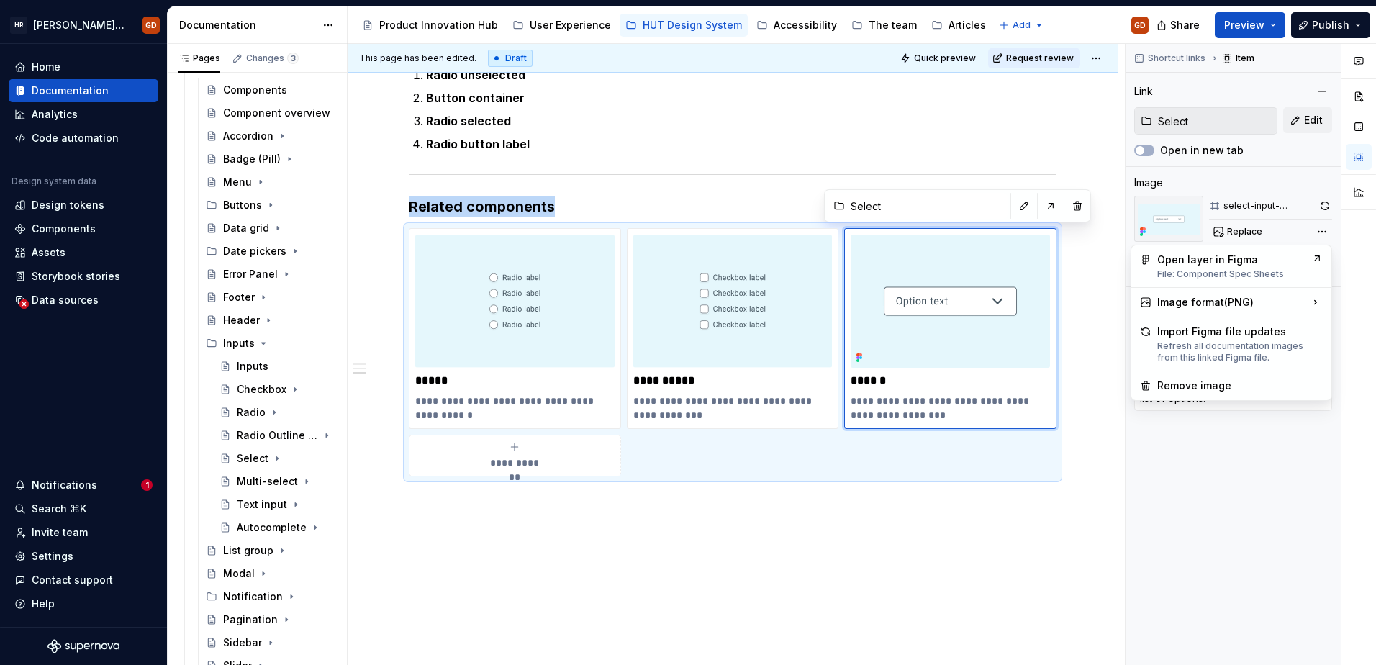
click at [866, 545] on html "[PERSON_NAME] UI Toolkit (HUT) GD Home Documentation Analytics Code automation …" at bounding box center [688, 332] width 1376 height 665
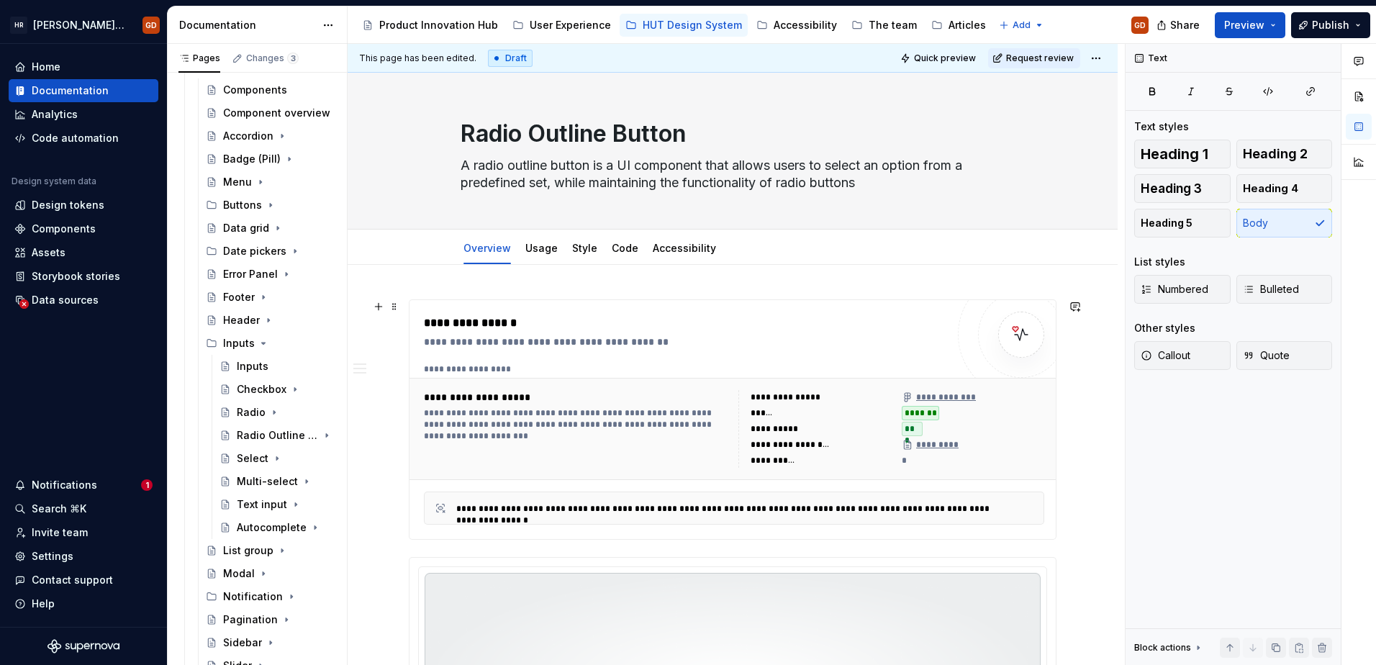
scroll to position [0, 0]
click at [532, 255] on link "Usage" at bounding box center [541, 250] width 32 height 12
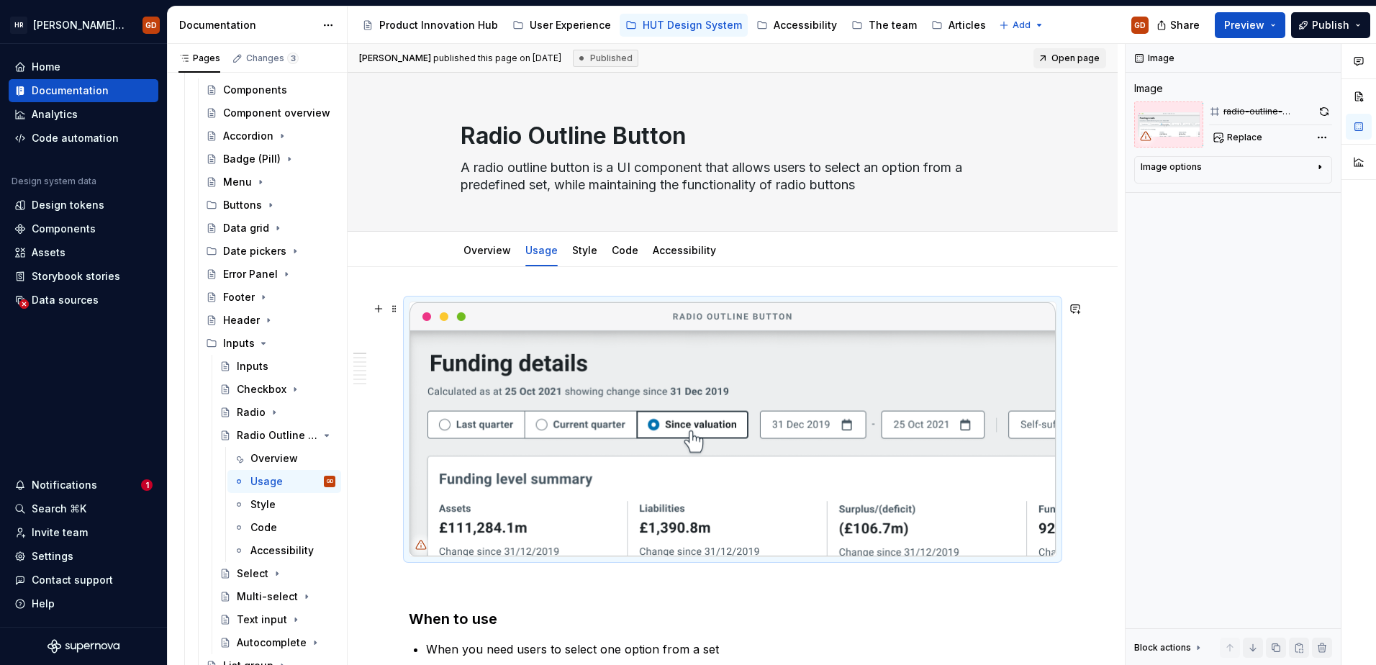
click at [593, 523] on img at bounding box center [732, 429] width 646 height 254
click at [897, 139] on span "Replace" at bounding box center [1244, 138] width 35 height 12
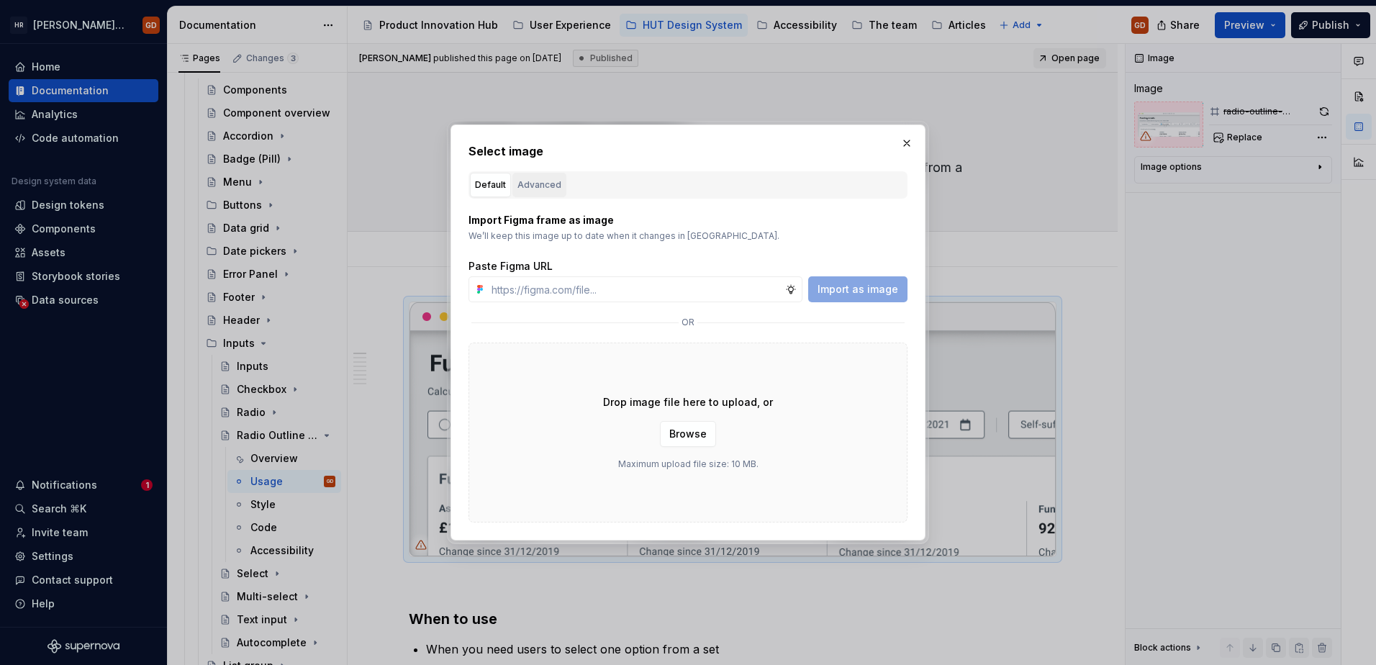
click at [552, 181] on div "Advanced" at bounding box center [539, 185] width 44 height 14
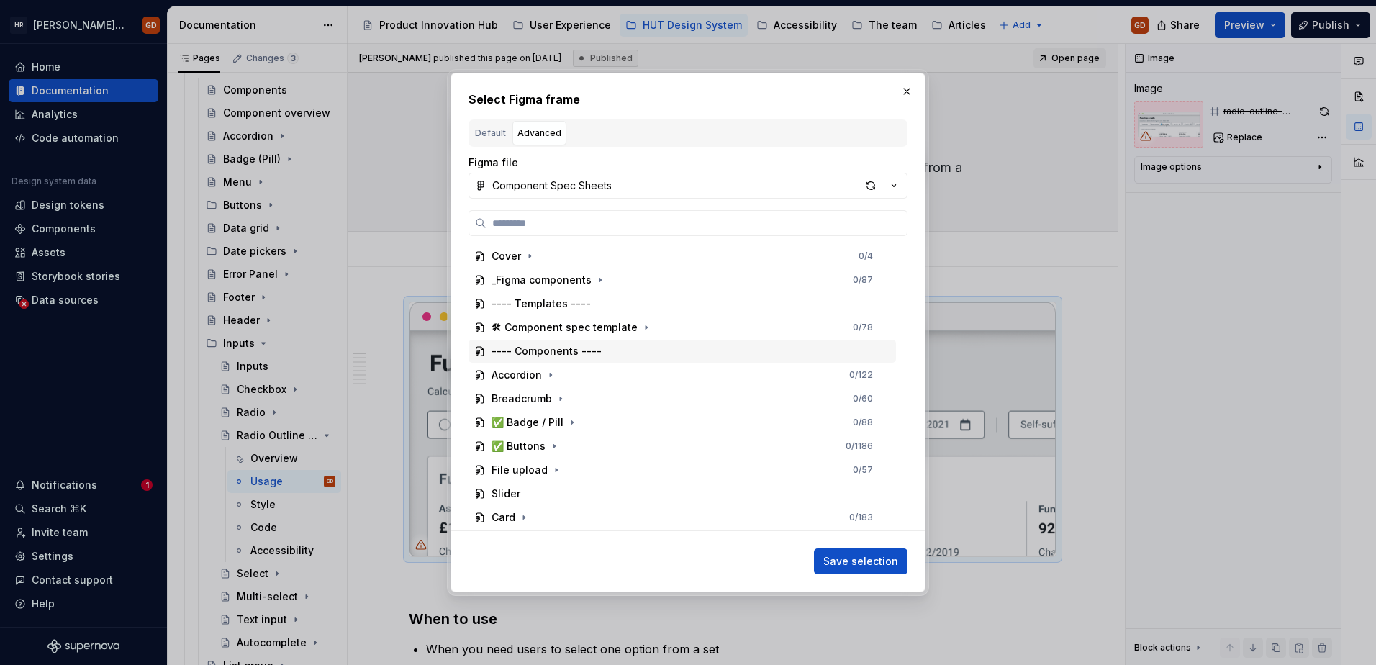
scroll to position [288, 0]
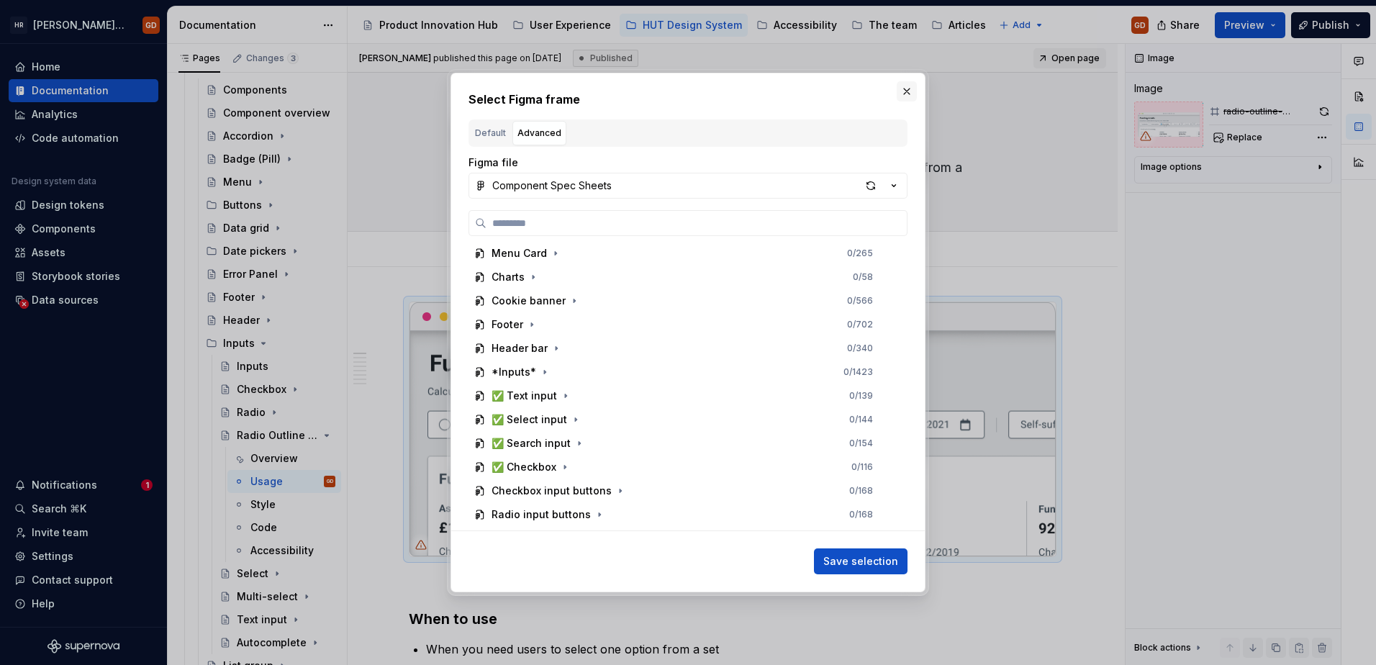
click at [897, 86] on button "button" at bounding box center [906, 91] width 20 height 20
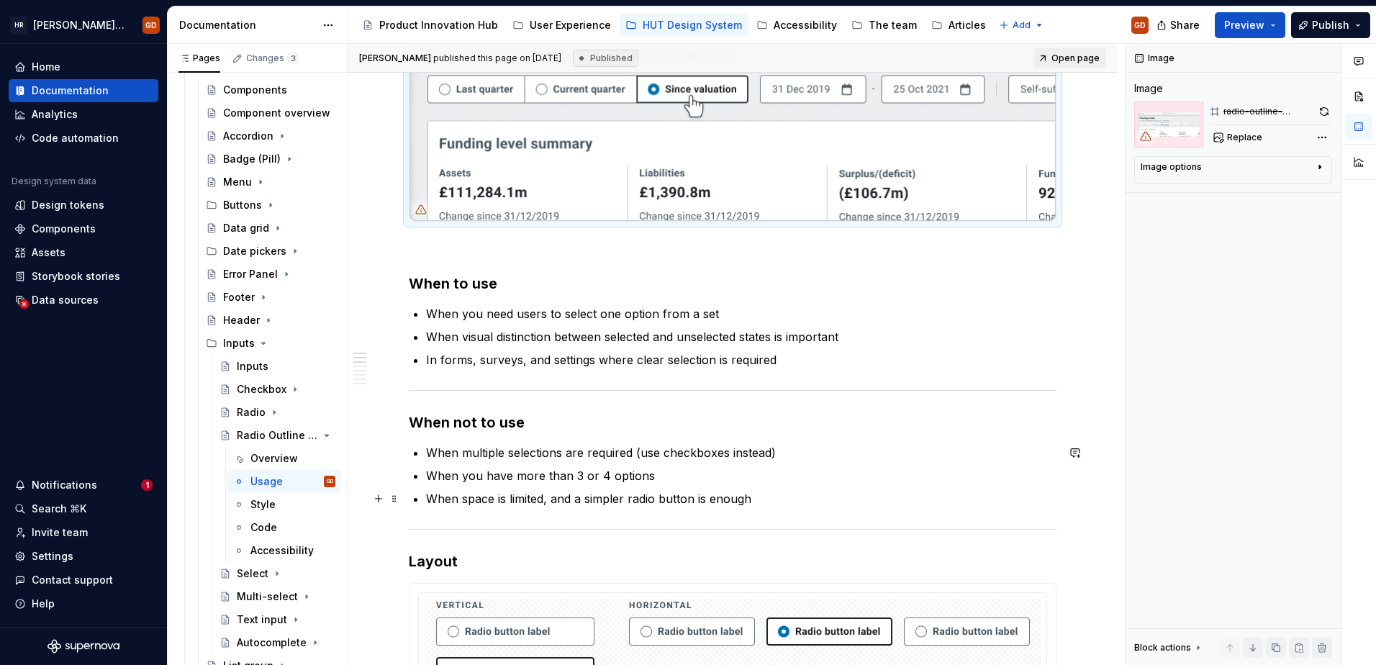
scroll to position [0, 0]
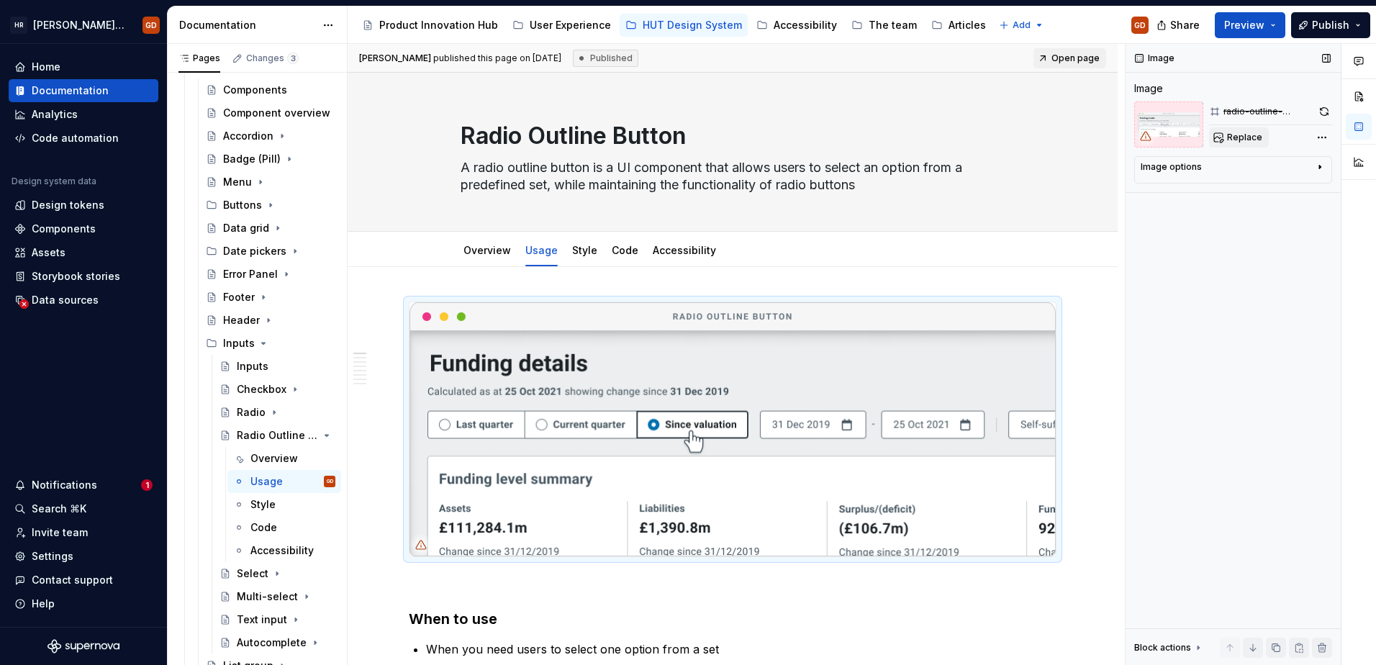
click at [897, 135] on span "Replace" at bounding box center [1244, 138] width 35 height 12
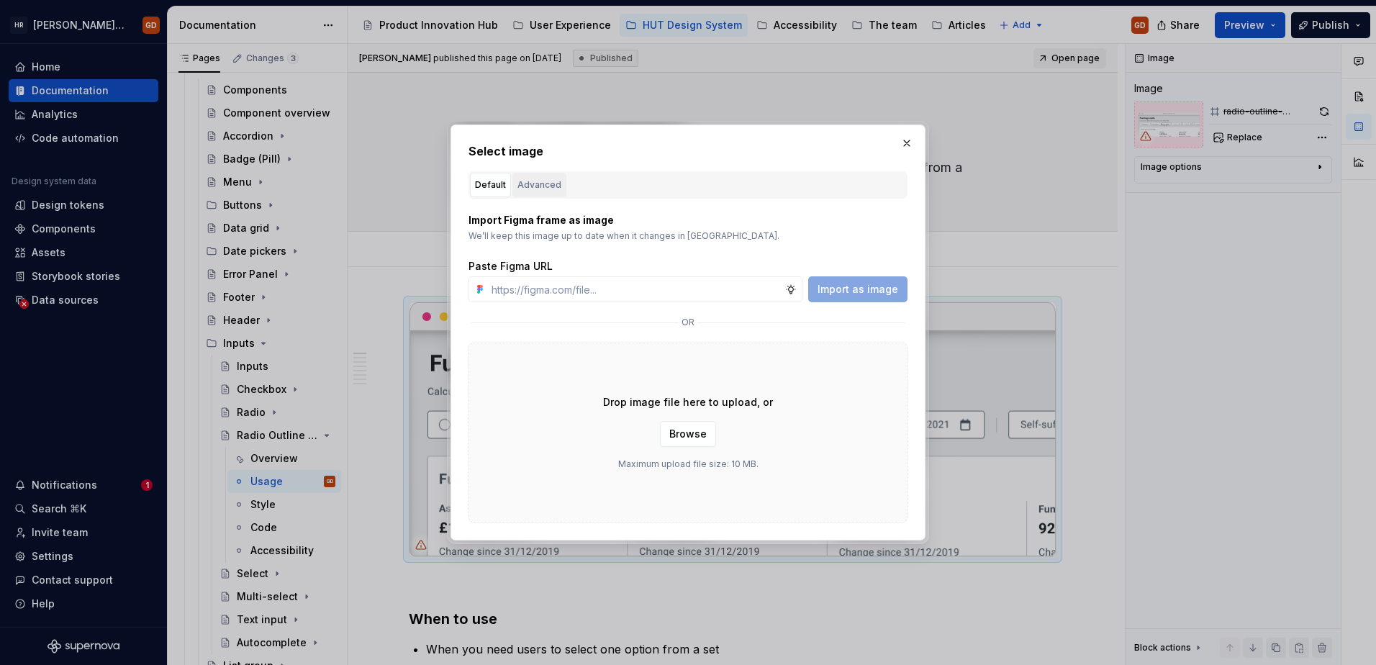
click at [541, 178] on div "Advanced" at bounding box center [539, 185] width 44 height 14
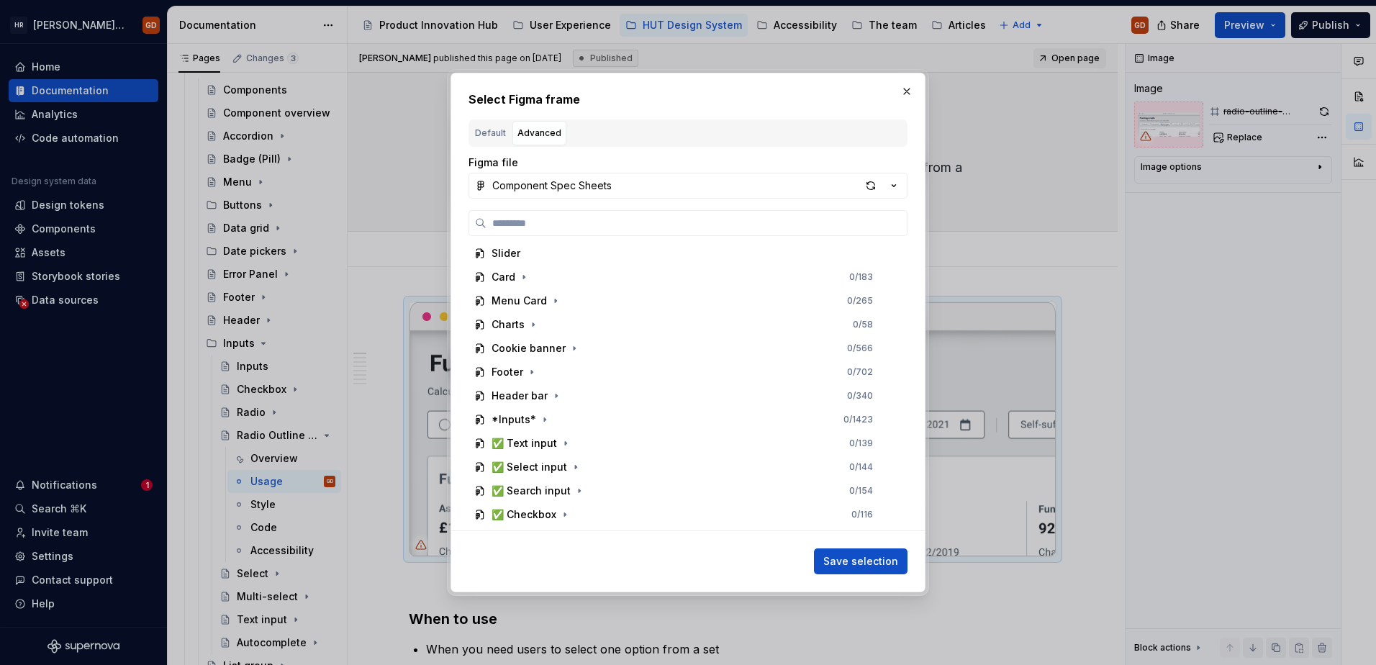
scroll to position [432, 0]
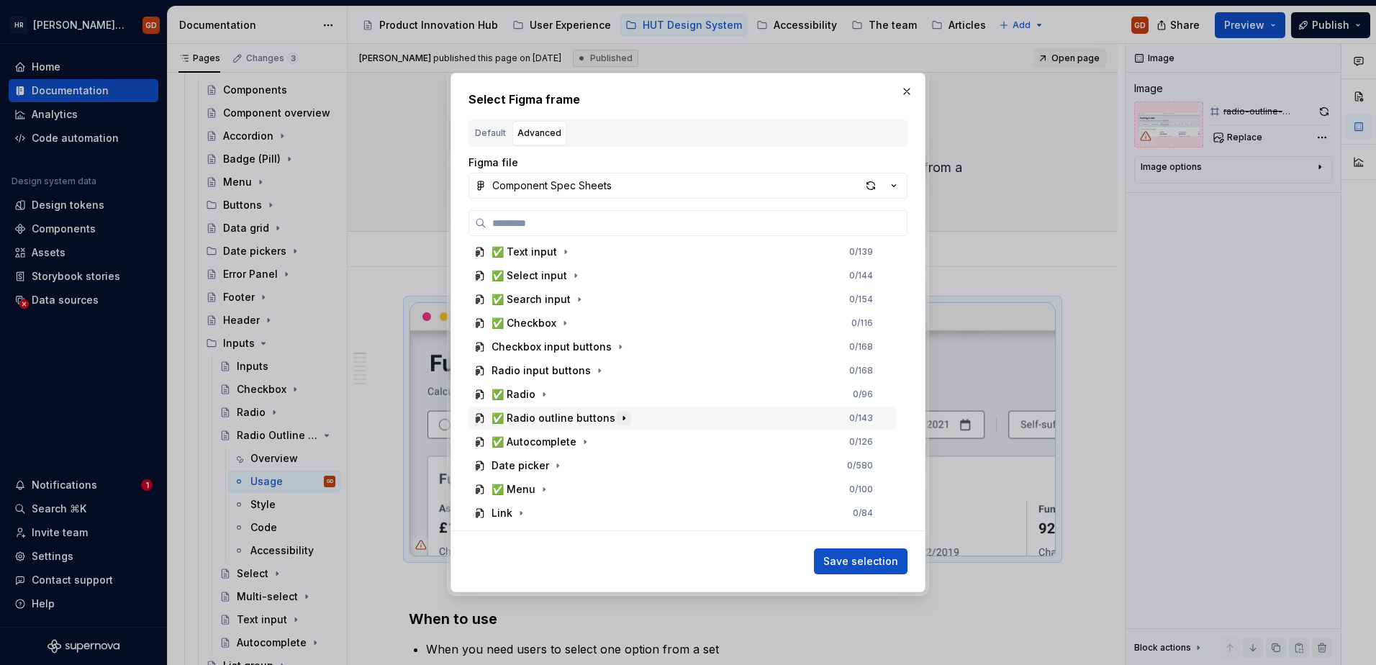
click at [618, 421] on icon "button" at bounding box center [624, 418] width 12 height 12
click at [729, 467] on icon "button" at bounding box center [735, 466] width 12 height 12
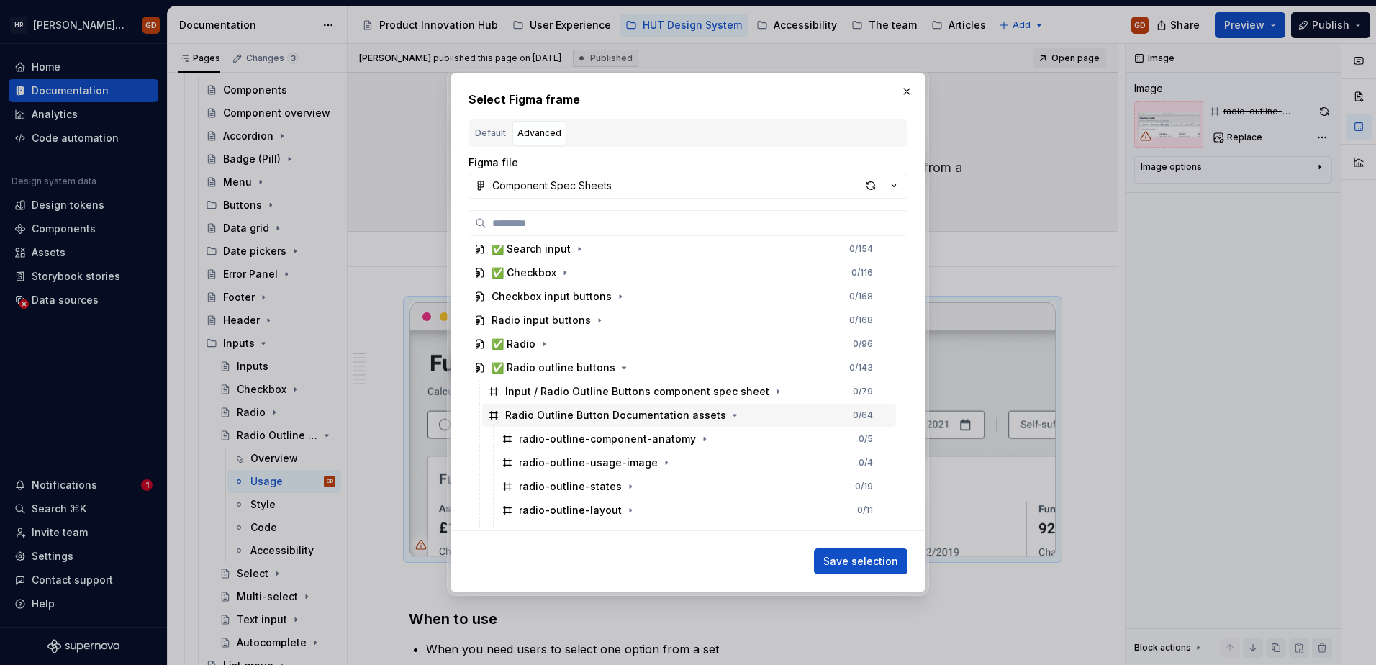
scroll to position [504, 0]
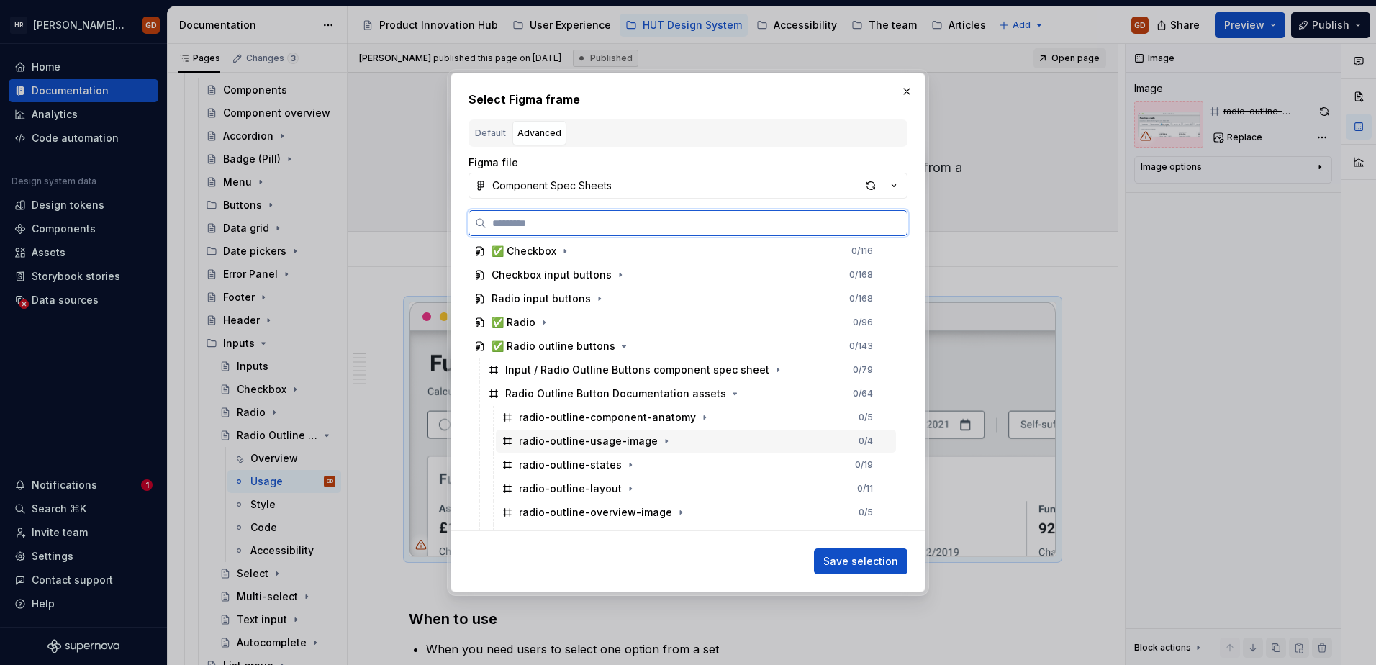
click at [629, 443] on div "radio-outline-usage-image" at bounding box center [588, 441] width 139 height 14
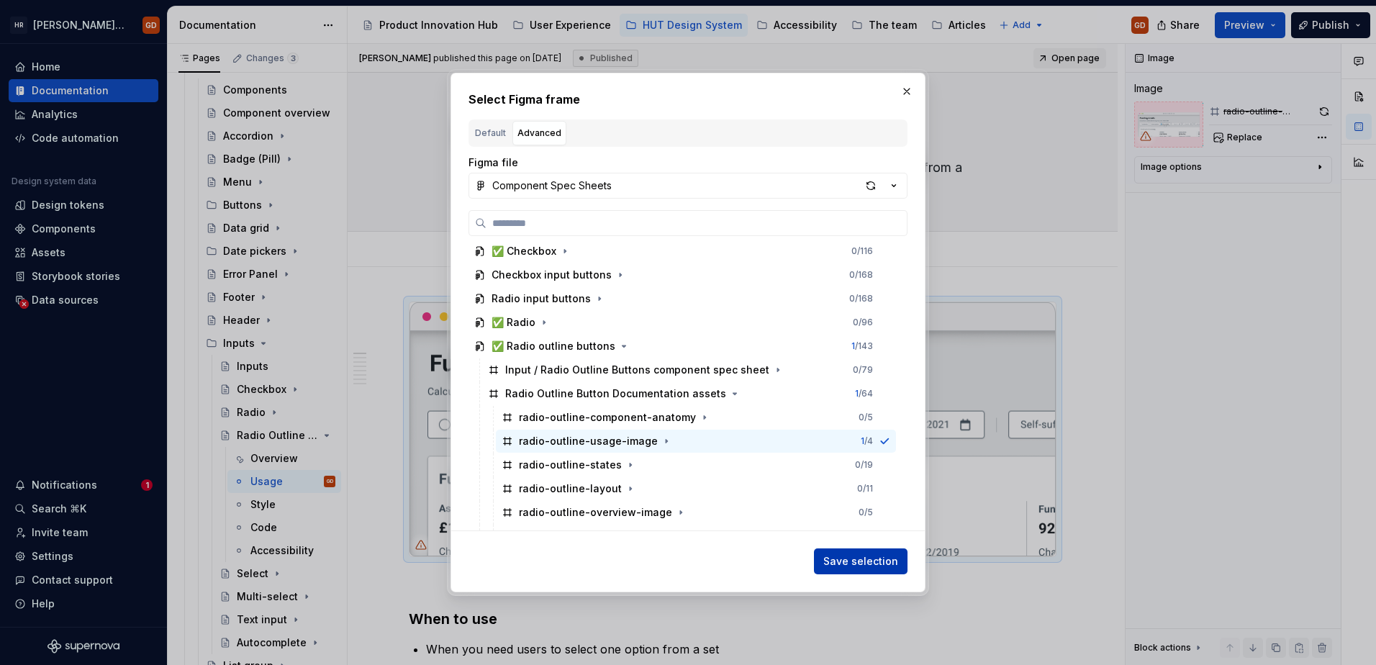
click at [861, 567] on span "Save selection" at bounding box center [860, 561] width 75 height 14
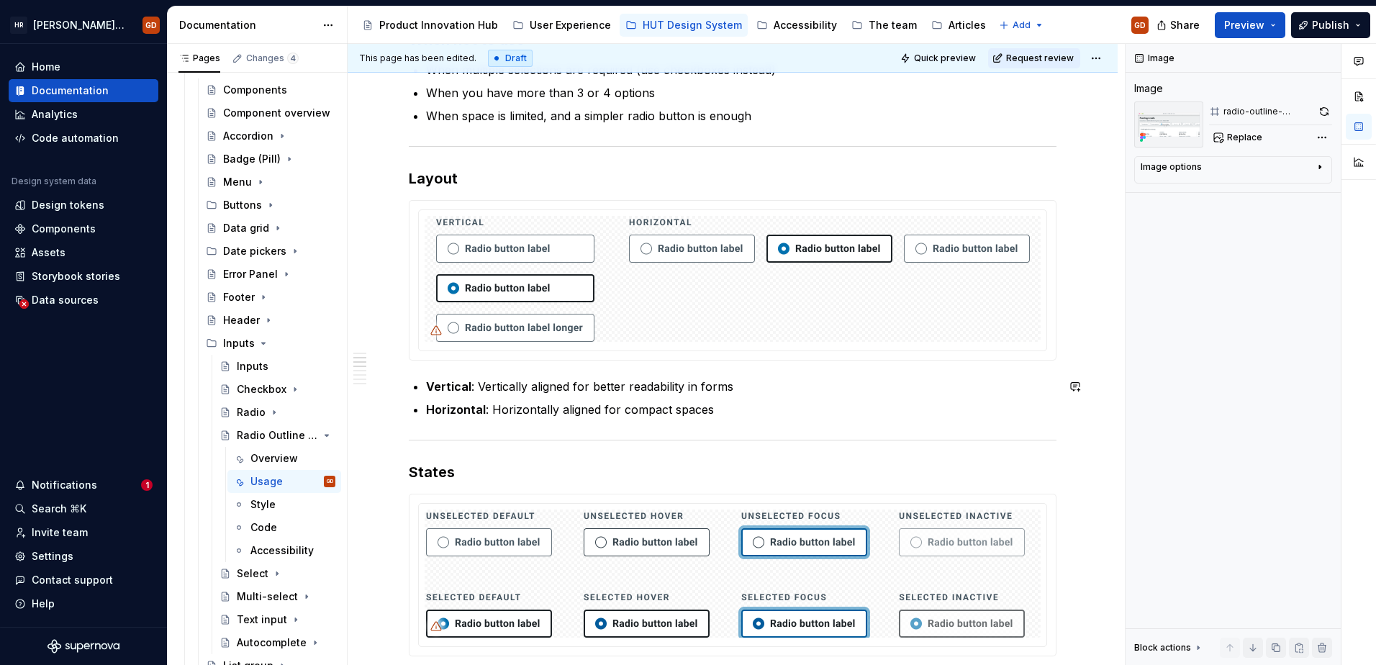
scroll to position [719, 0]
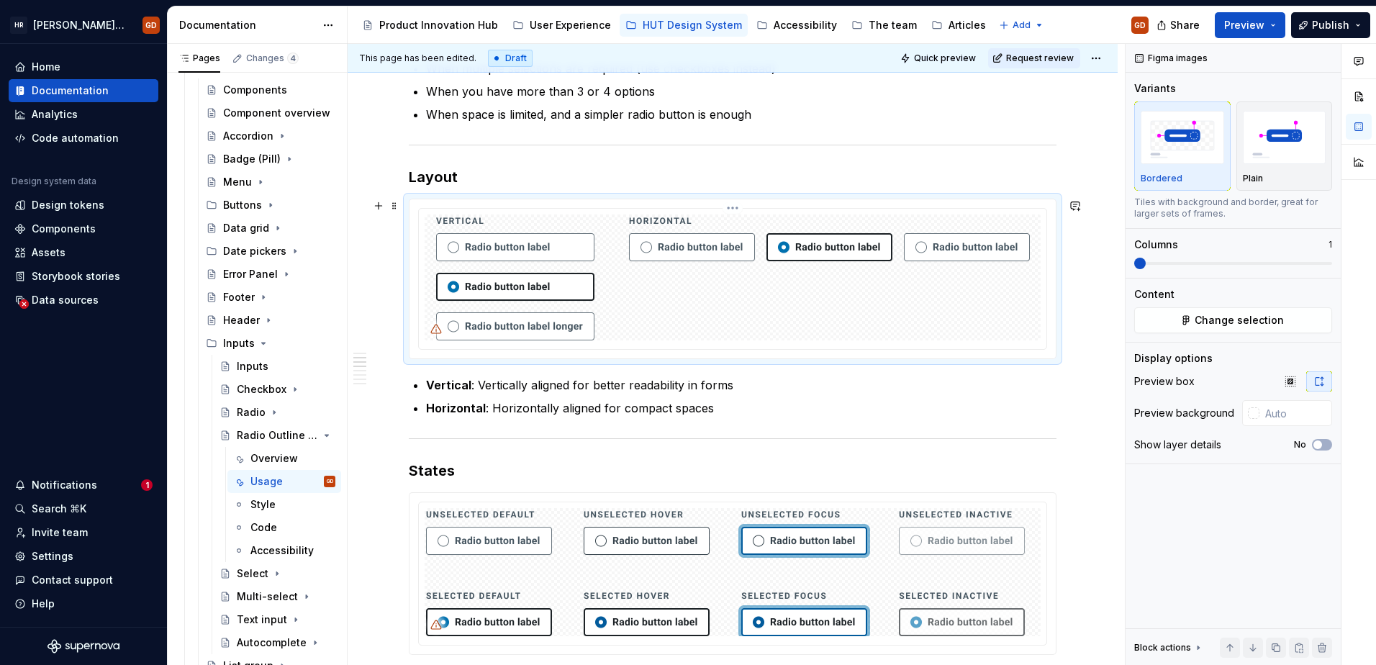
click at [609, 305] on img at bounding box center [733, 277] width 594 height 126
click at [897, 324] on span "Change selection" at bounding box center [1238, 320] width 89 height 14
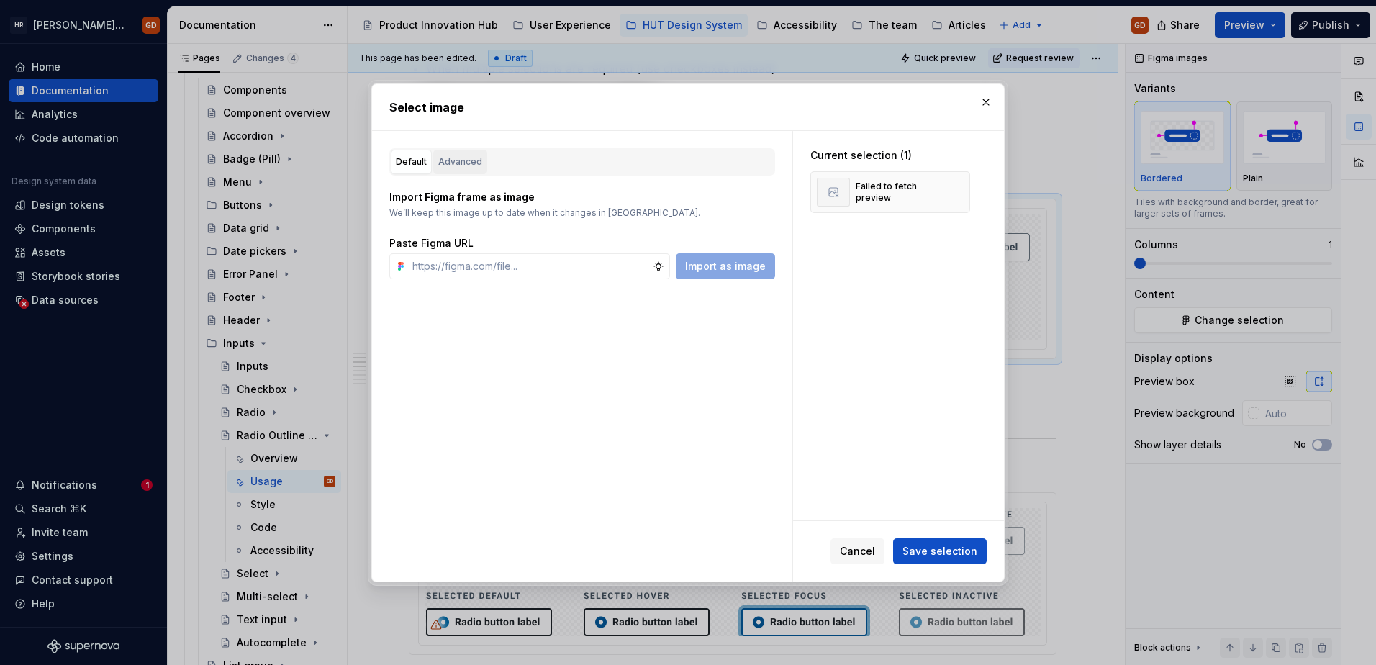
click at [458, 157] on div "Advanced" at bounding box center [460, 162] width 44 height 14
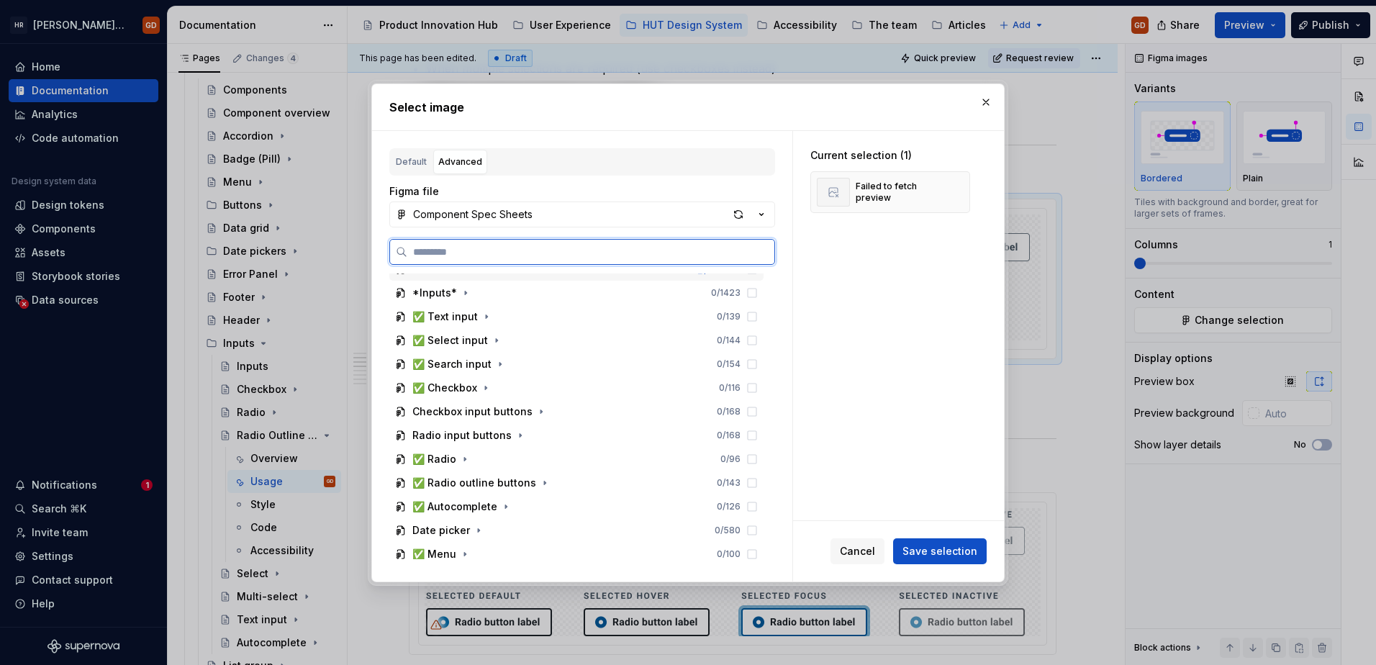
scroll to position [504, 0]
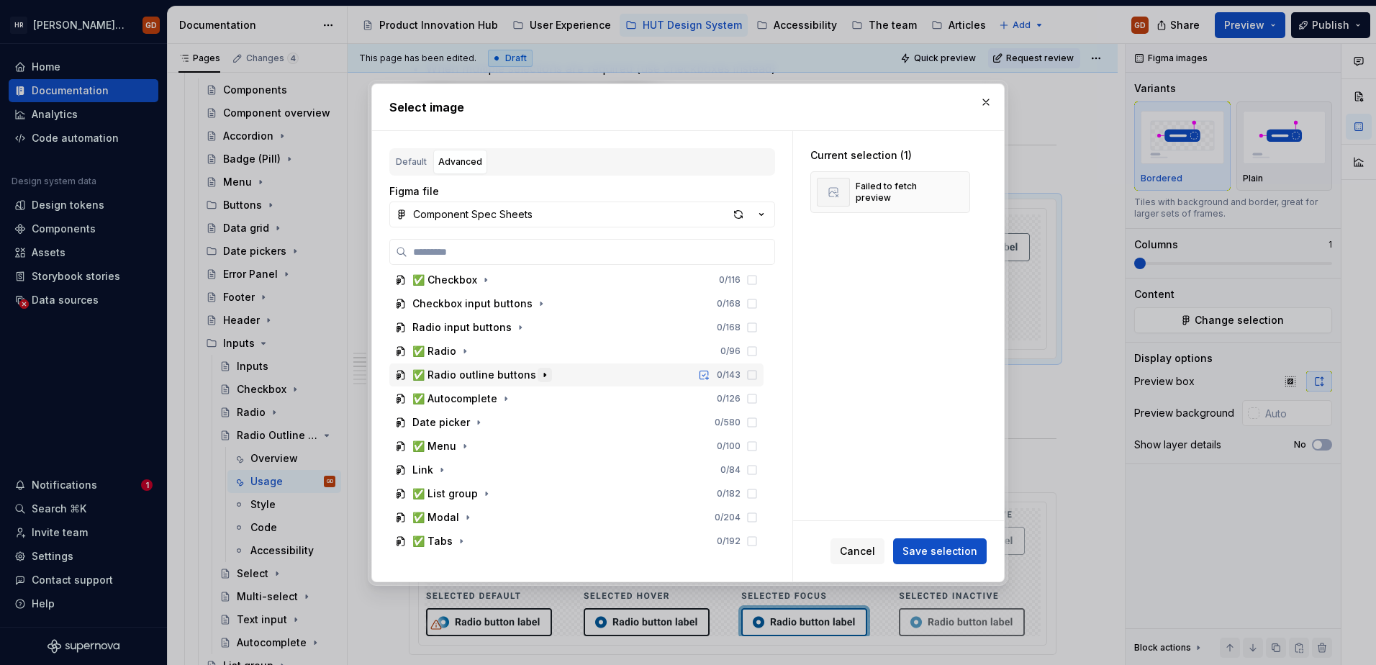
click at [544, 376] on icon "button" at bounding box center [544, 375] width 1 height 4
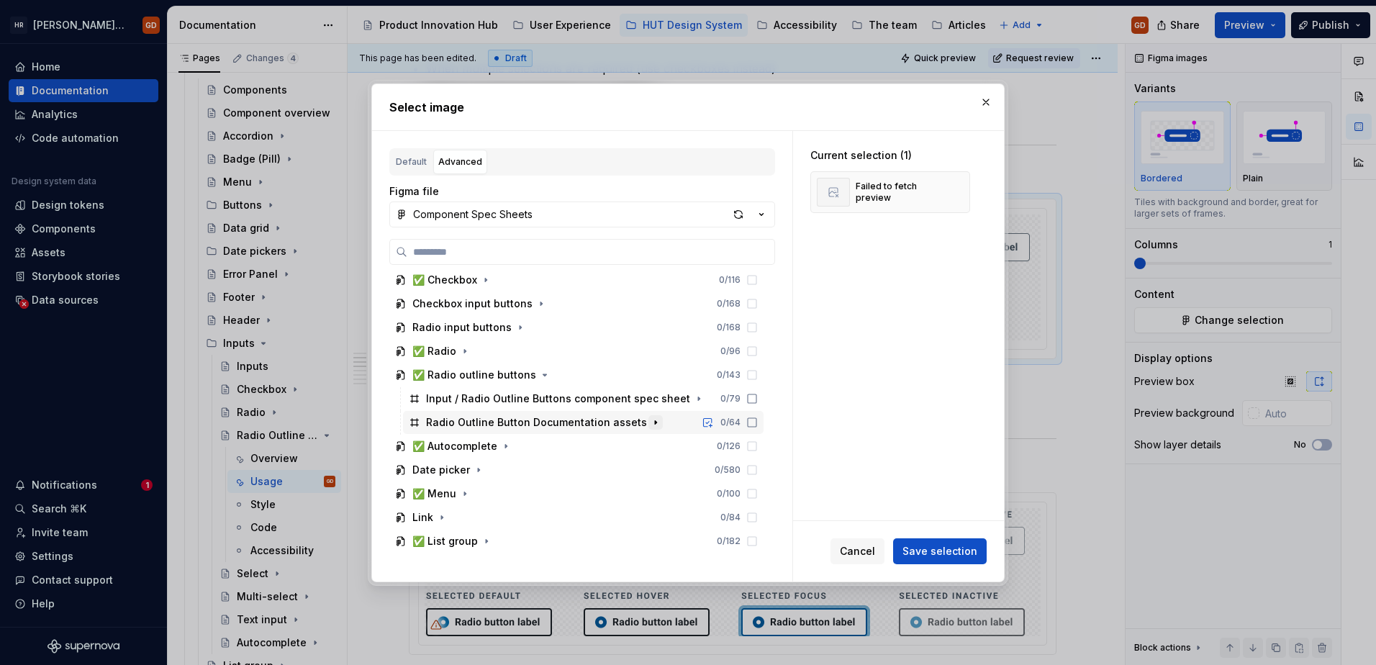
click at [655, 422] on icon "button" at bounding box center [655, 422] width 1 height 4
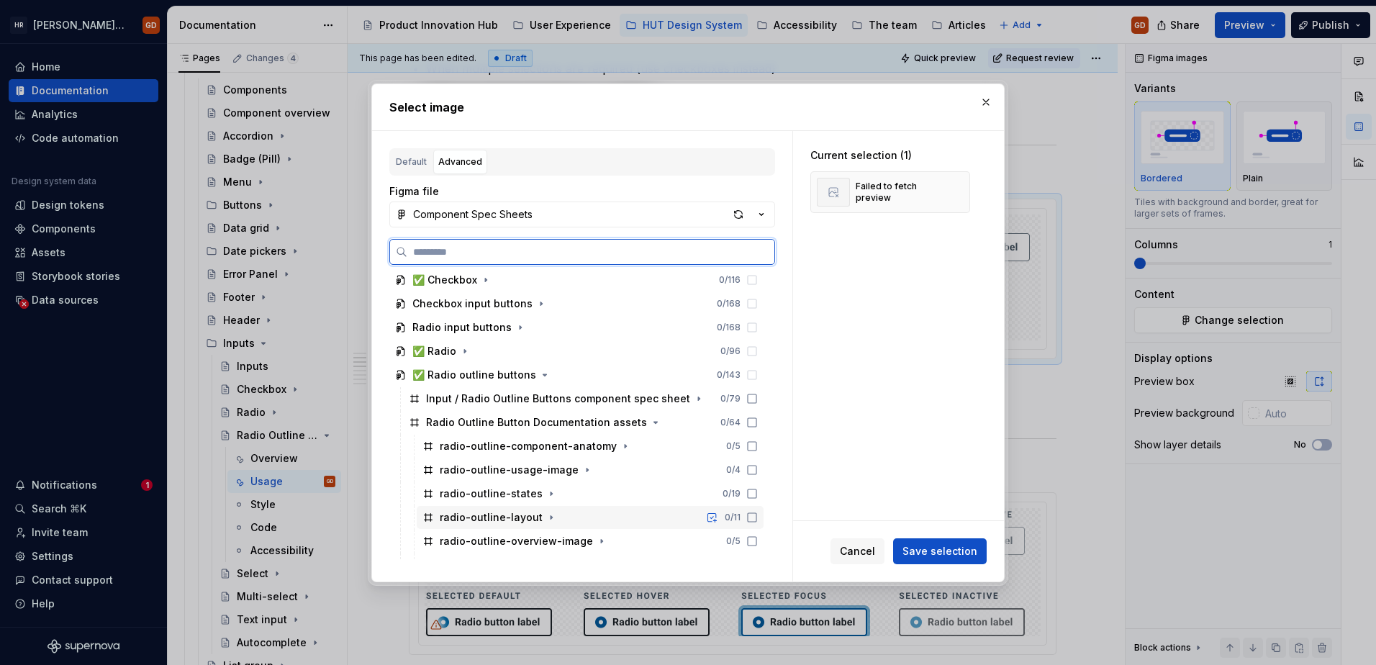
click at [530, 515] on div "radio-outline-layout" at bounding box center [491, 517] width 103 height 14
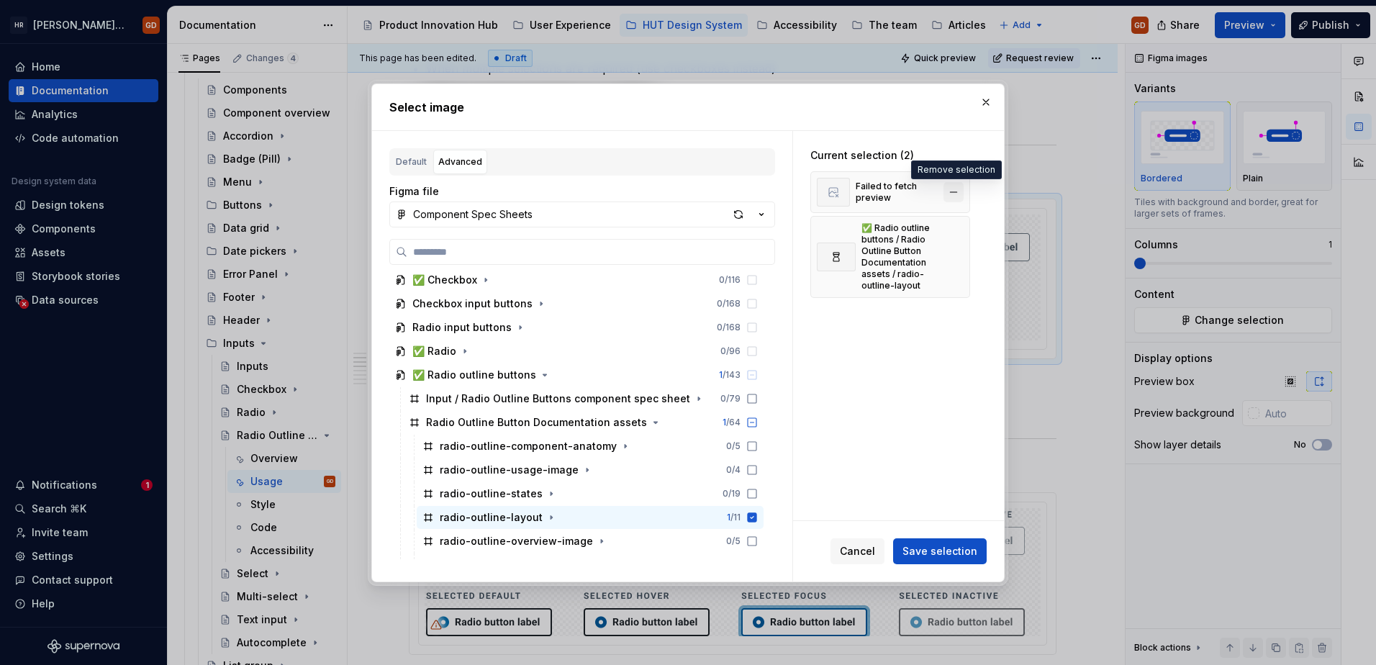
click at [897, 189] on button "button" at bounding box center [953, 192] width 20 height 20
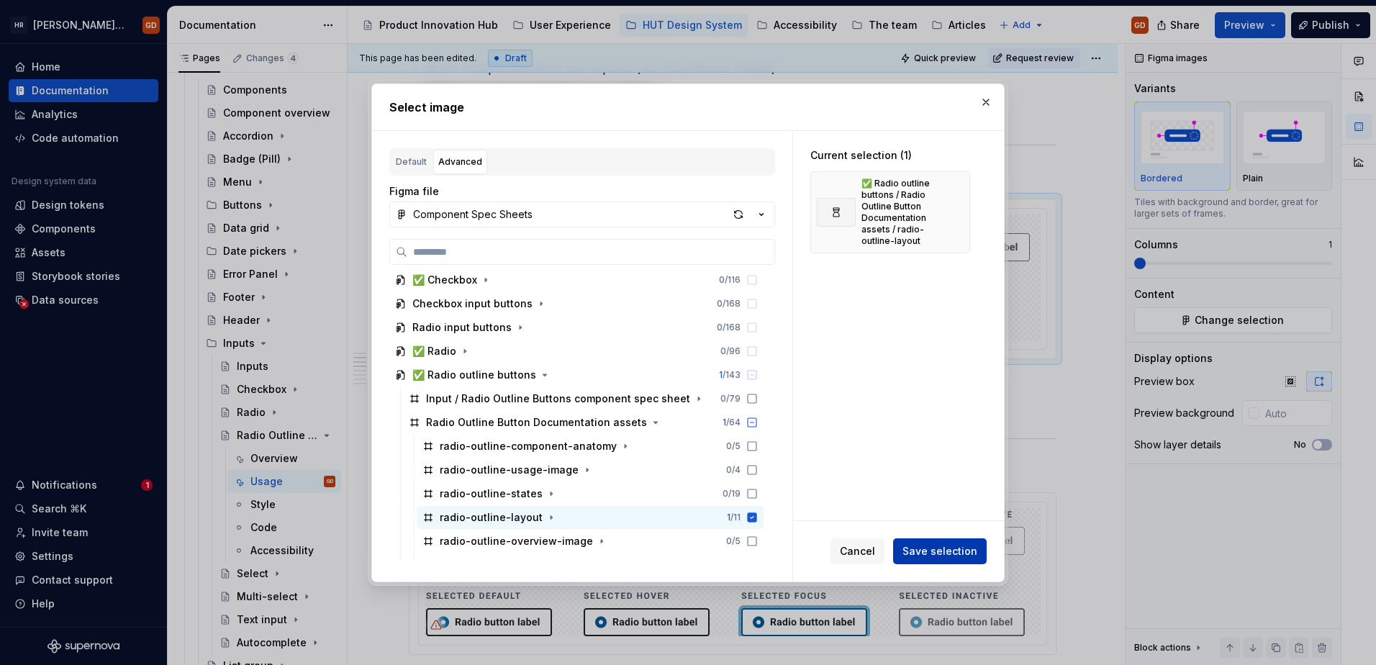
click at [897, 551] on span "Save selection" at bounding box center [939, 551] width 75 height 14
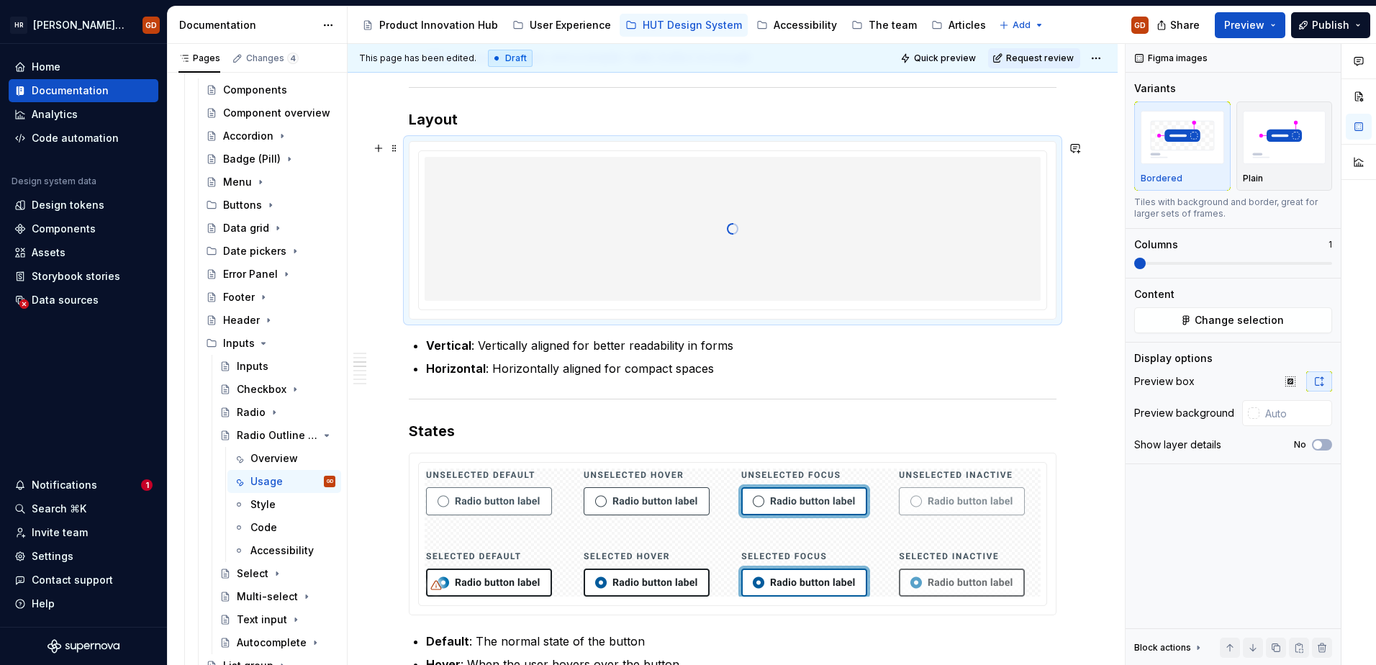
scroll to position [863, 0]
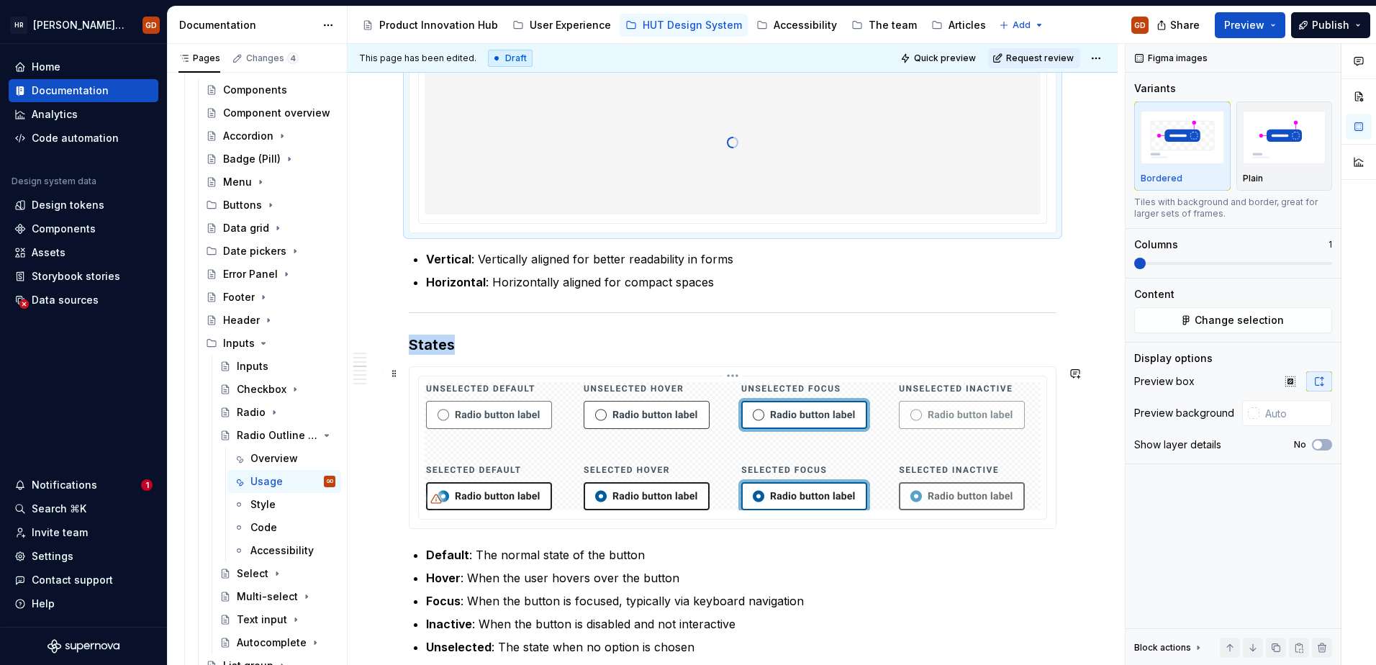
click at [877, 383] on img at bounding box center [732, 446] width 613 height 128
click at [897, 324] on span "Change selection" at bounding box center [1238, 320] width 89 height 14
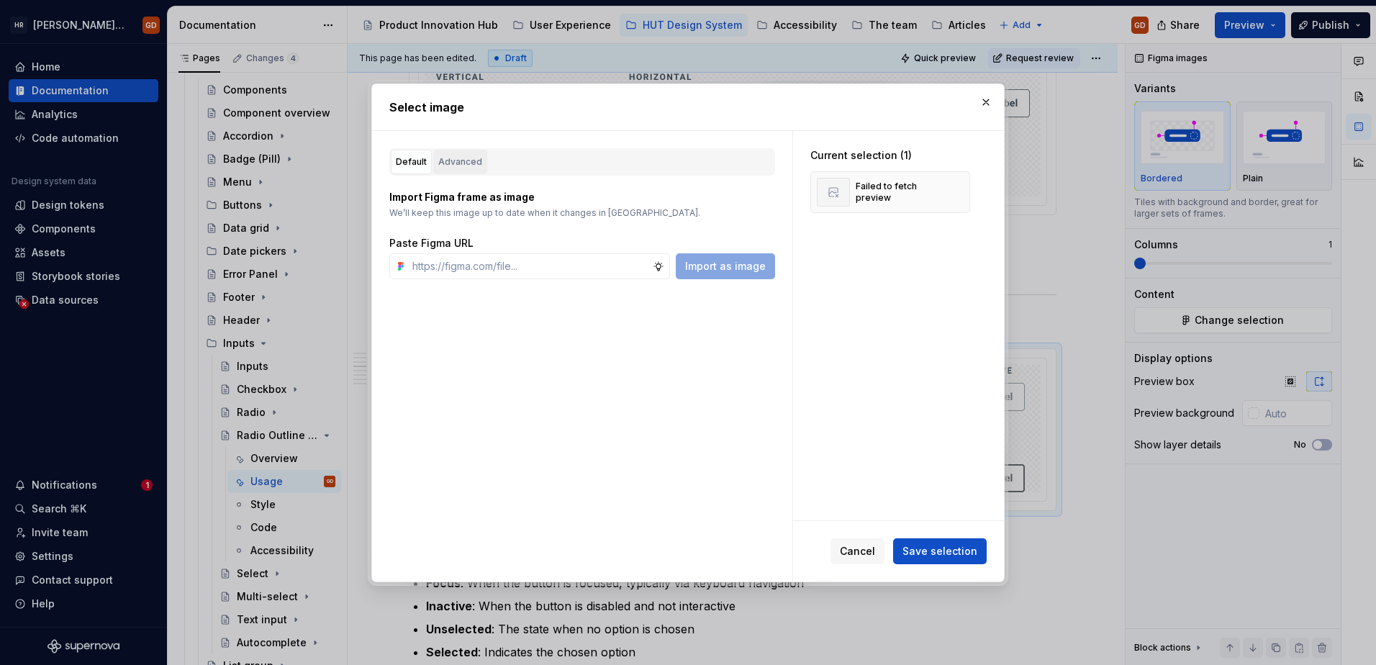
click at [460, 166] on div "Advanced" at bounding box center [460, 162] width 44 height 14
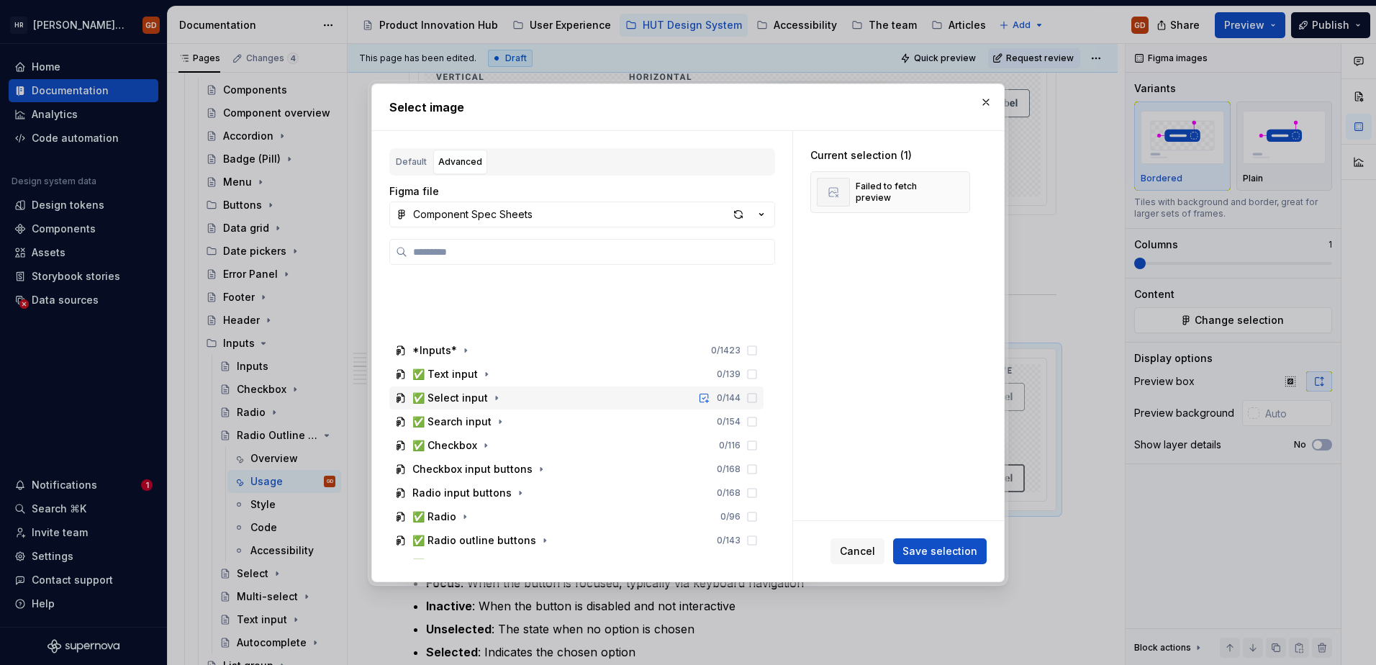
scroll to position [432, 0]
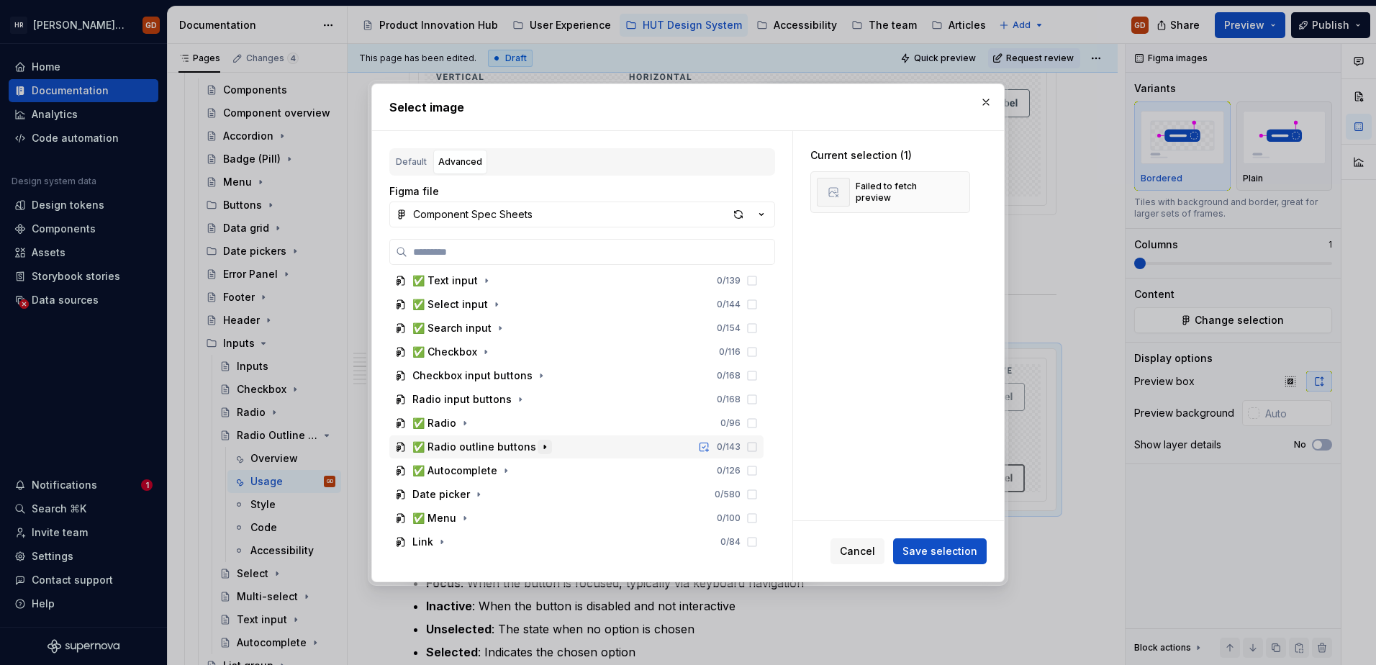
click at [537, 450] on button "button" at bounding box center [544, 447] width 14 height 14
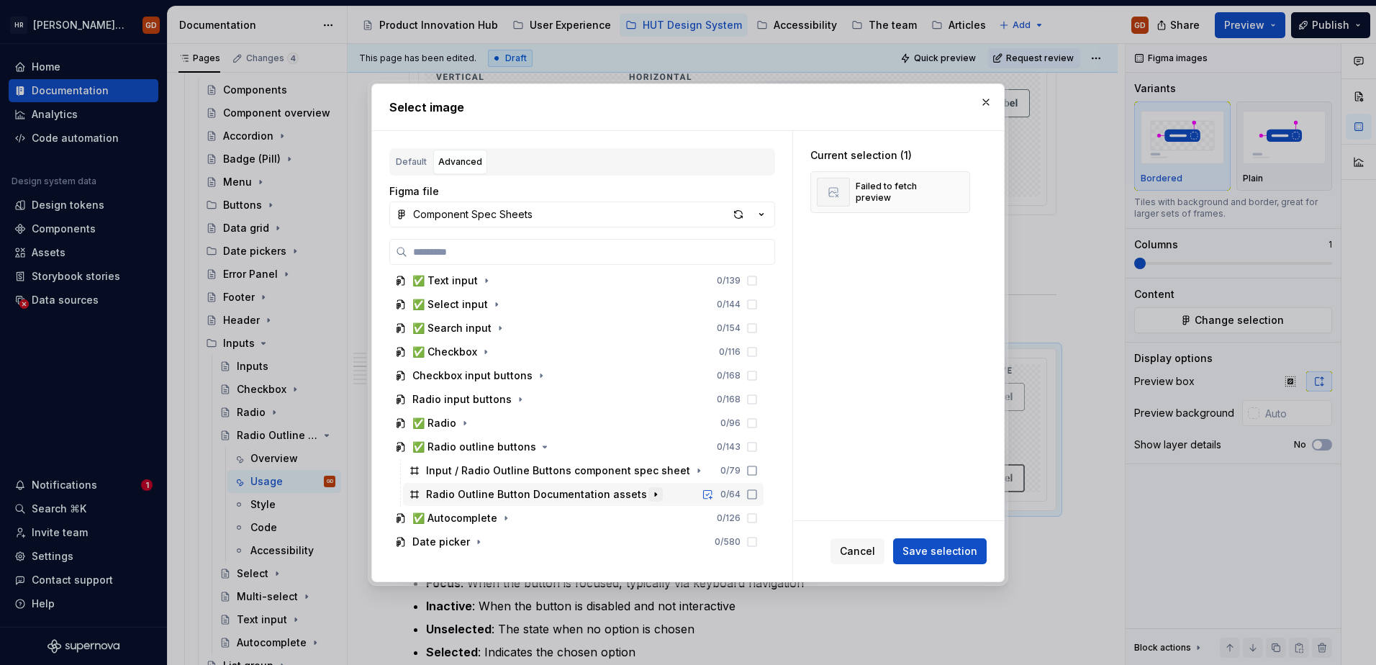
click at [650, 496] on icon "button" at bounding box center [656, 495] width 12 height 12
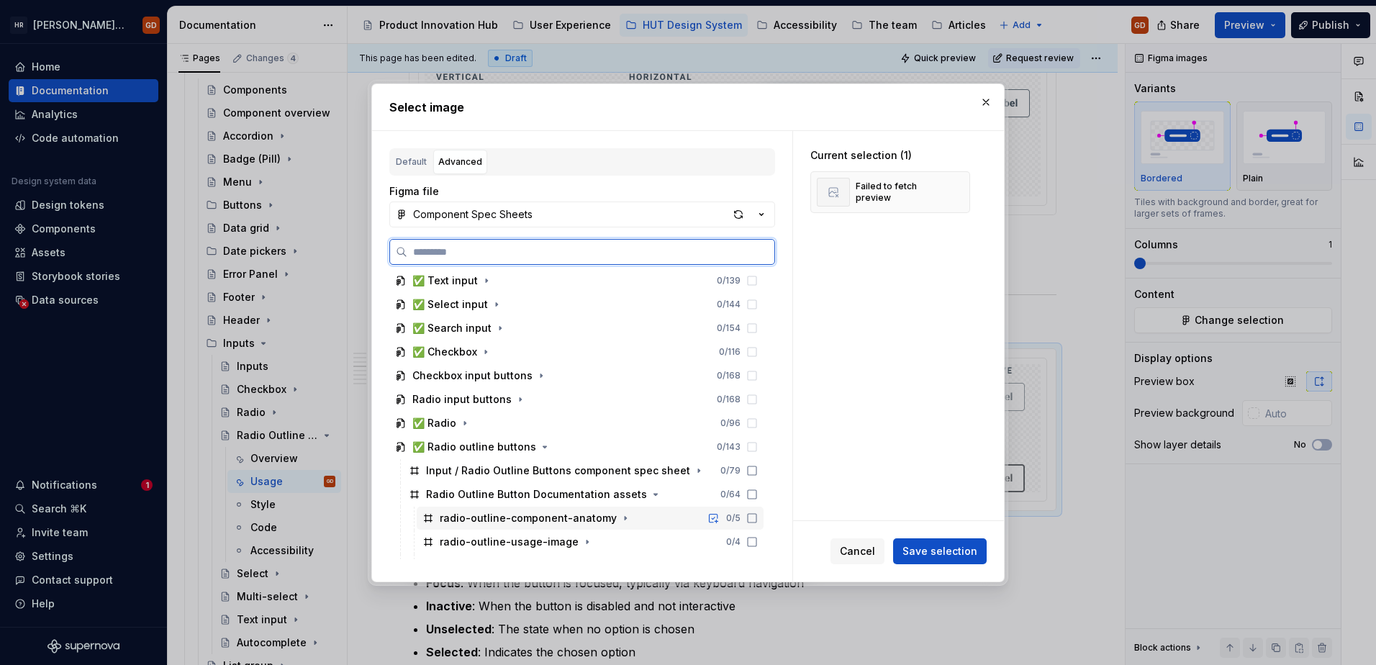
scroll to position [576, 0]
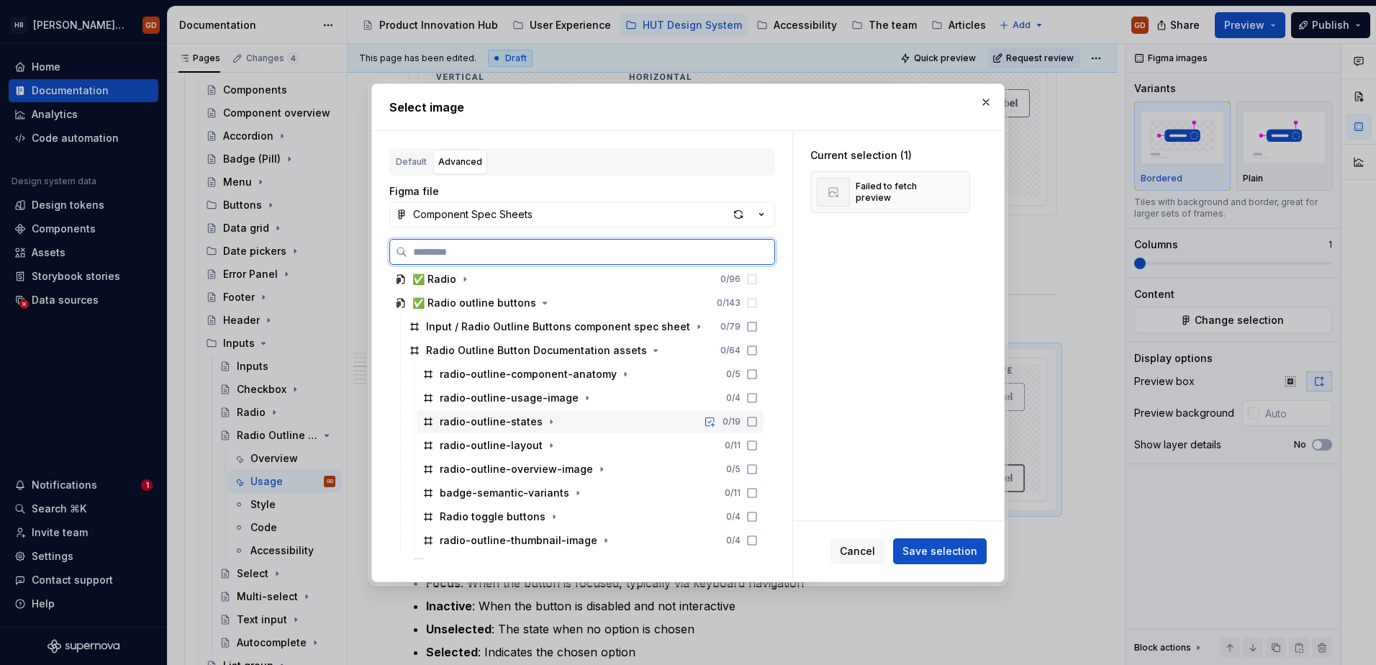
click at [529, 424] on div "radio-outline-states" at bounding box center [491, 421] width 103 height 14
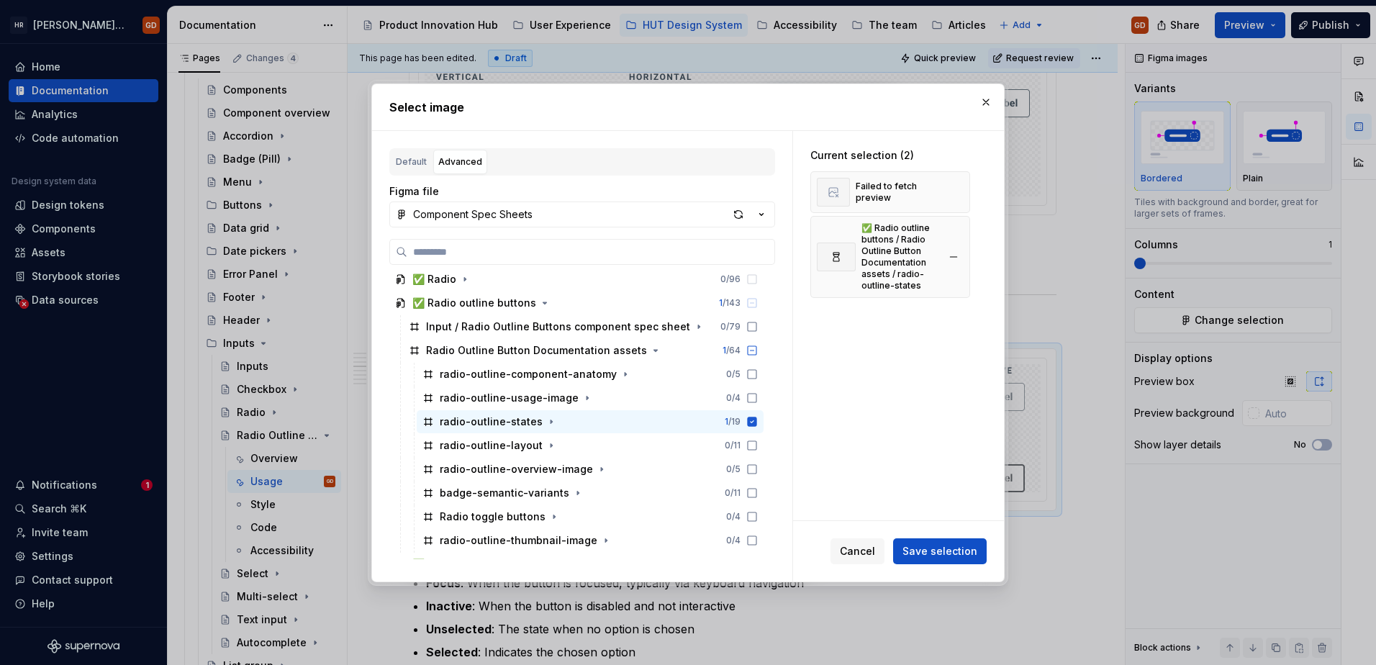
click at [897, 184] on button "button" at bounding box center [953, 192] width 20 height 20
click at [897, 561] on button "Save selection" at bounding box center [940, 551] width 94 height 26
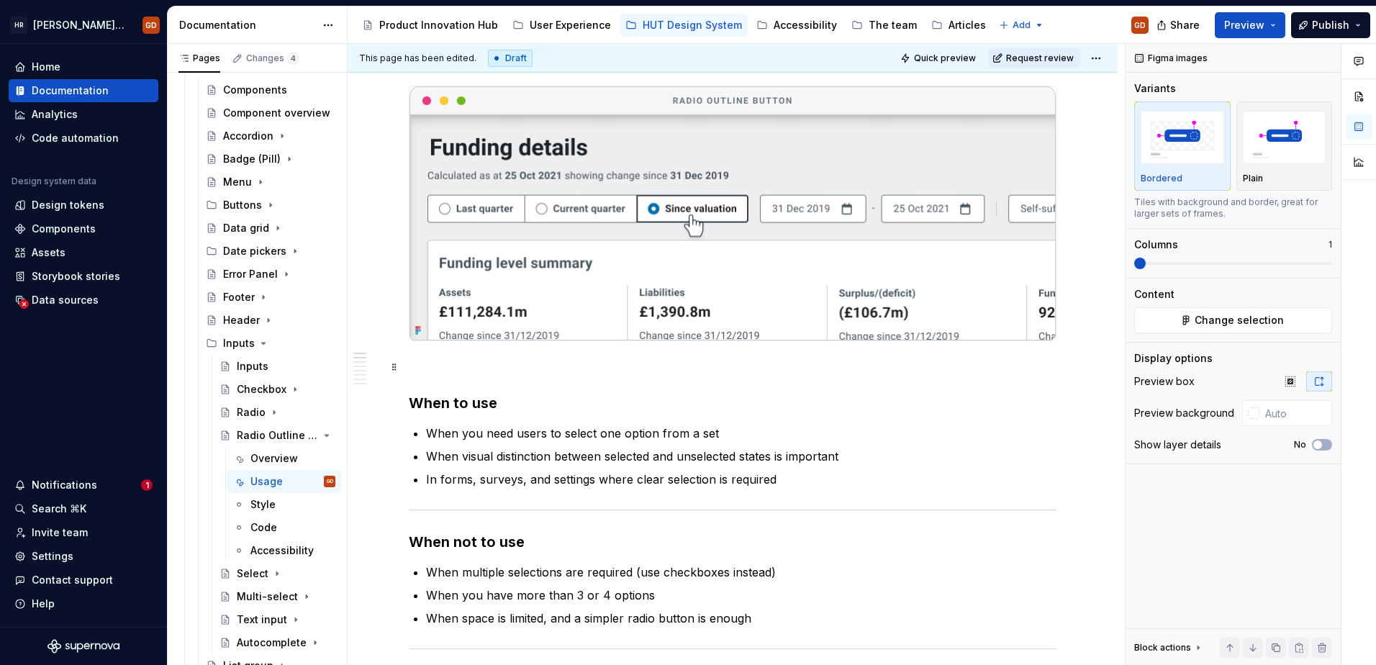
scroll to position [72, 0]
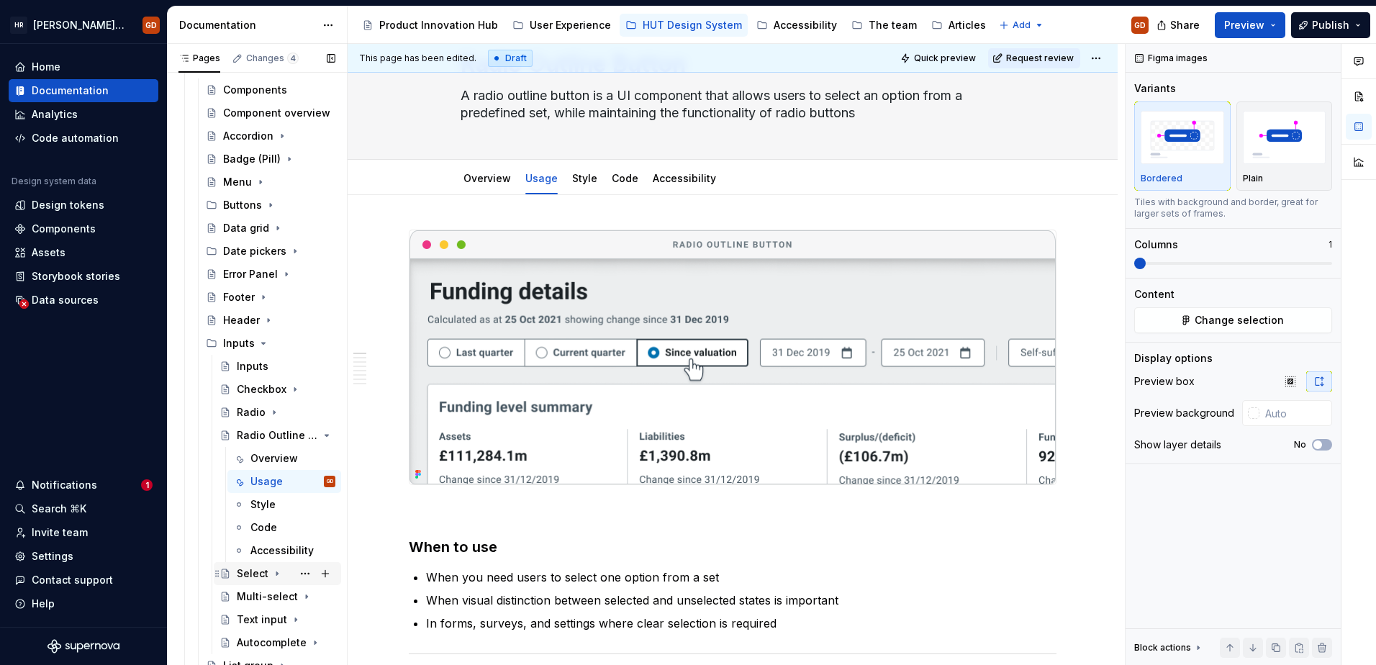
click at [255, 574] on div "Select" at bounding box center [253, 573] width 32 height 14
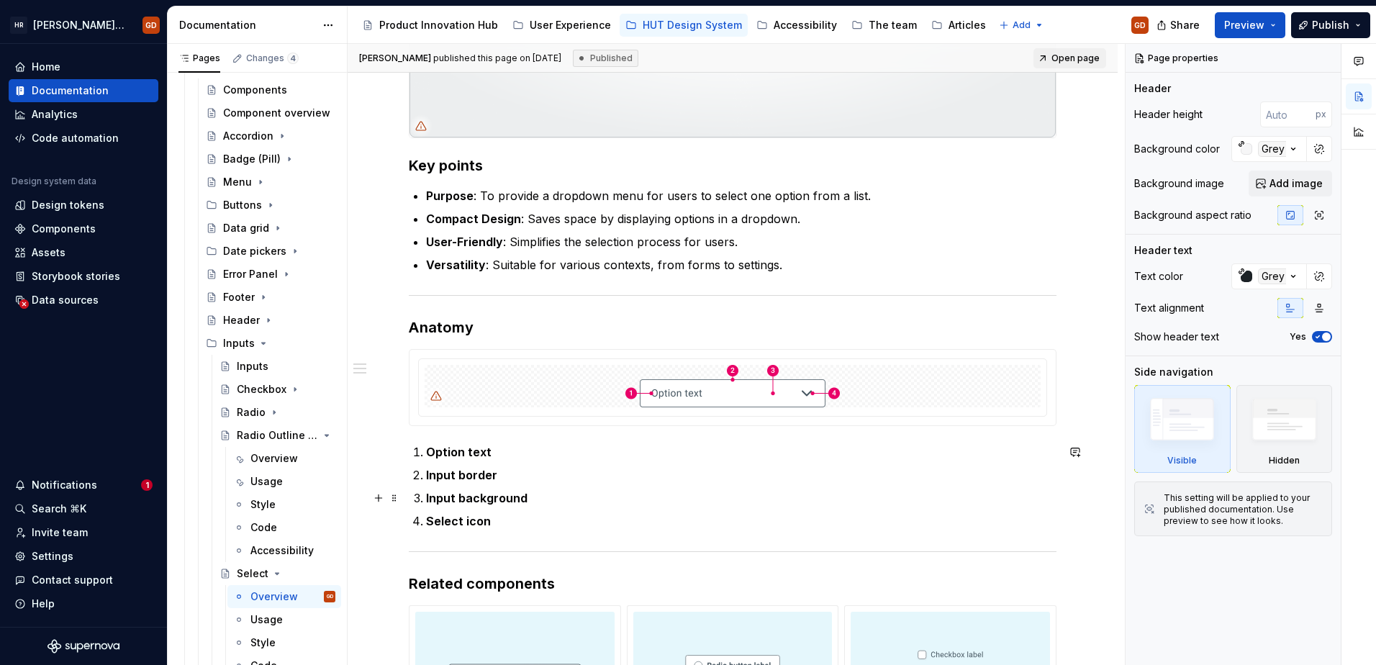
scroll to position [504, 0]
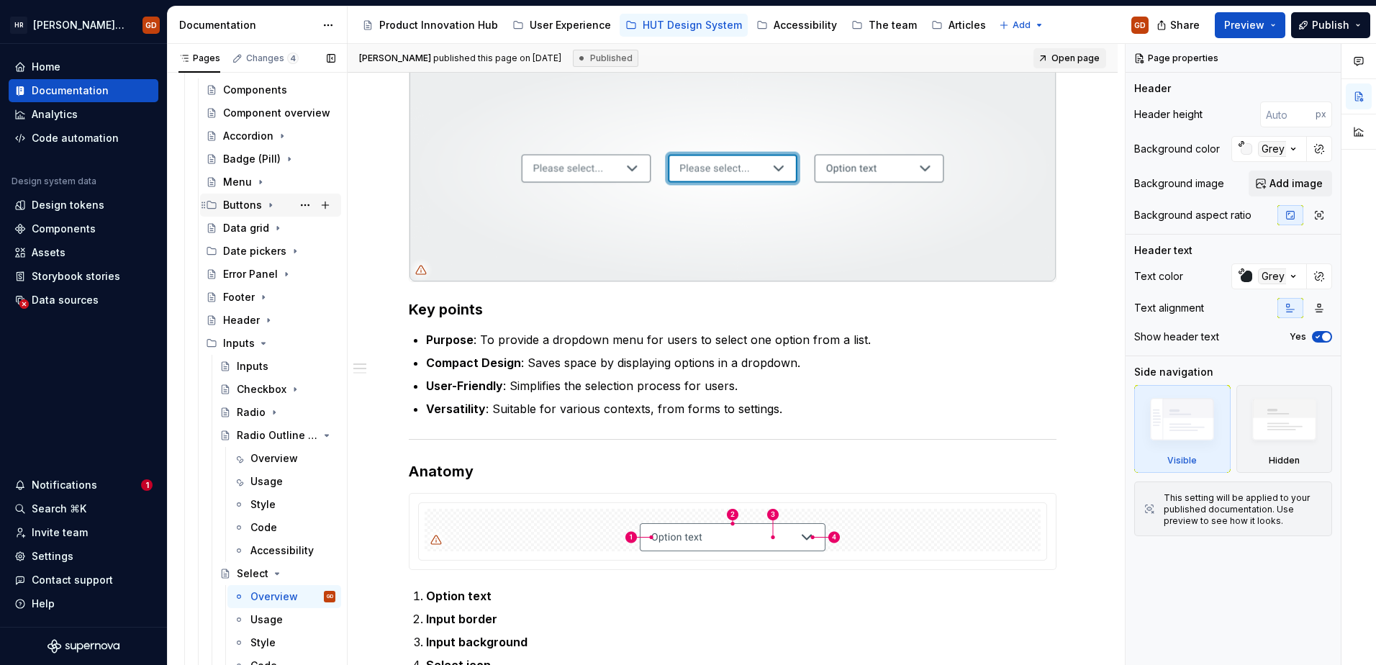
click at [239, 202] on div "Buttons" at bounding box center [242, 205] width 39 height 14
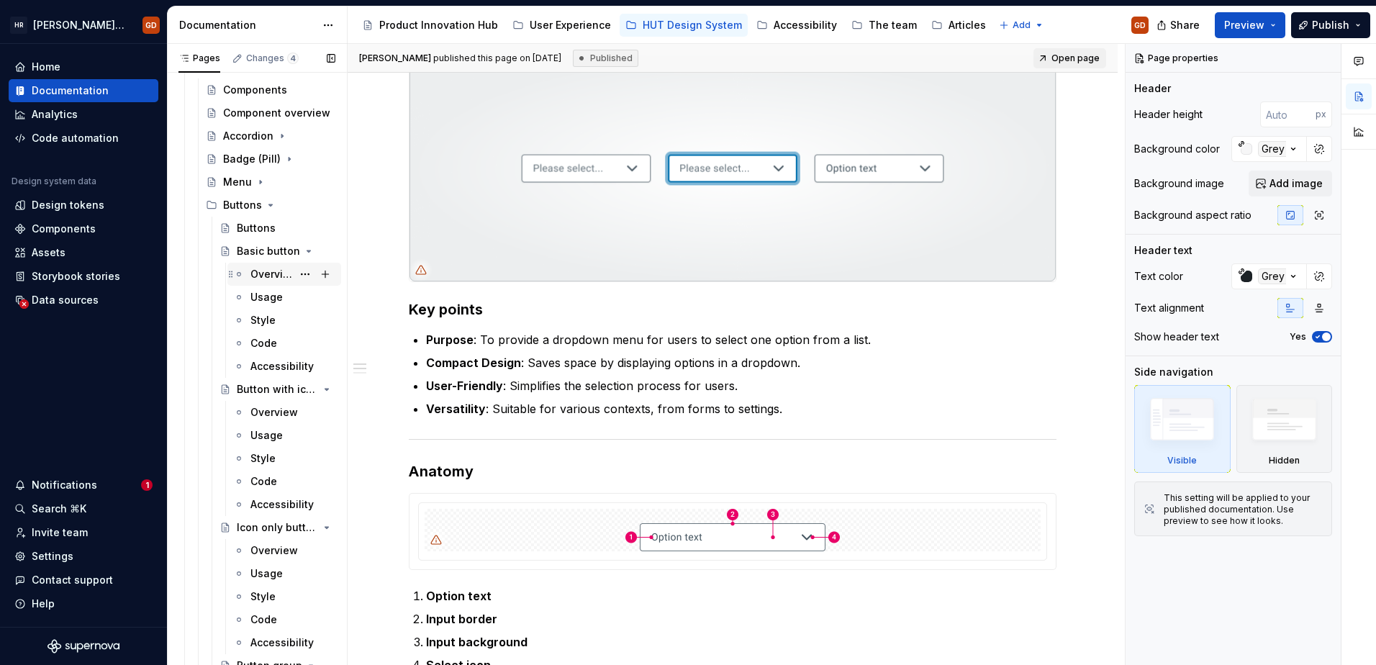
click at [264, 271] on div "Overview" at bounding box center [271, 274] width 42 height 14
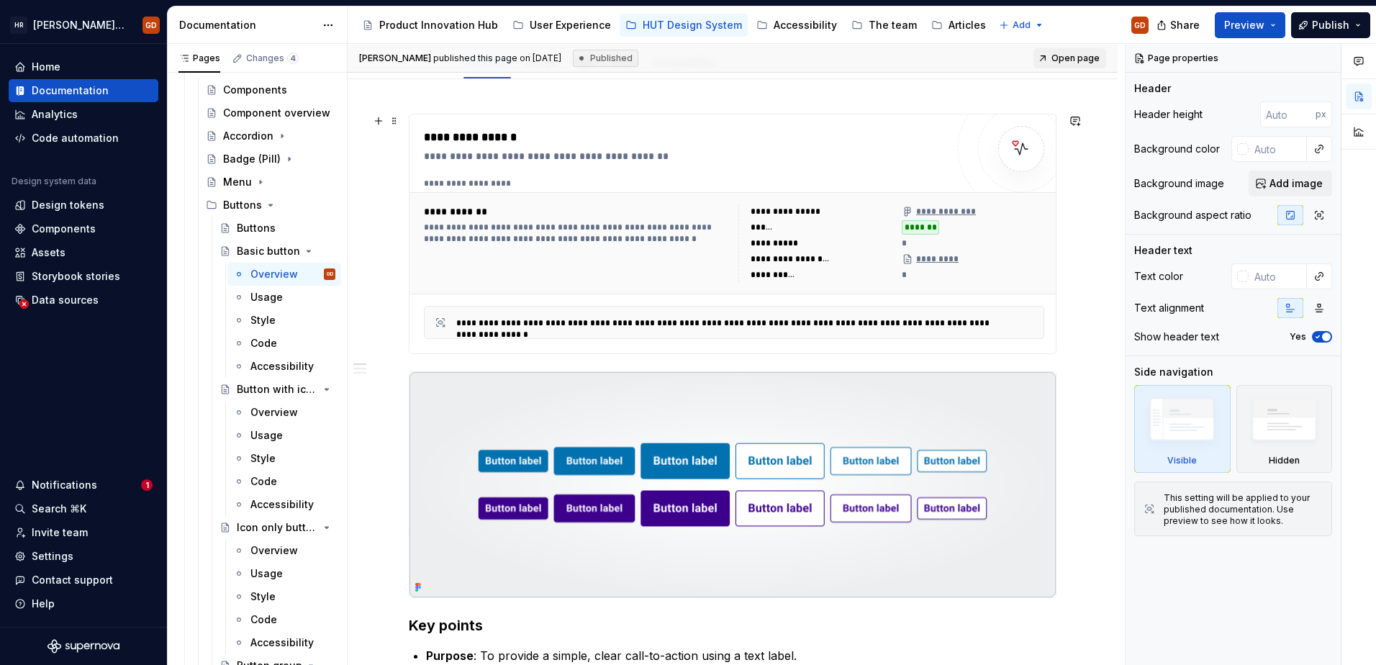
scroll to position [288, 0]
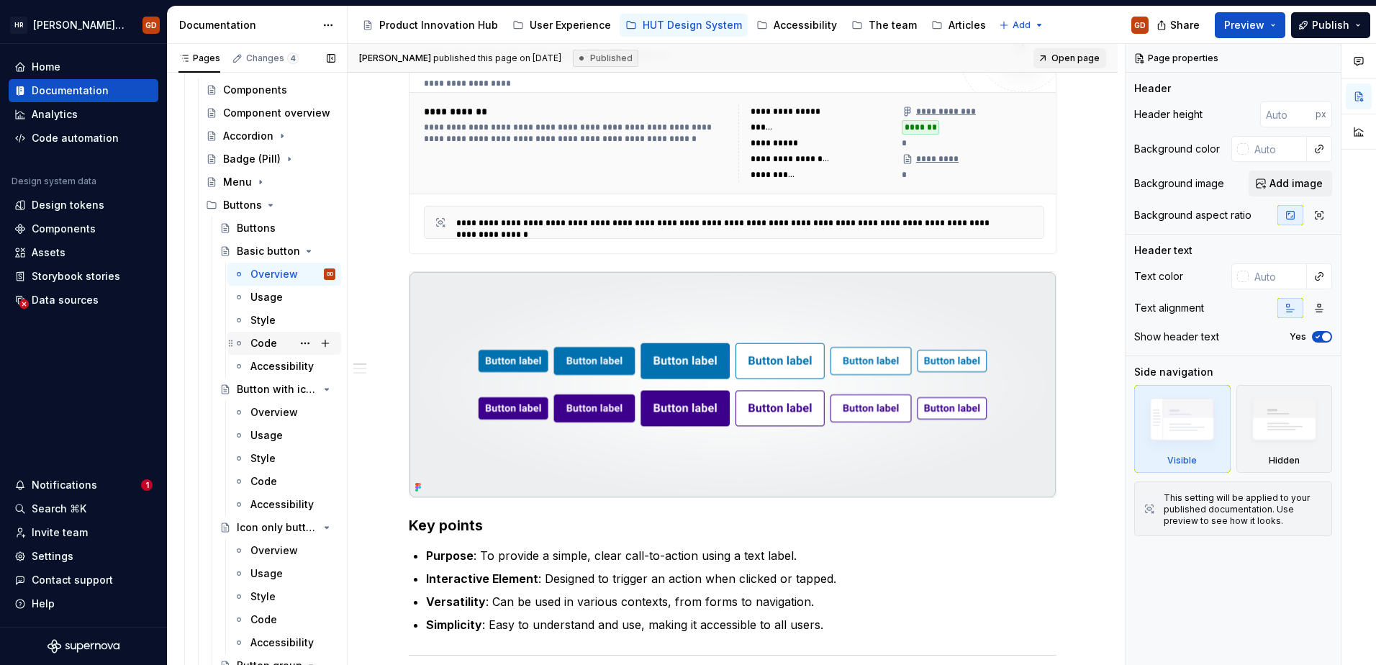
click at [275, 340] on div "Code" at bounding box center [263, 343] width 27 height 14
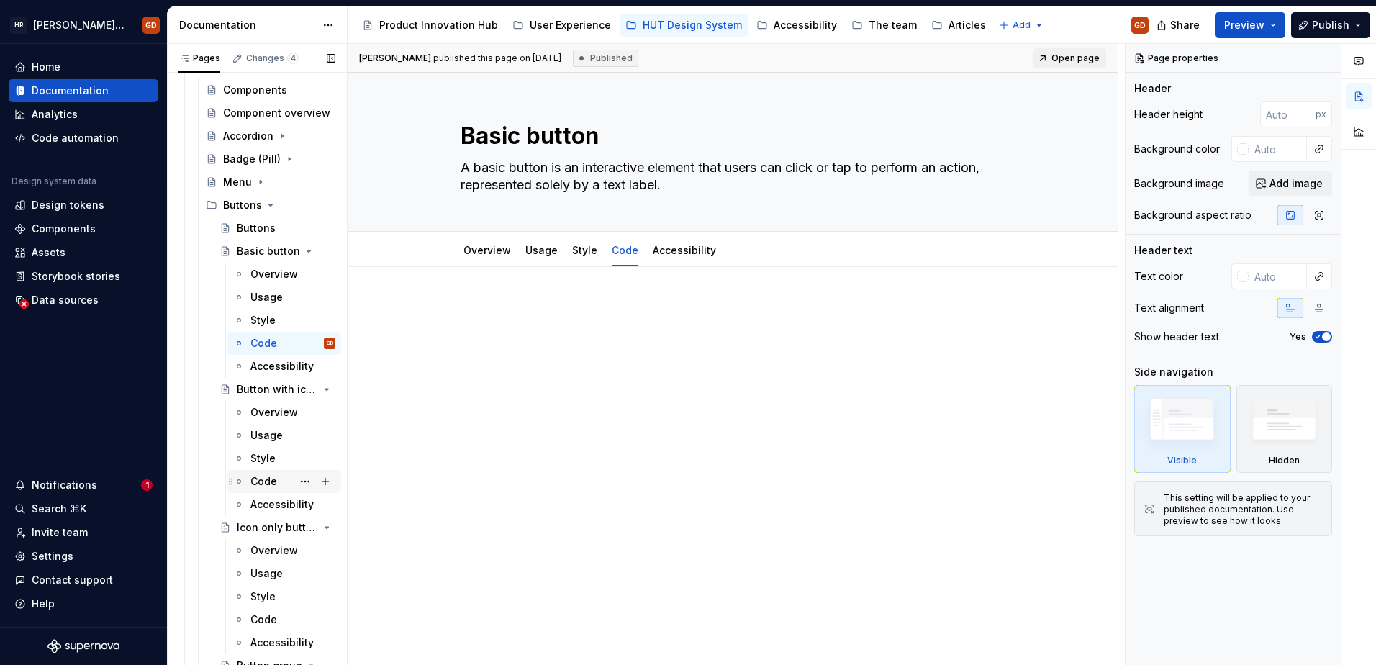
click at [257, 476] on div "Code" at bounding box center [263, 481] width 27 height 14
click at [280, 553] on div "Overview" at bounding box center [271, 550] width 42 height 14
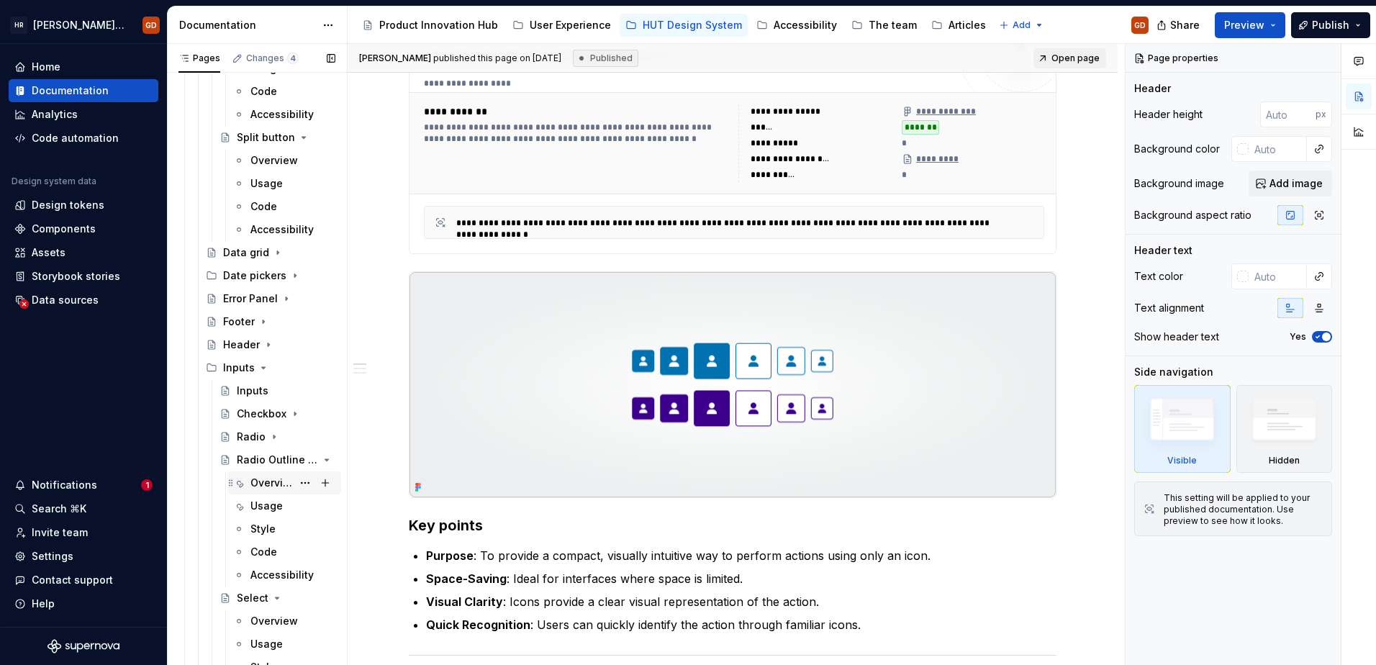
scroll to position [3989, 0]
drag, startPoint x: 278, startPoint y: 455, endPoint x: 325, endPoint y: 341, distance: 123.2
click at [325, 455] on icon "Page tree" at bounding box center [327, 455] width 4 height 1
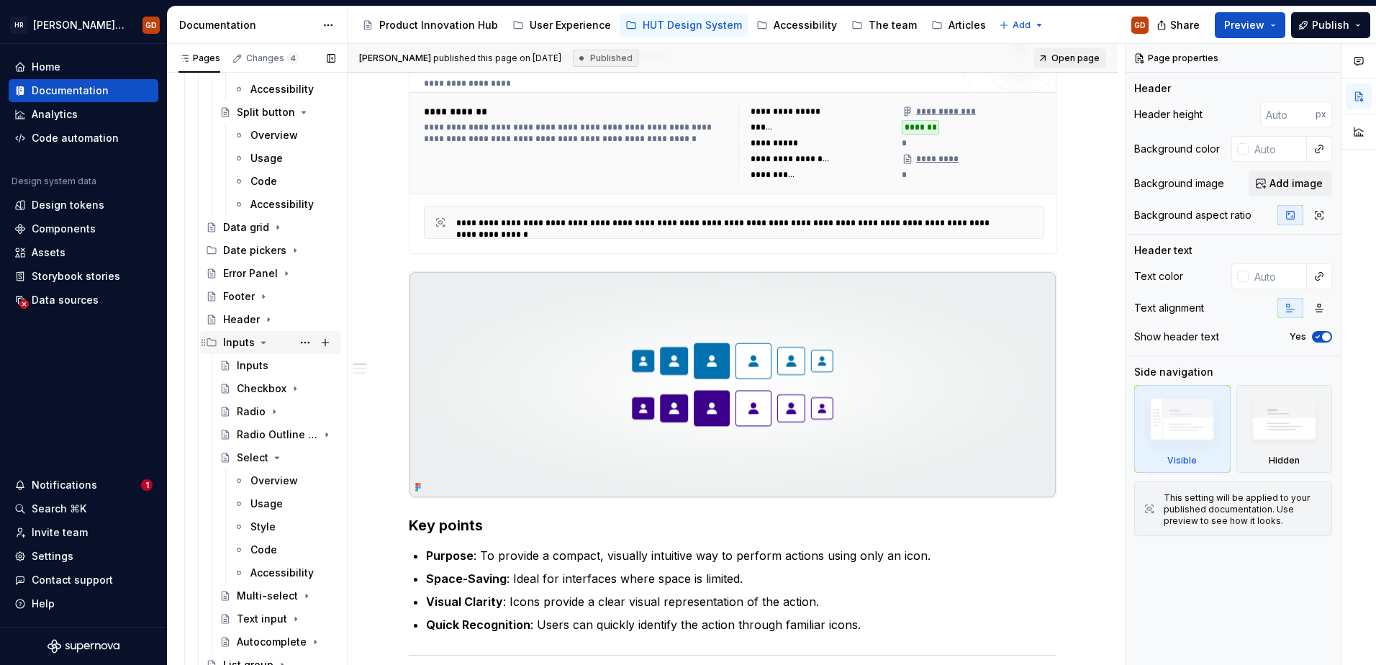
scroll to position [4225, 0]
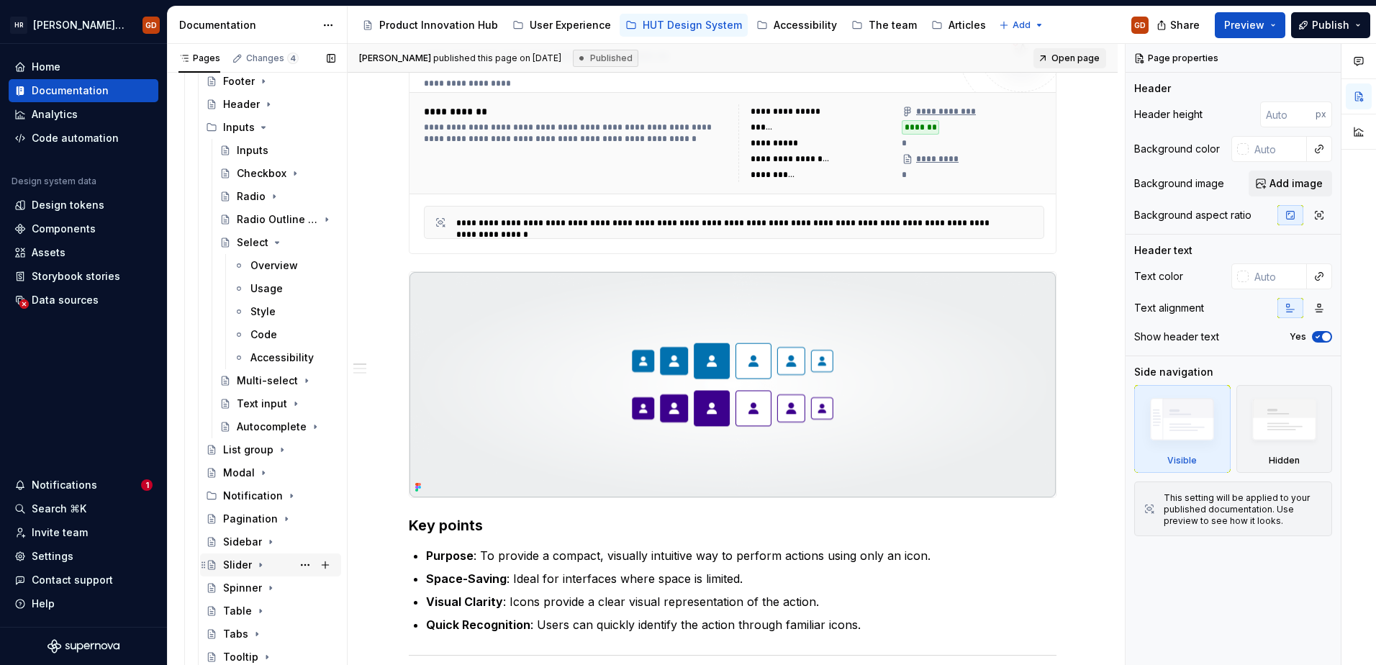
click at [239, 566] on div "Slider" at bounding box center [237, 565] width 29 height 14
click at [263, 586] on div "Overview" at bounding box center [260, 588] width 47 height 14
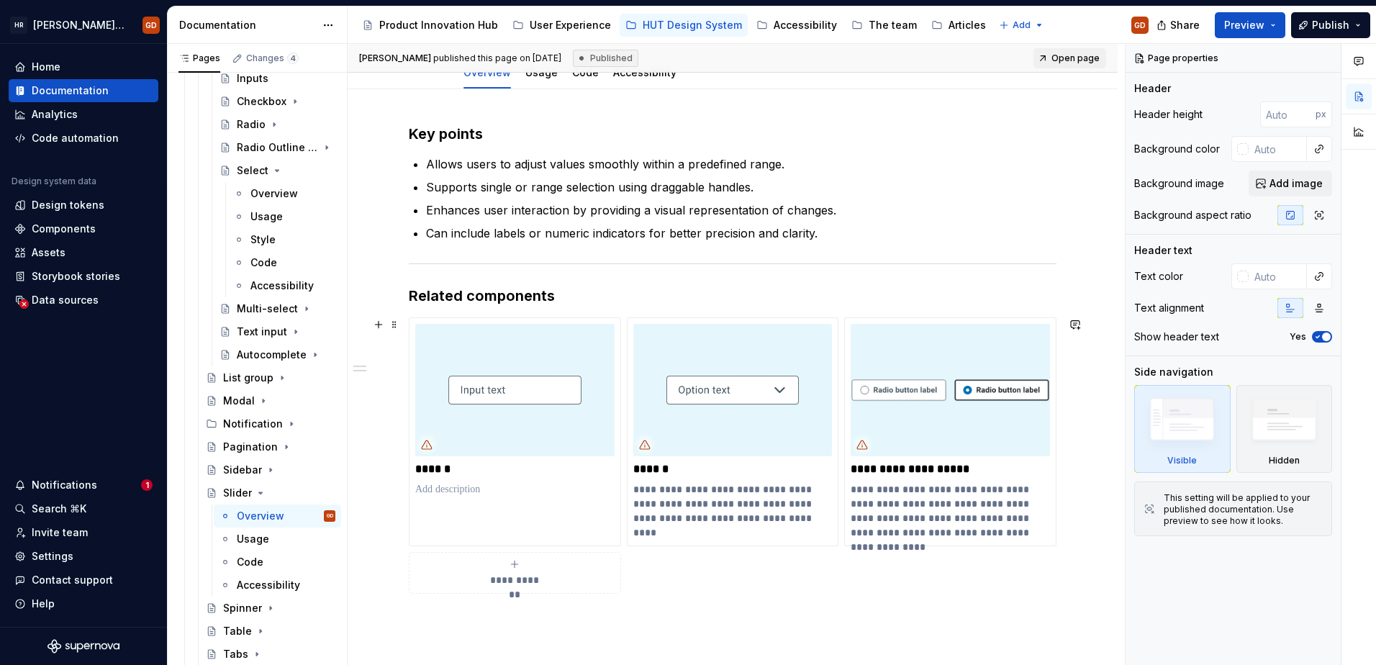
scroll to position [216, 0]
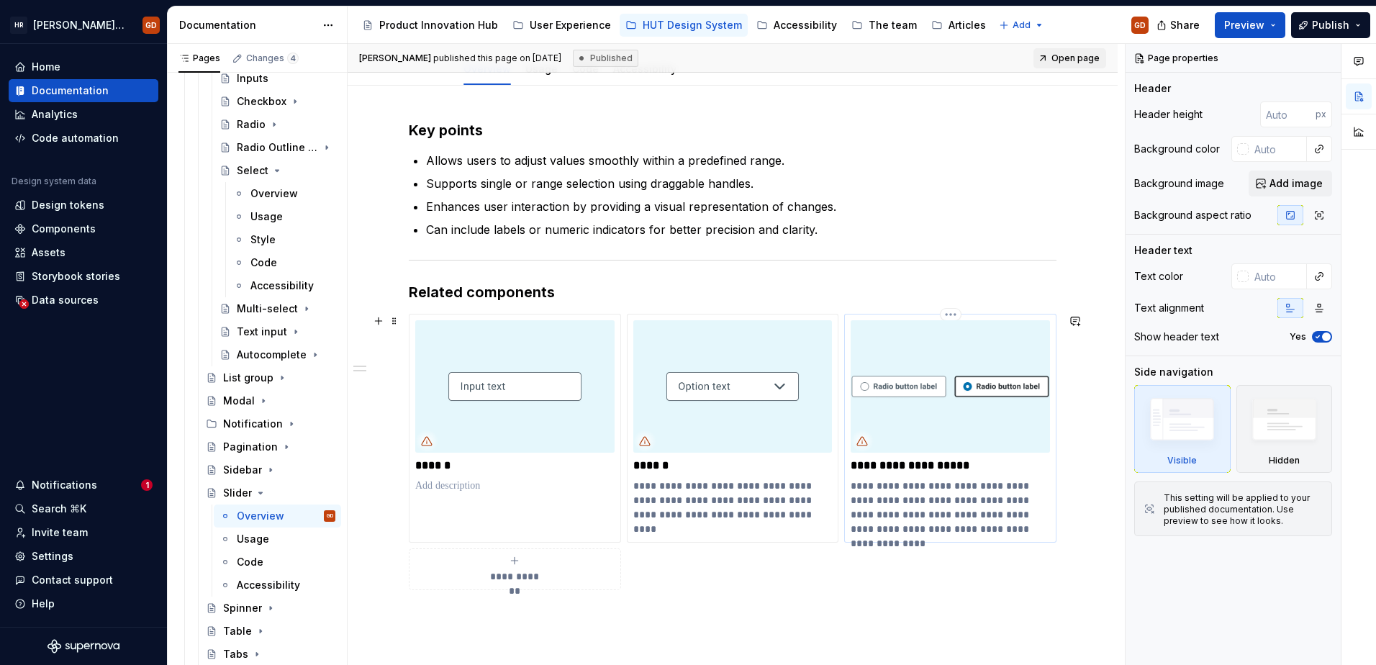
click at [897, 383] on img at bounding box center [949, 386] width 199 height 132
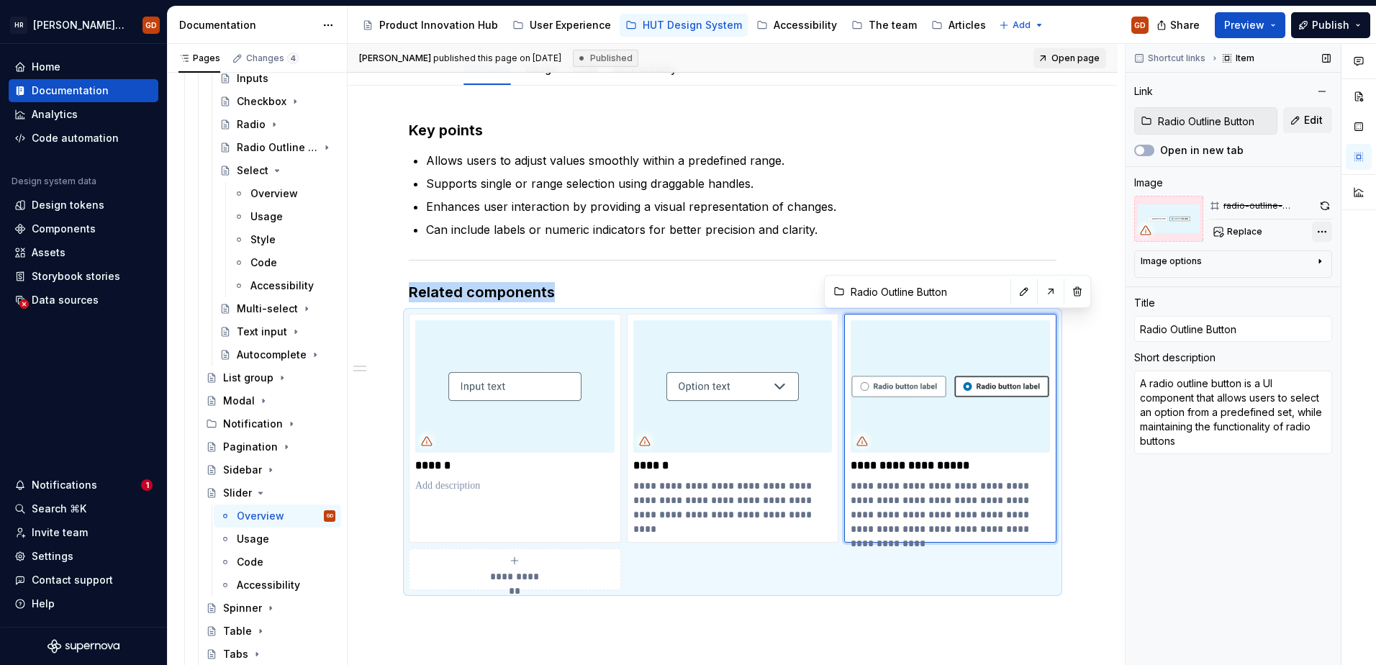
click at [897, 231] on div "Comments Open comments No comments yet Select ‘Comment’ from the block context …" at bounding box center [1250, 355] width 250 height 622
click at [776, 390] on html "[PERSON_NAME] UI Toolkit (HUT) GD Home Documentation Analytics Code automation …" at bounding box center [688, 332] width 1376 height 665
type textarea "*"
type input "Select"
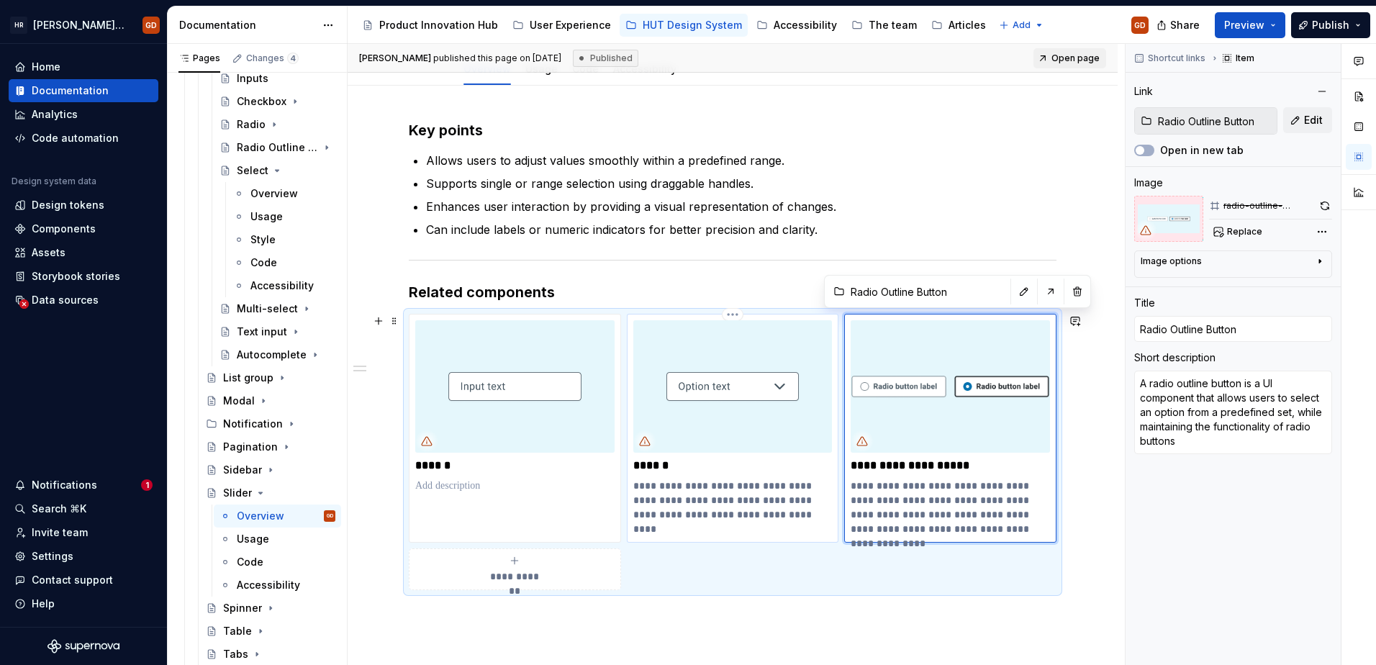
type input "Select"
type textarea "A select input component allows users to choose from a predefined list of optio…"
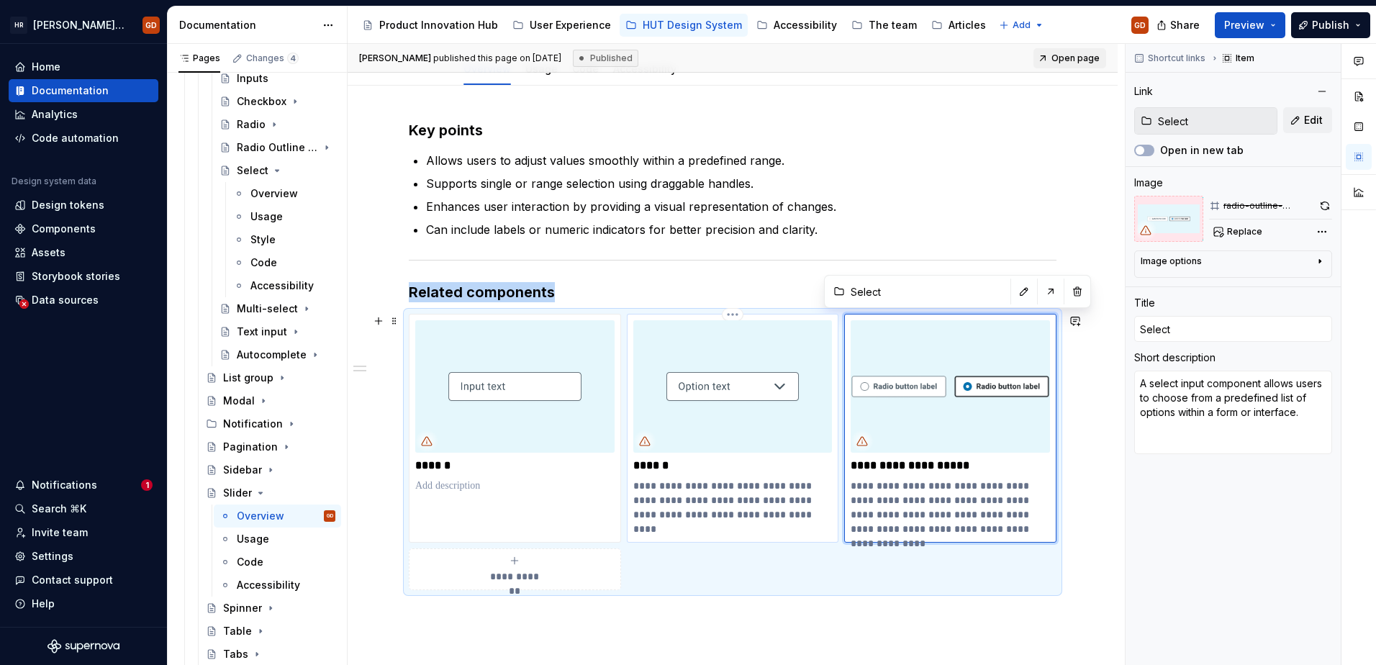
click at [773, 383] on img at bounding box center [732, 386] width 199 height 132
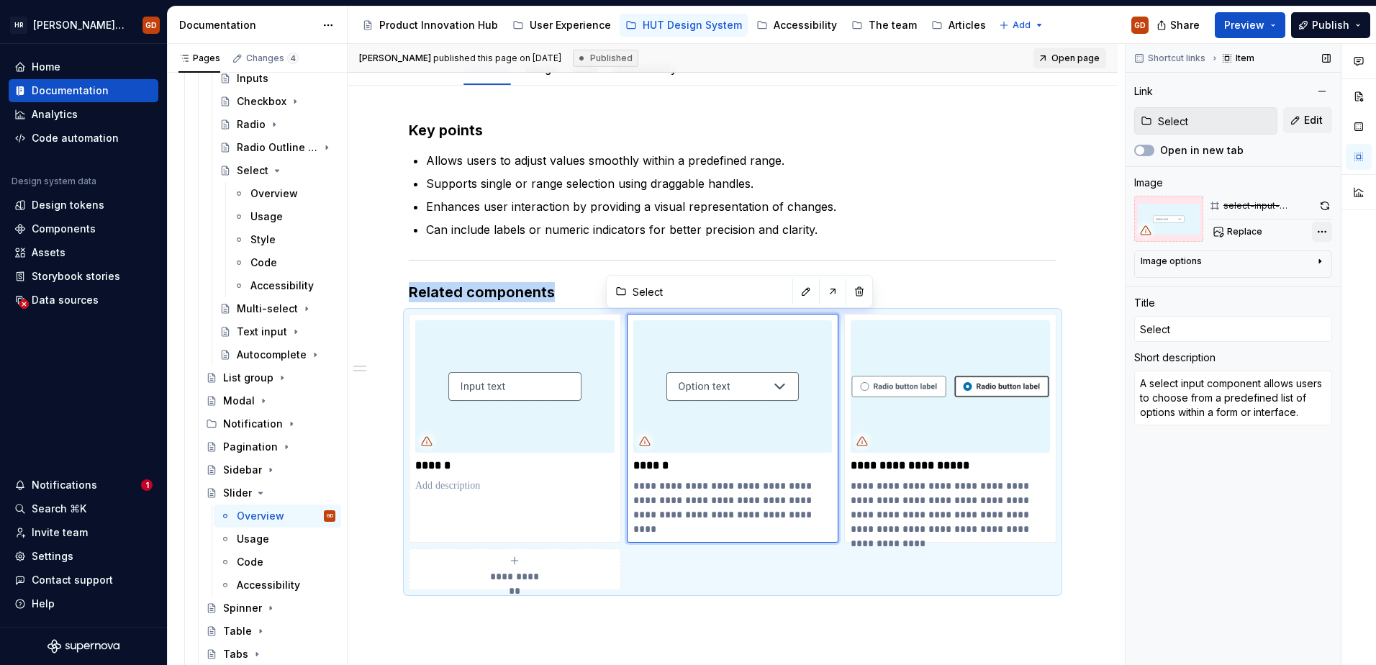
click at [897, 230] on div "Comments Open comments No comments yet Select ‘Comment’ from the block context …" at bounding box center [1250, 355] width 250 height 622
click at [897, 209] on html "[PERSON_NAME] UI Toolkit (HUT) GD Home Documentation Analytics Code automation …" at bounding box center [688, 332] width 1376 height 665
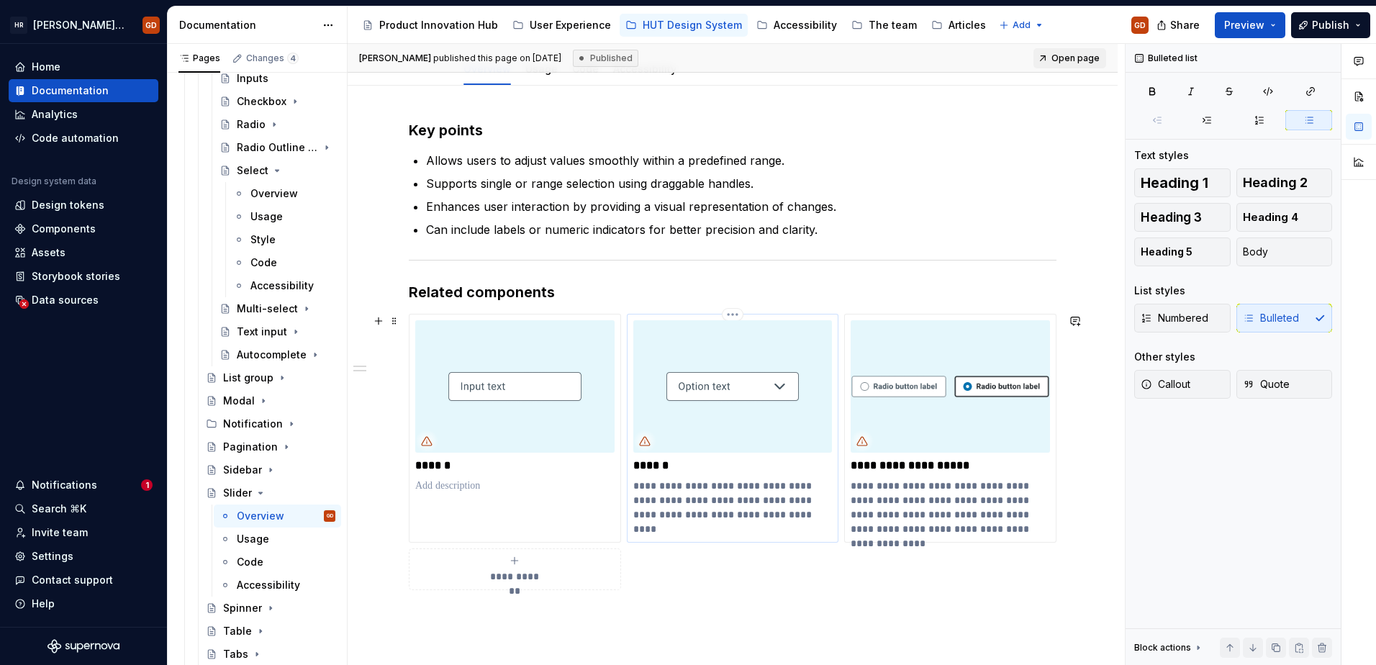
scroll to position [0, 0]
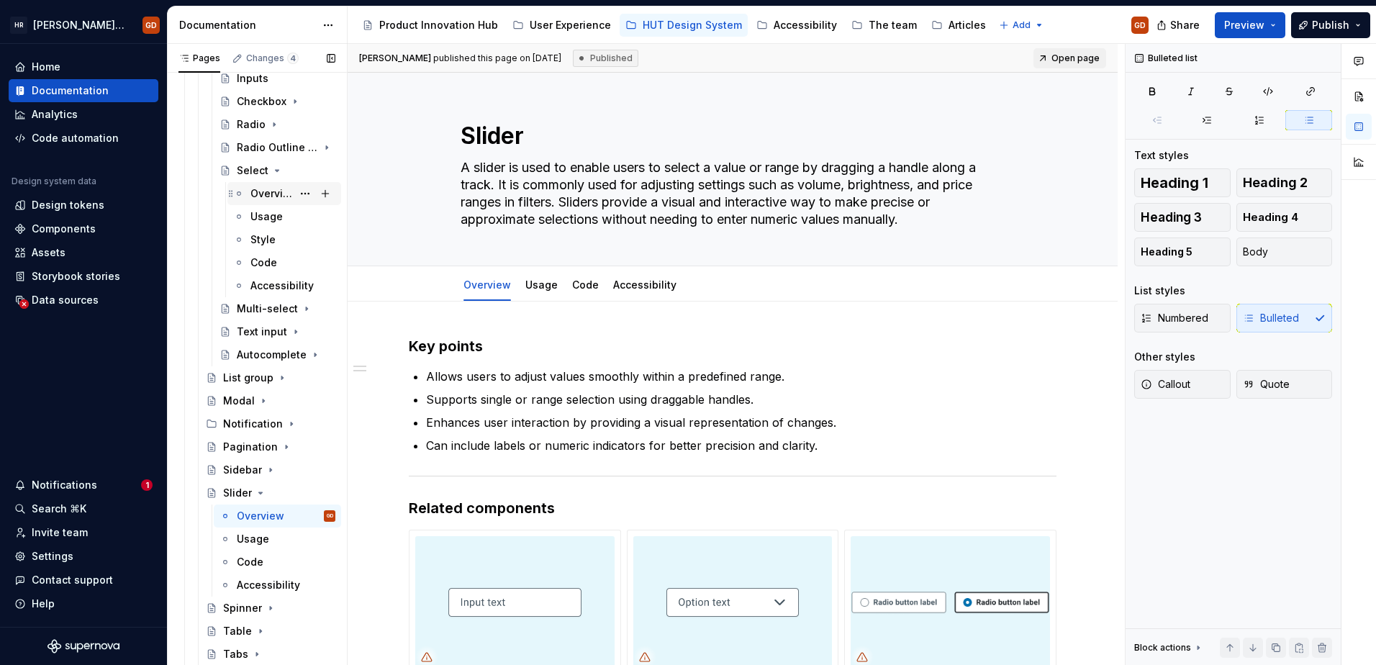
click at [264, 196] on div "Overview" at bounding box center [271, 193] width 42 height 14
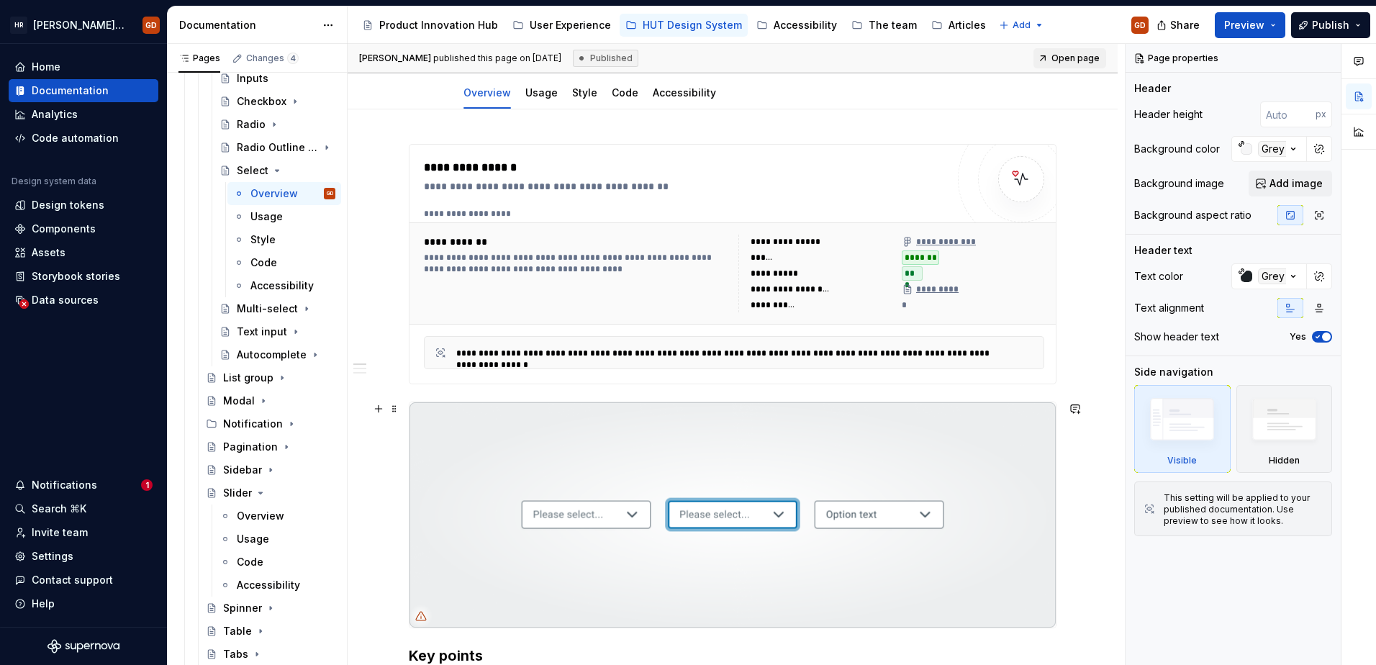
scroll to position [216, 0]
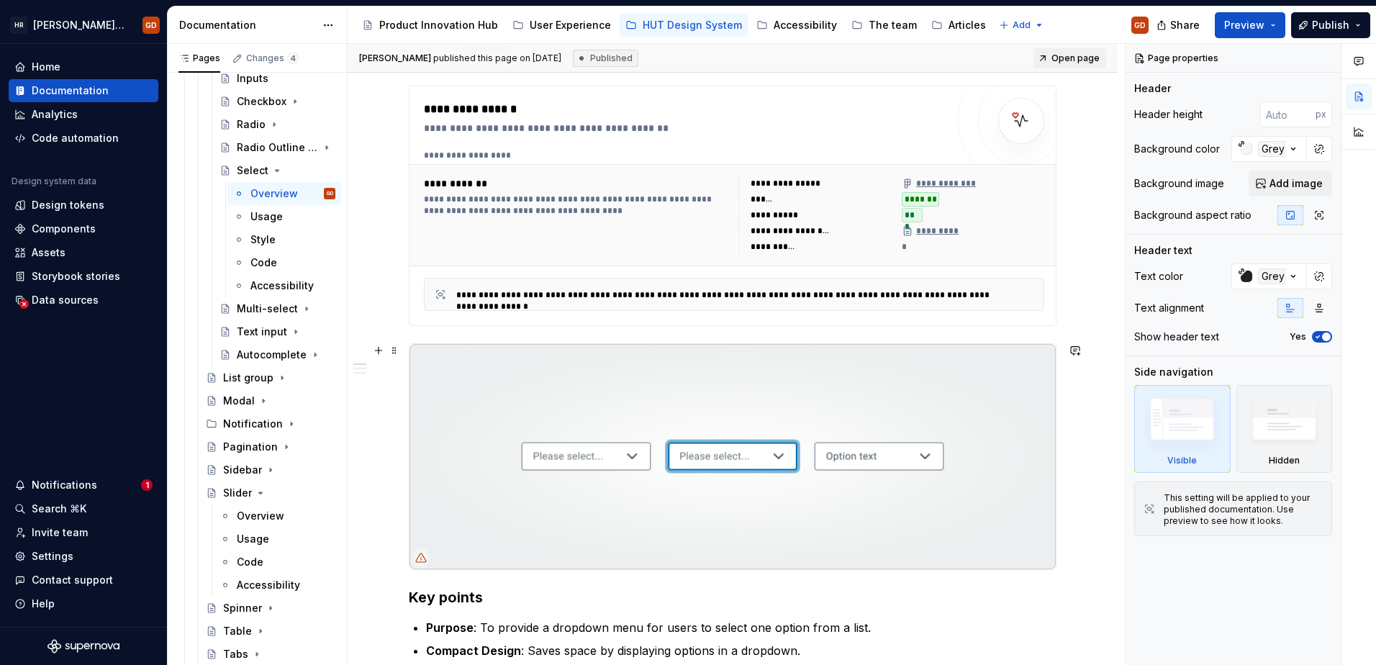
click at [799, 413] on img at bounding box center [732, 456] width 646 height 225
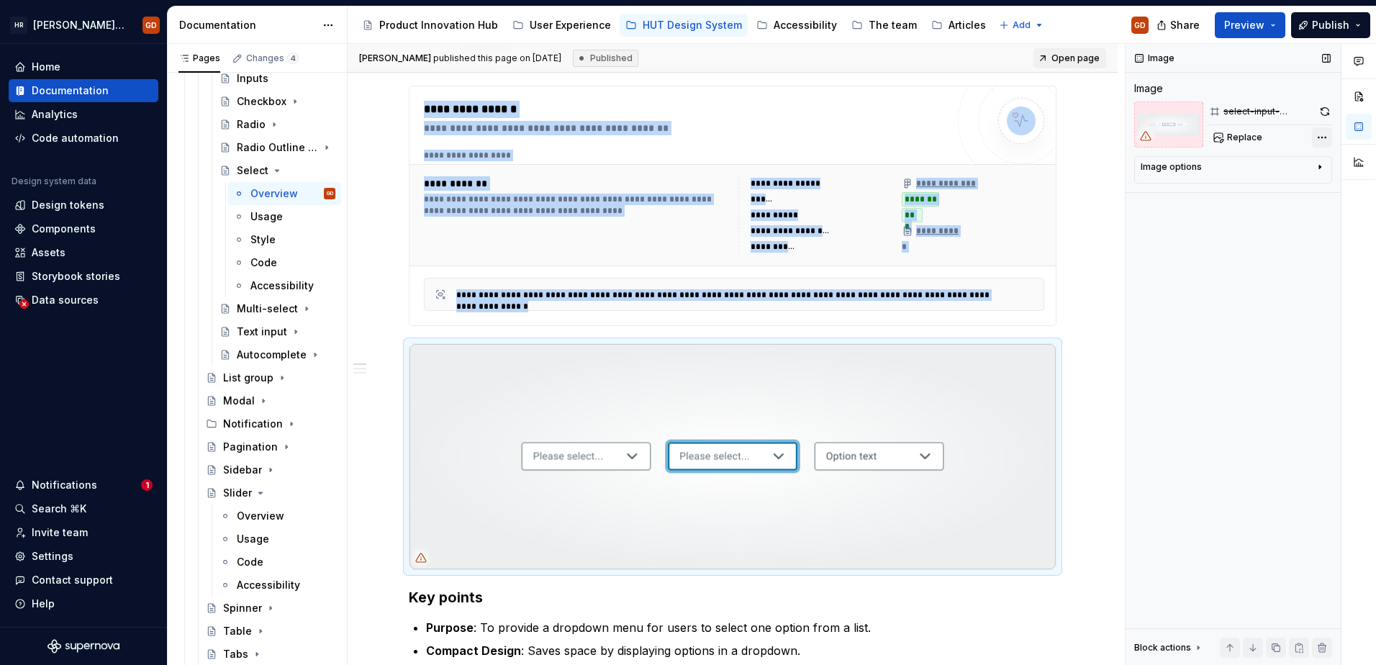
click at [897, 138] on div "Comments Open comments No comments yet Select ‘Comment’ from the block context …" at bounding box center [1250, 355] width 250 height 622
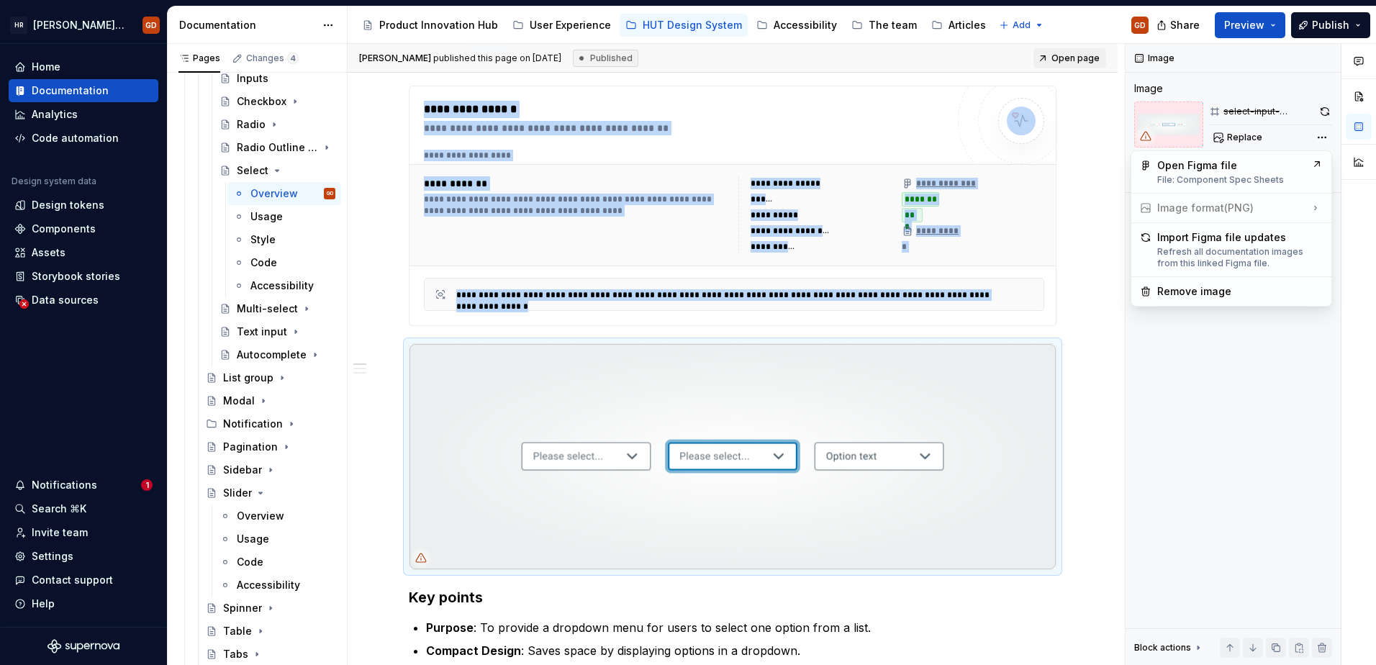
click at [897, 349] on html "[PERSON_NAME] UI Toolkit (HUT) GD Home Documentation Analytics Code automation …" at bounding box center [688, 332] width 1376 height 665
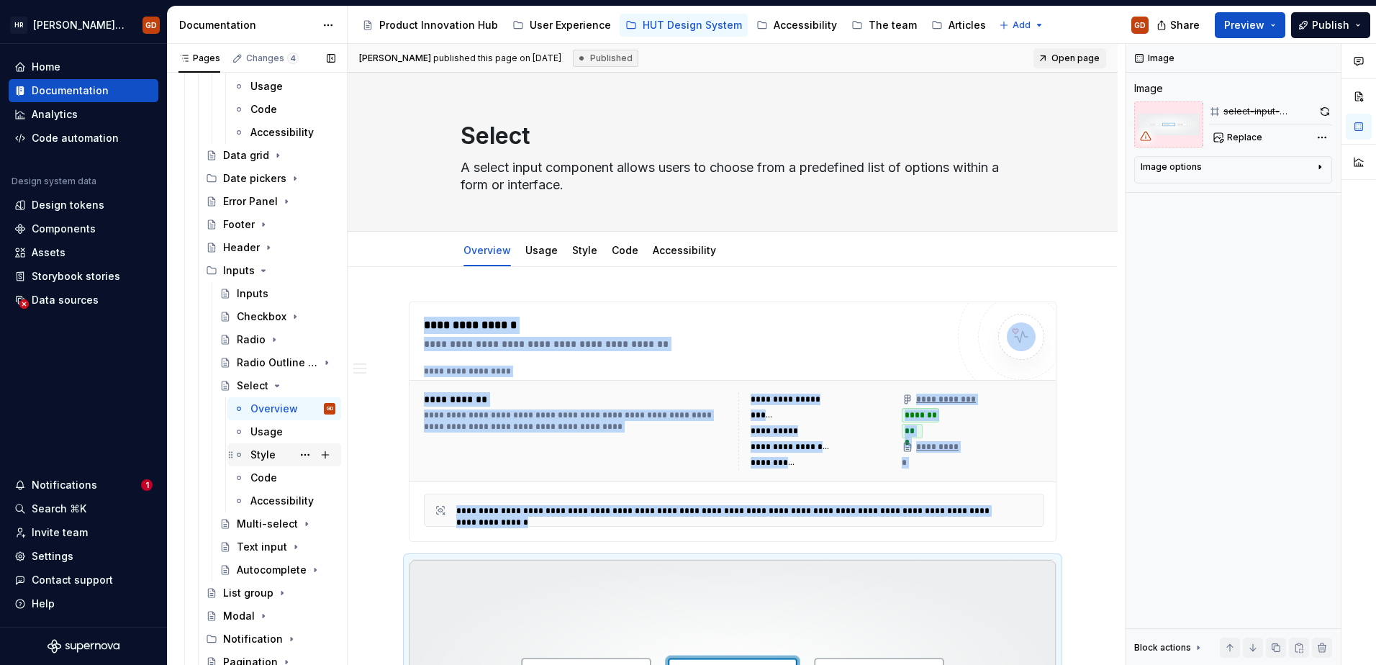
scroll to position [4225, 0]
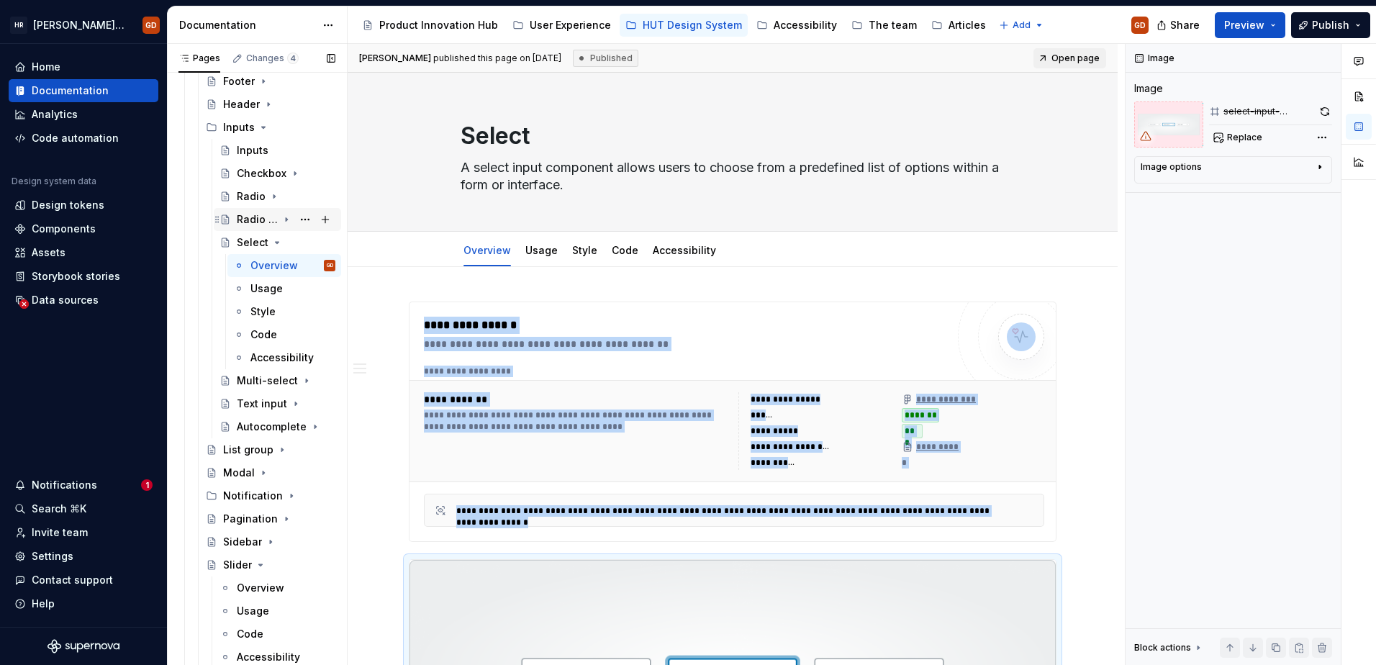
click at [279, 226] on div "Radio Outline Button" at bounding box center [286, 219] width 99 height 20
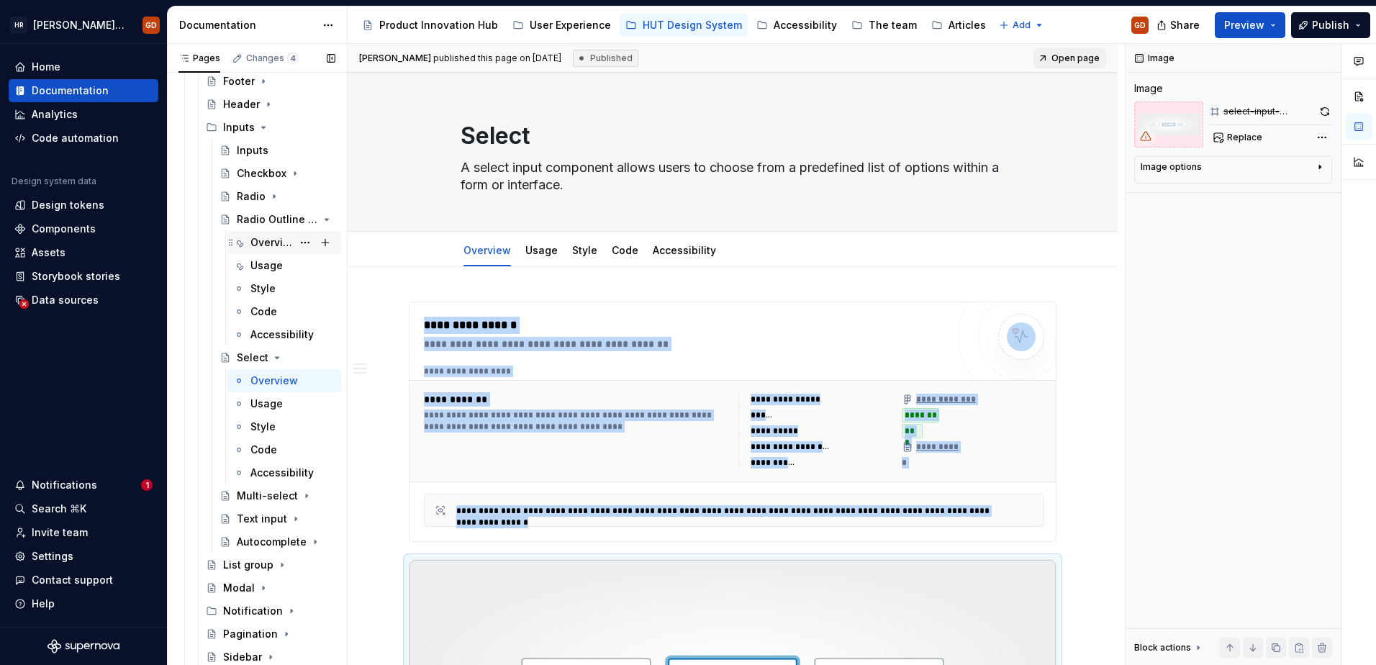
click at [276, 233] on div "Overview" at bounding box center [292, 242] width 85 height 20
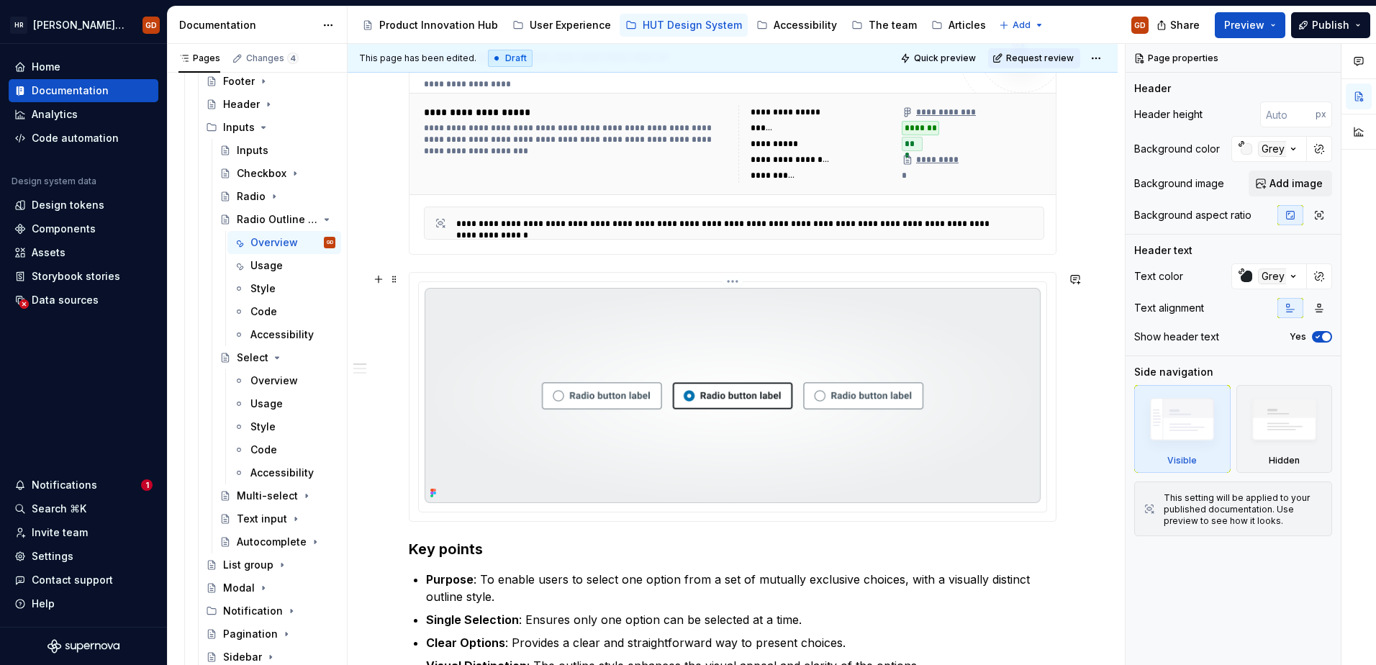
scroll to position [288, 0]
click at [884, 420] on img at bounding box center [732, 394] width 616 height 215
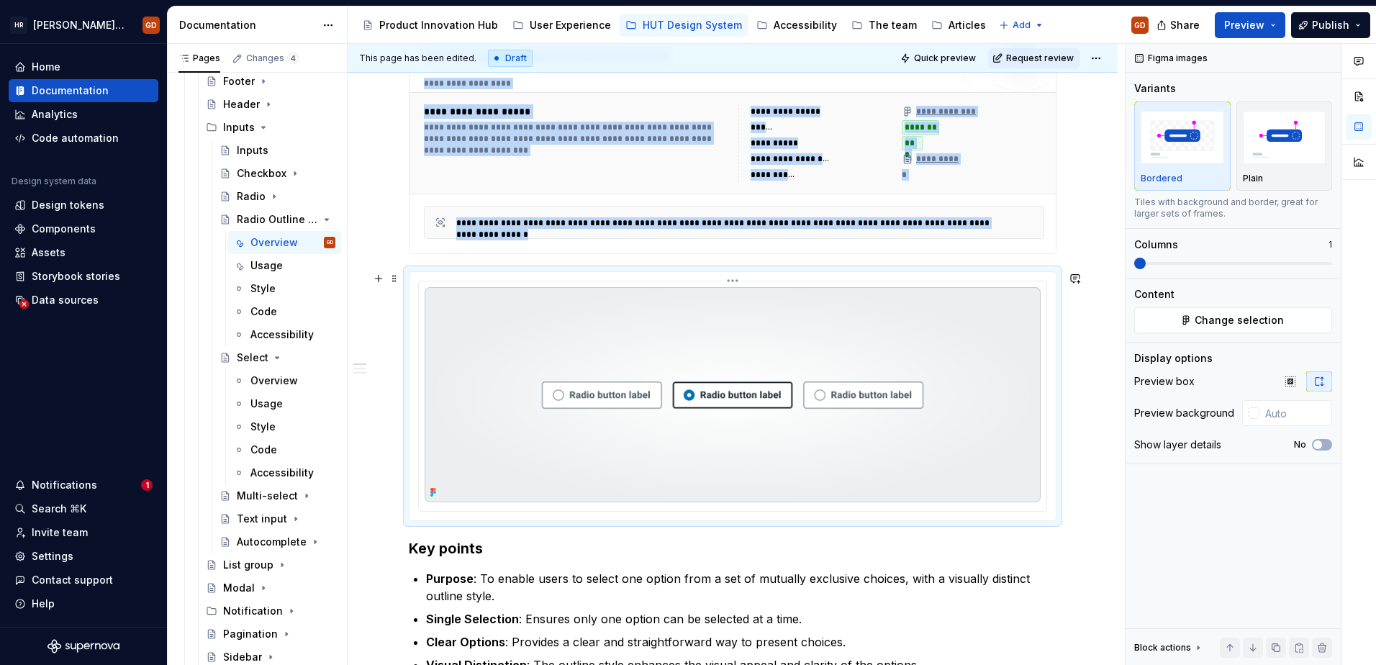
click at [850, 357] on img at bounding box center [732, 394] width 616 height 215
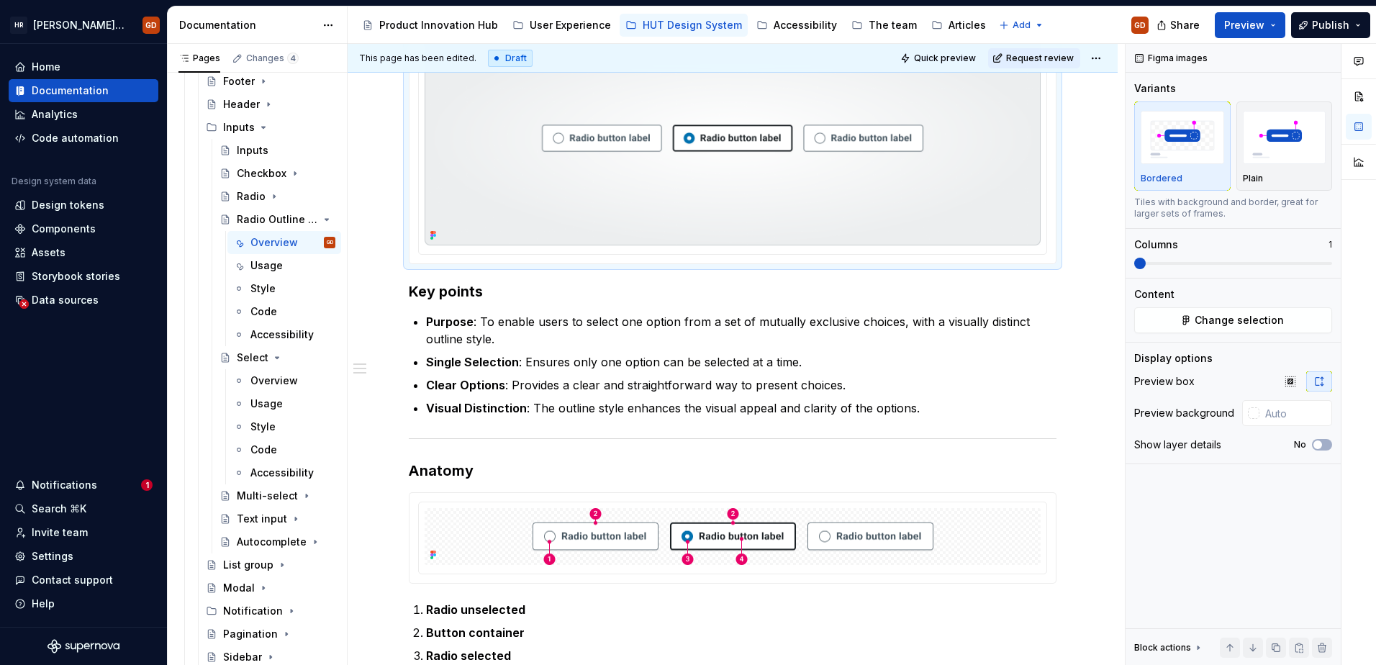
scroll to position [719, 0]
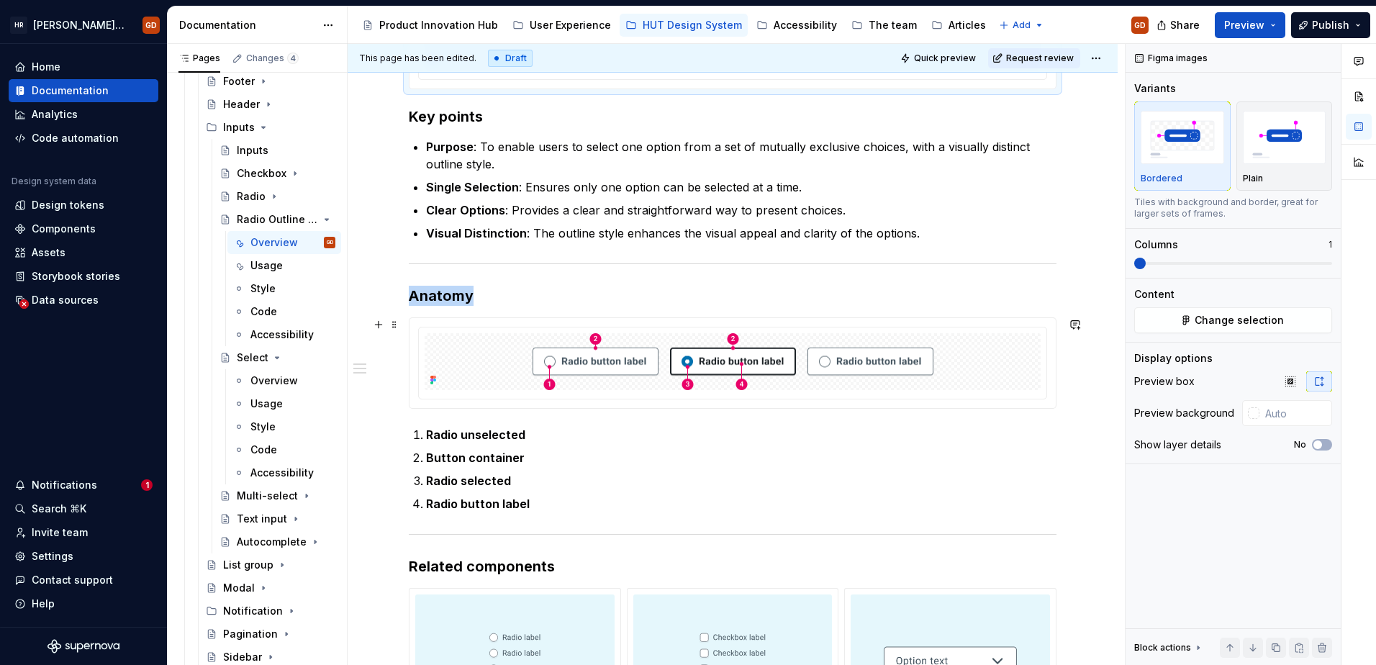
click at [795, 344] on img at bounding box center [732, 362] width 401 height 58
click at [866, 349] on img at bounding box center [732, 362] width 401 height 58
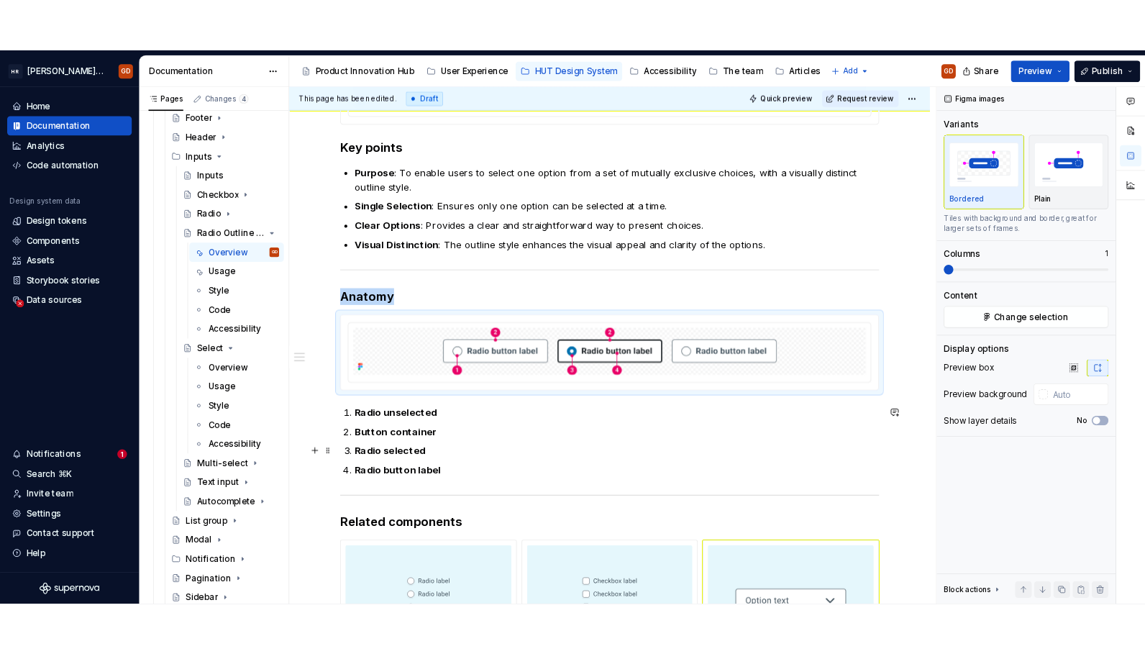
scroll to position [863, 0]
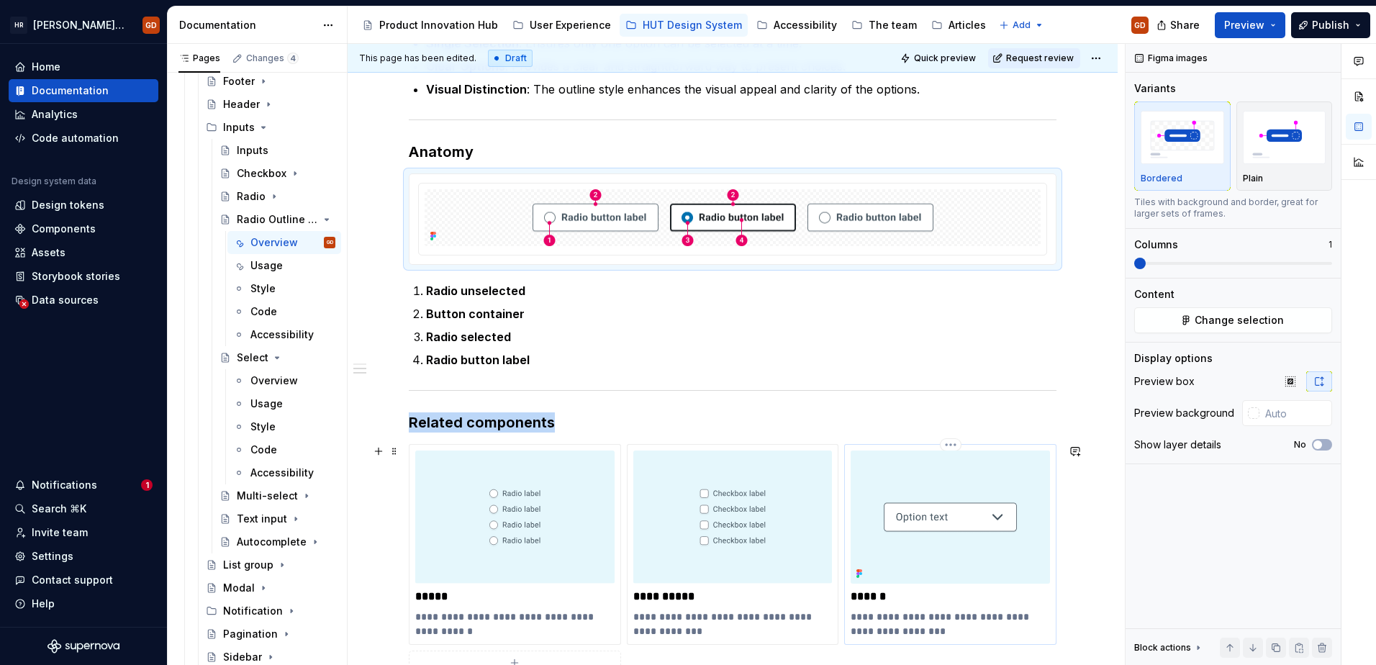
click at [897, 493] on img at bounding box center [949, 516] width 199 height 132
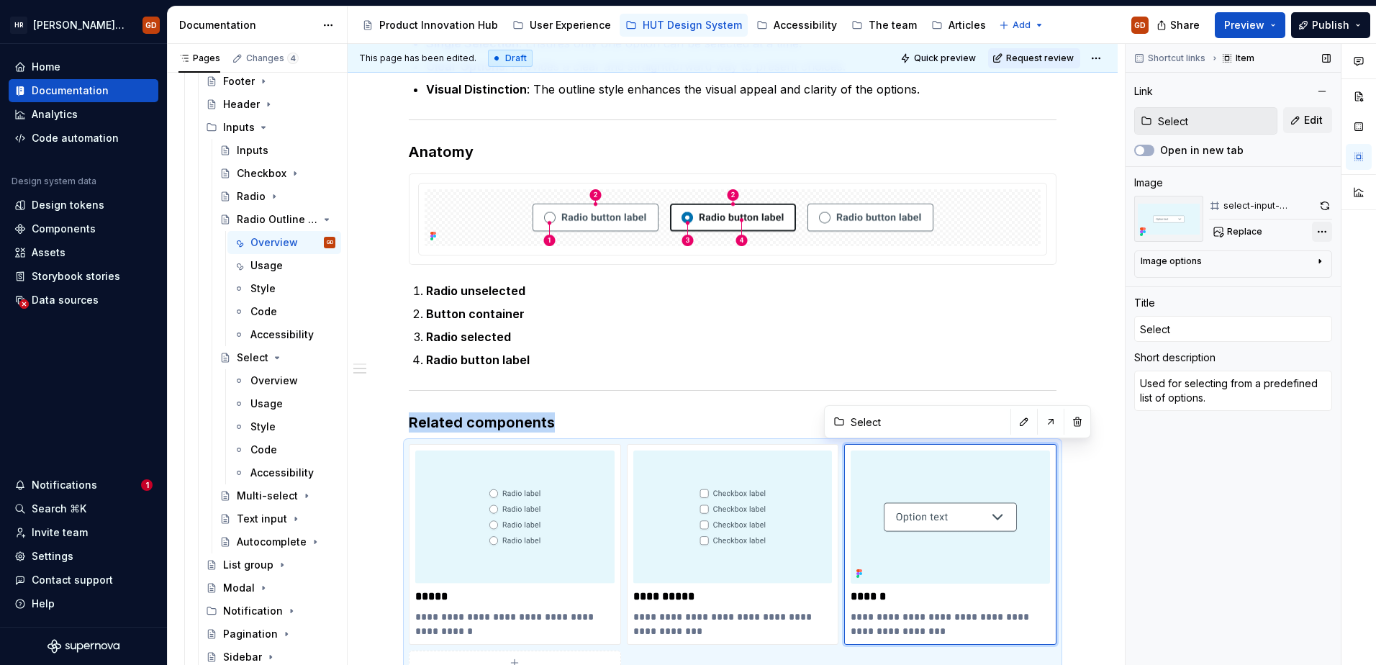
click at [897, 227] on div "Comments Open comments No comments yet Select ‘Comment’ from the block context …" at bounding box center [1250, 355] width 250 height 622
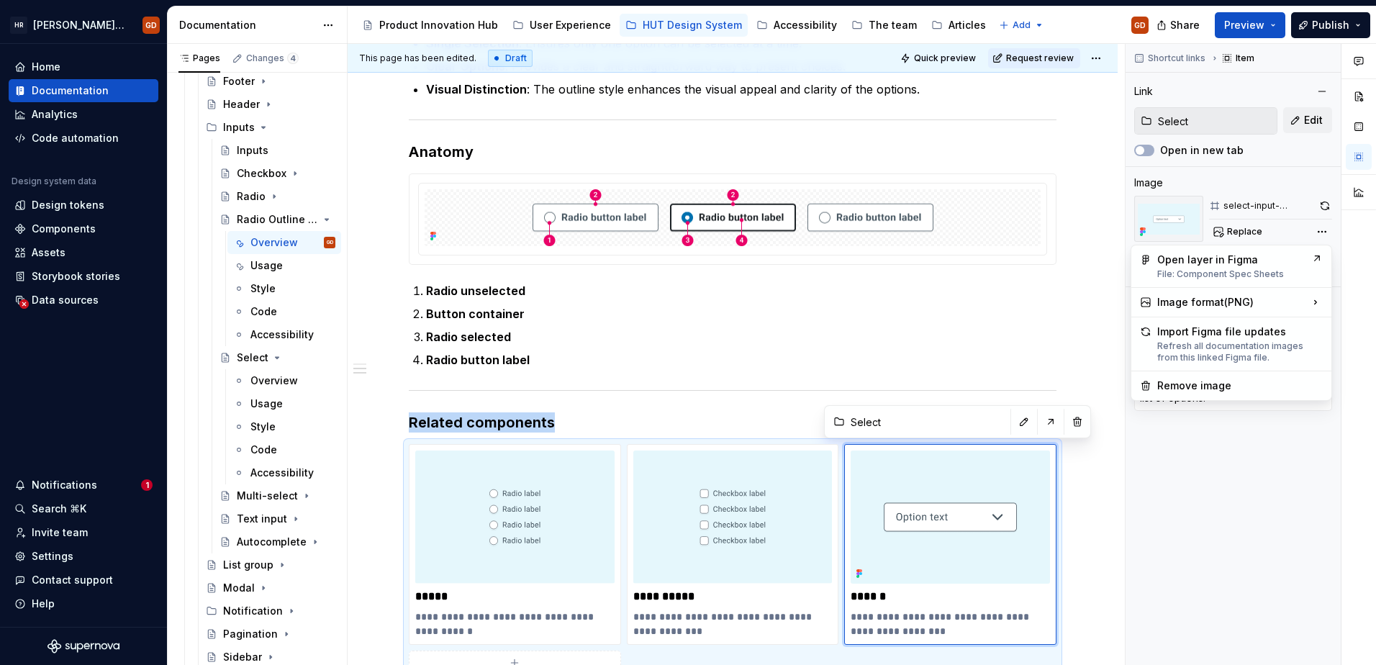
click at [897, 292] on html "[PERSON_NAME] UI Toolkit (HUT) GD Home Documentation Analytics Code automation …" at bounding box center [688, 332] width 1376 height 665
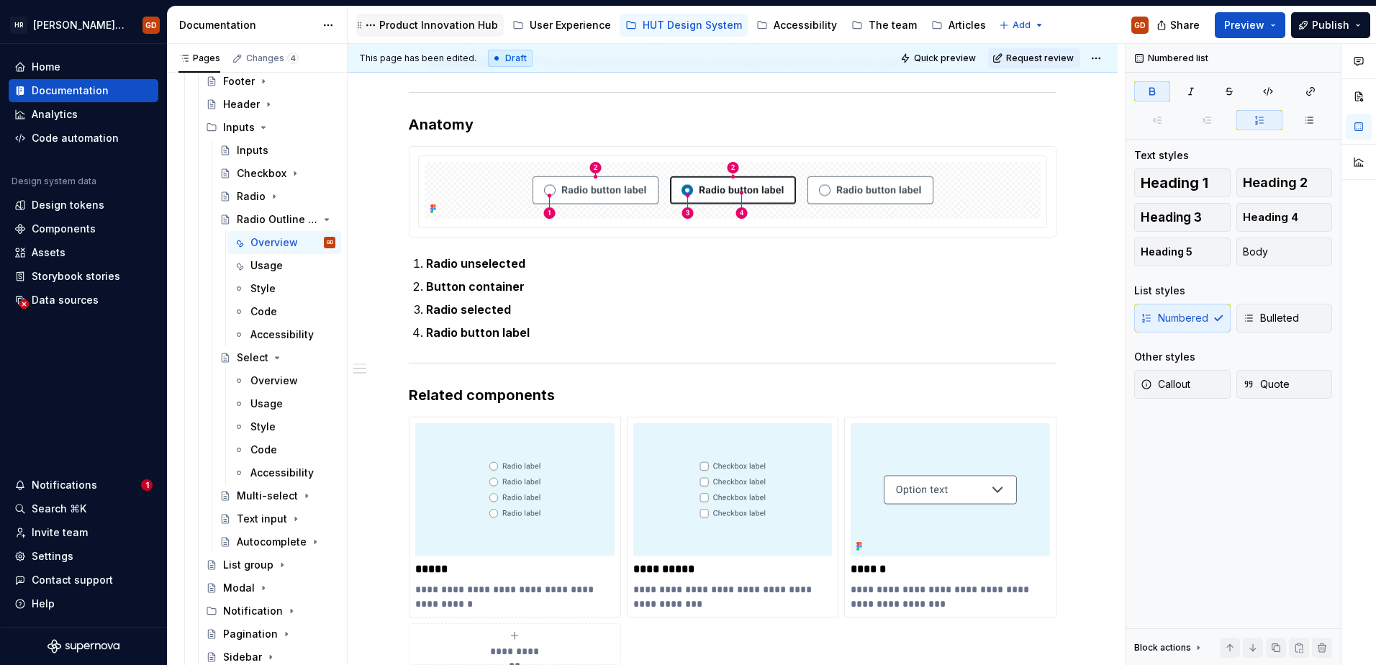
scroll to position [873, 0]
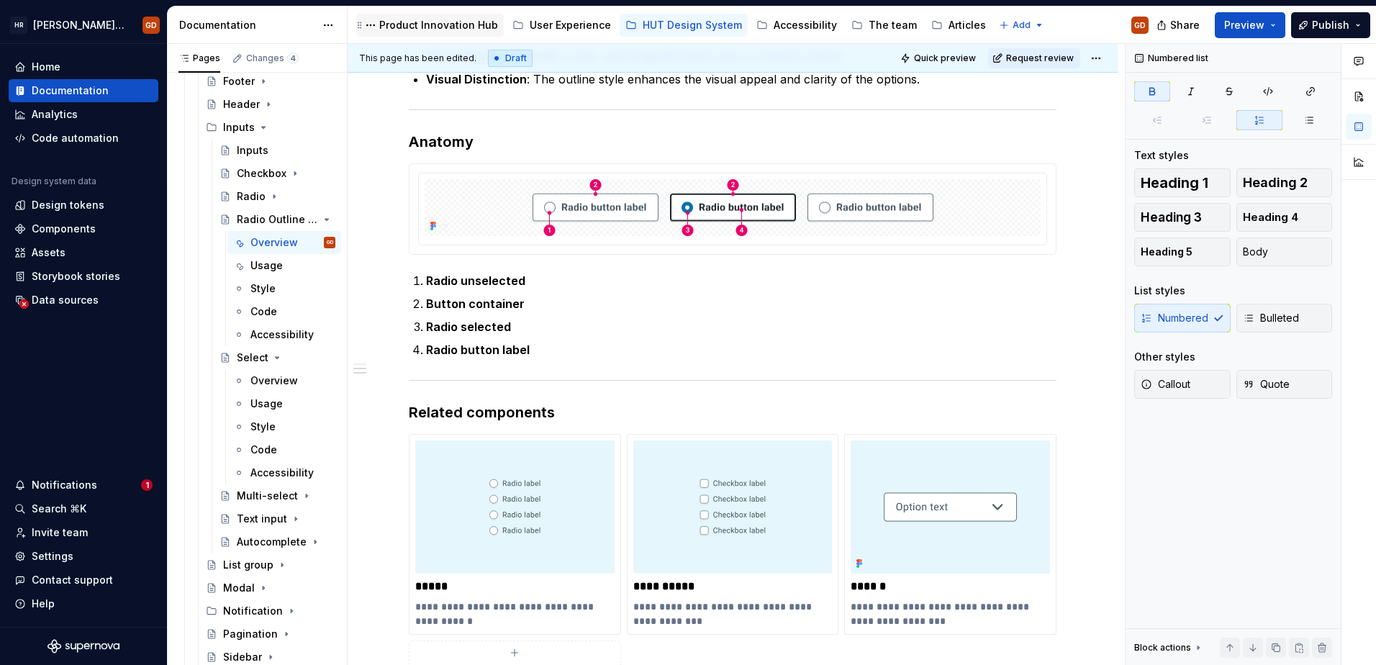
type textarea "*"
click at [79, 66] on div "Home" at bounding box center [83, 67] width 138 height 14
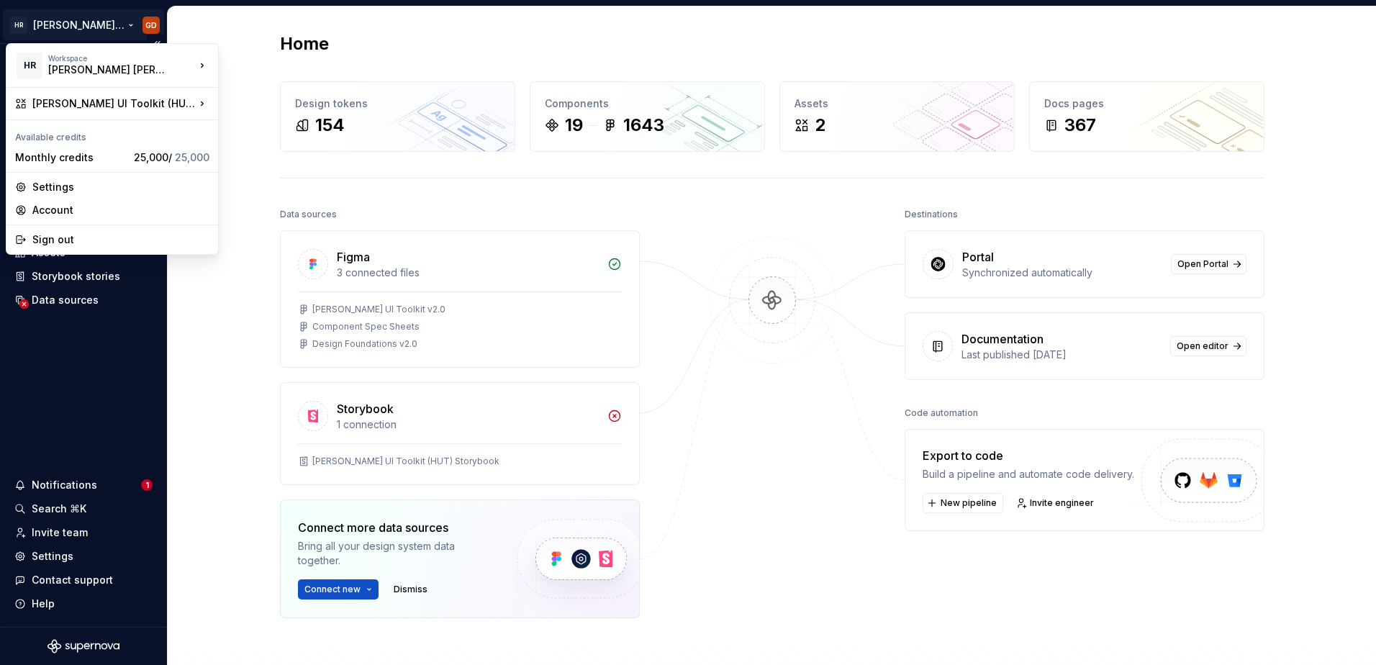
click at [67, 22] on html "[PERSON_NAME] UI Toolkit (HUT) GD Home Documentation Analytics Code automation …" at bounding box center [688, 332] width 1376 height 665
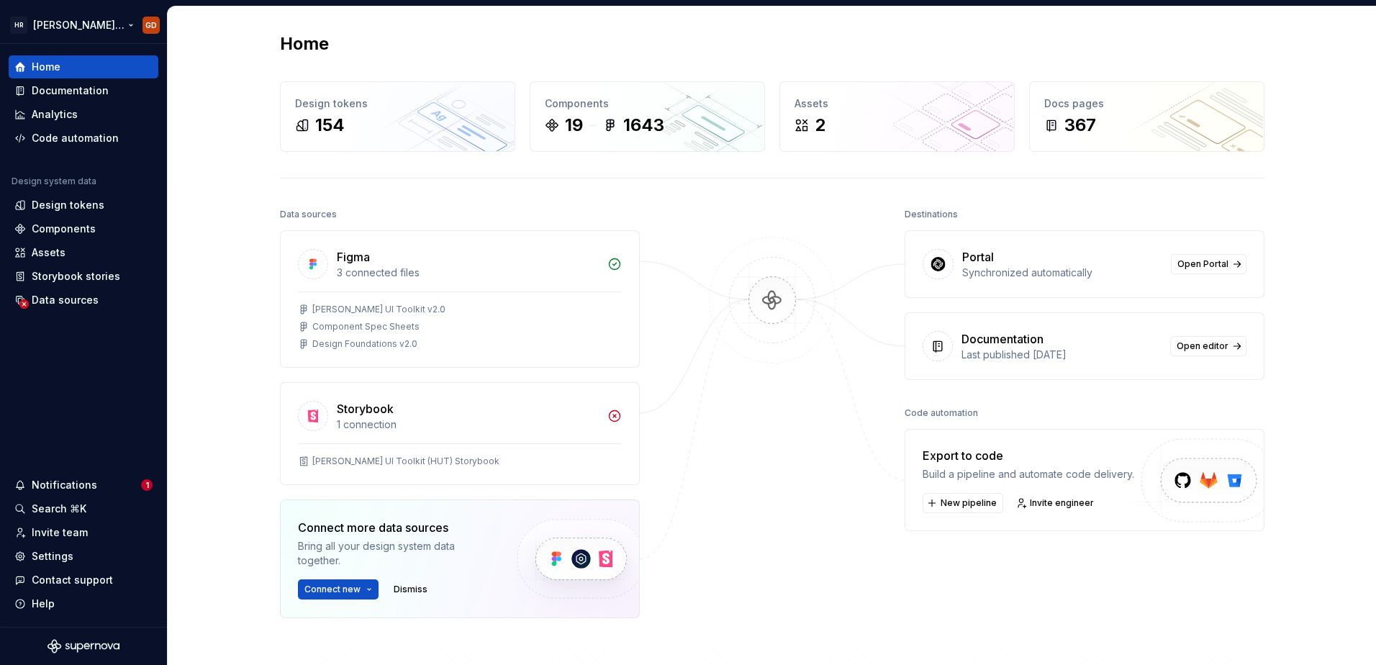
click at [65, 24] on html "[PERSON_NAME] UI Toolkit (HUT) GD Home Documentation Analytics Code automation …" at bounding box center [688, 332] width 1376 height 665
click at [1199, 262] on span "Open Portal" at bounding box center [1202, 264] width 51 height 12
